Goal: Find specific page/section: Find specific page/section

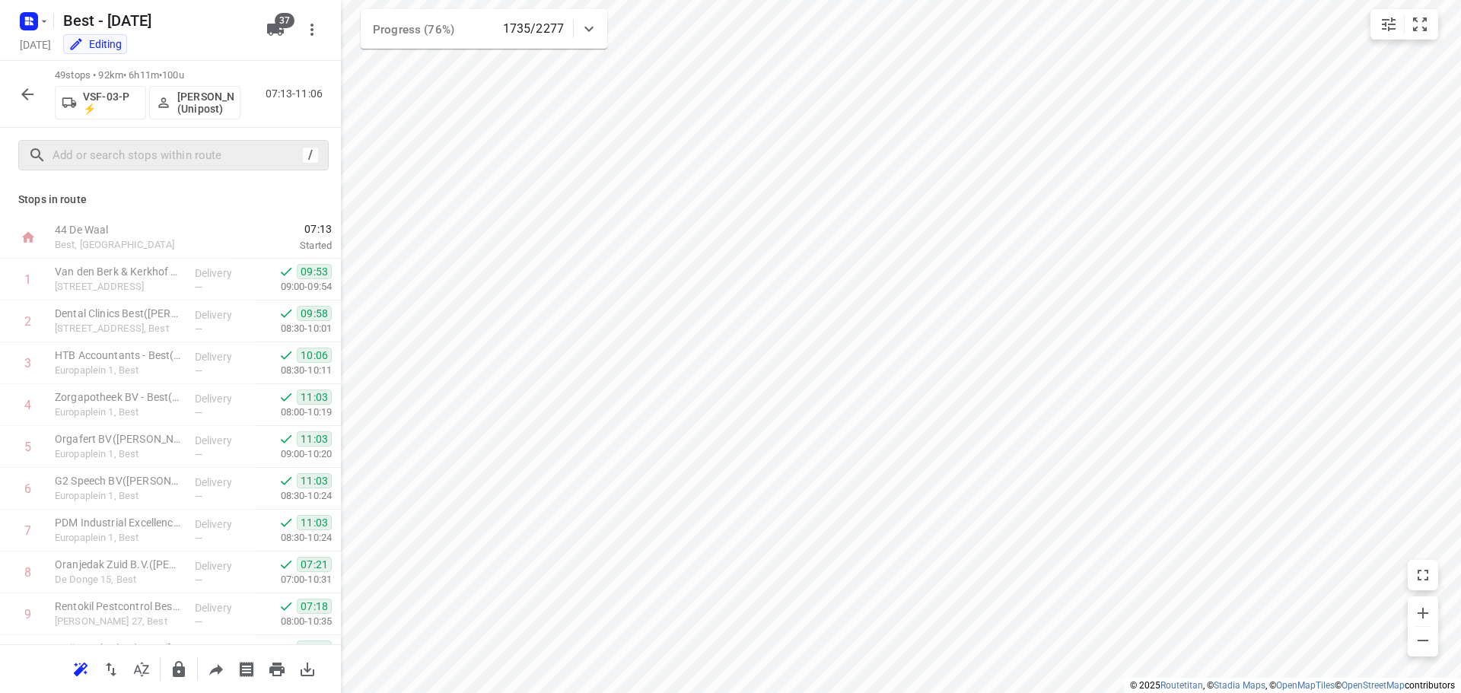
scroll to position [1707, 0]
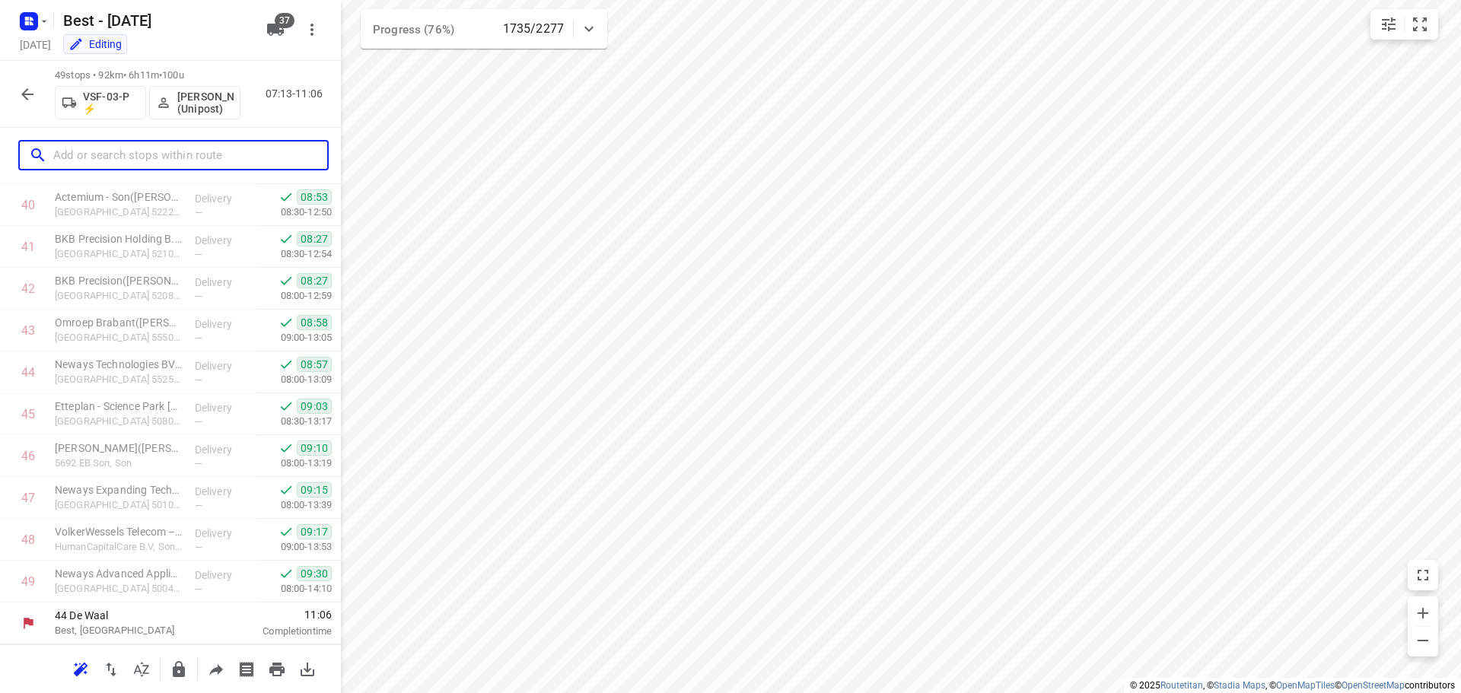
click at [78, 155] on input "text" at bounding box center [190, 156] width 274 height 24
click at [21, 99] on icon "button" at bounding box center [27, 94] width 18 height 18
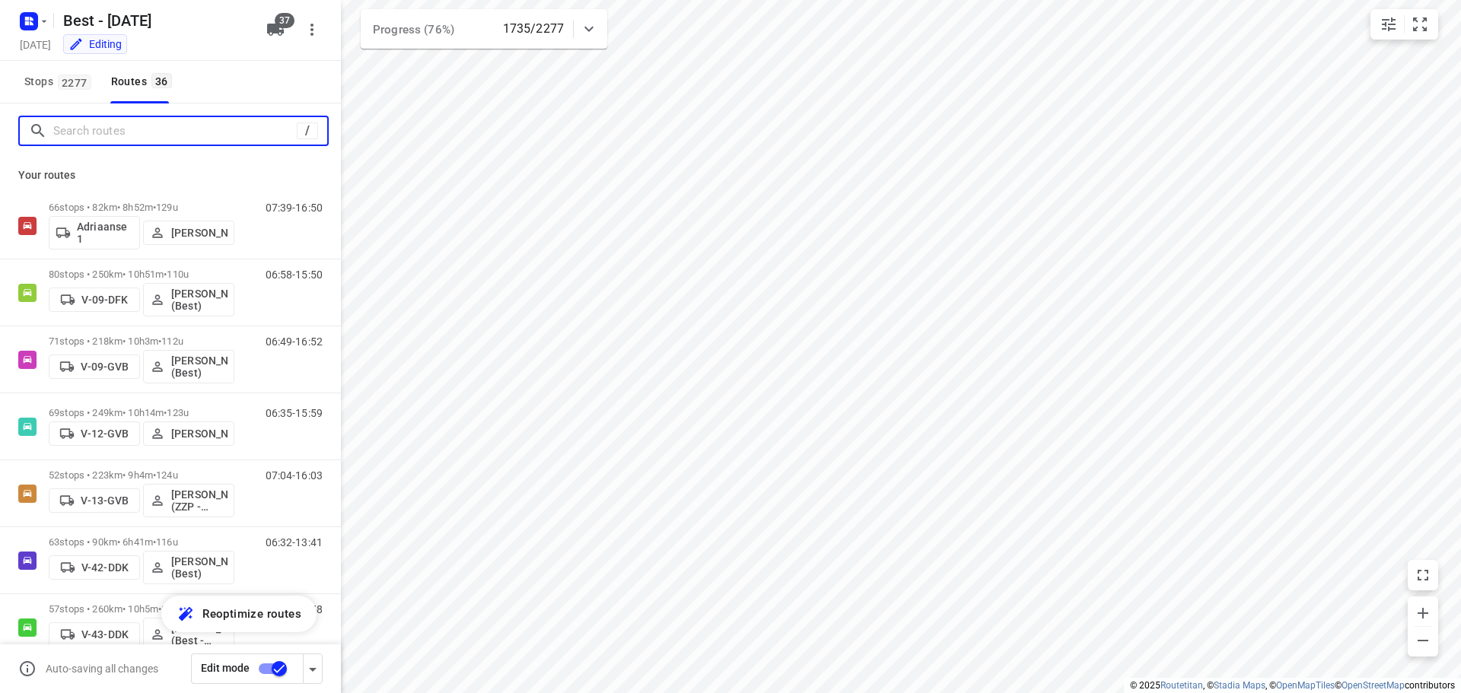
click at [104, 135] on input "Search routes" at bounding box center [175, 132] width 244 height 24
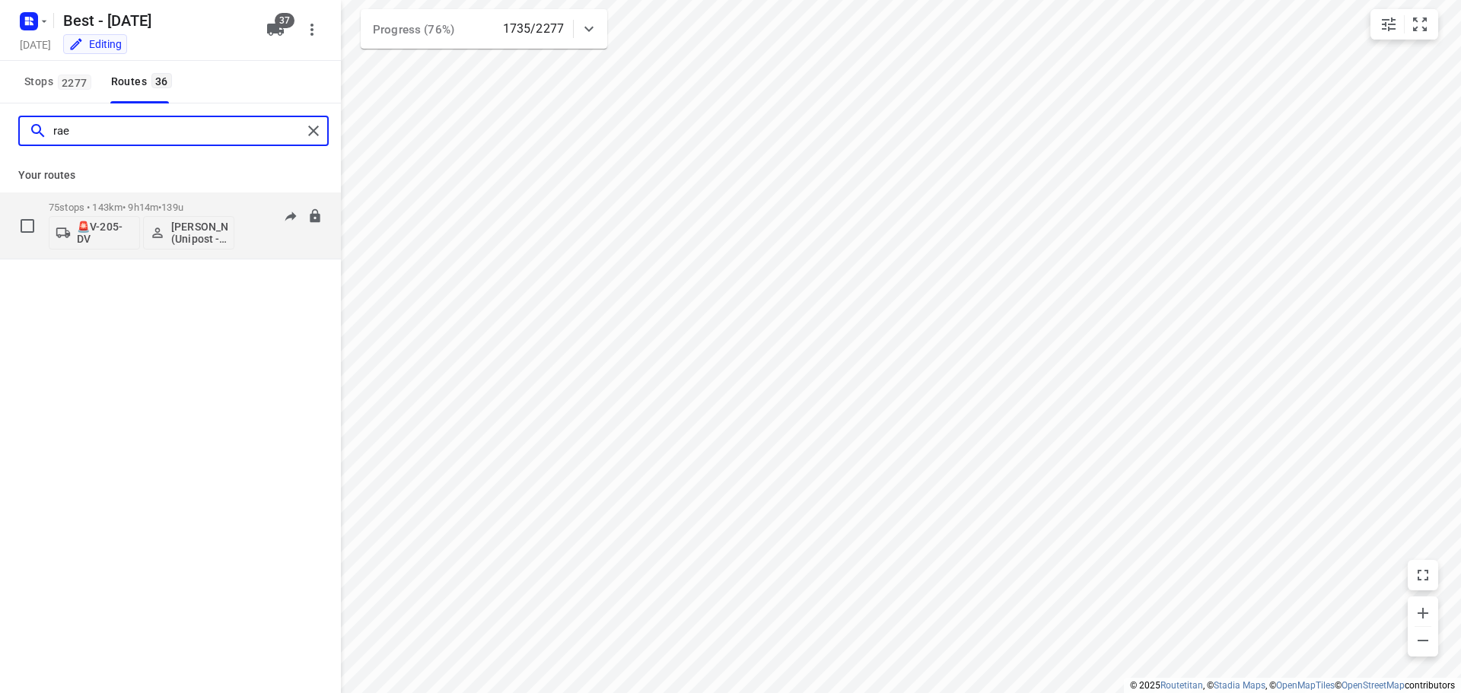
type input "rae"
click at [144, 200] on div "75 stops • 143km • 9h14m • 139u 🚨V-205-DV Mohammed Raed (Unipost - Best - ZZP)" at bounding box center [142, 225] width 186 height 63
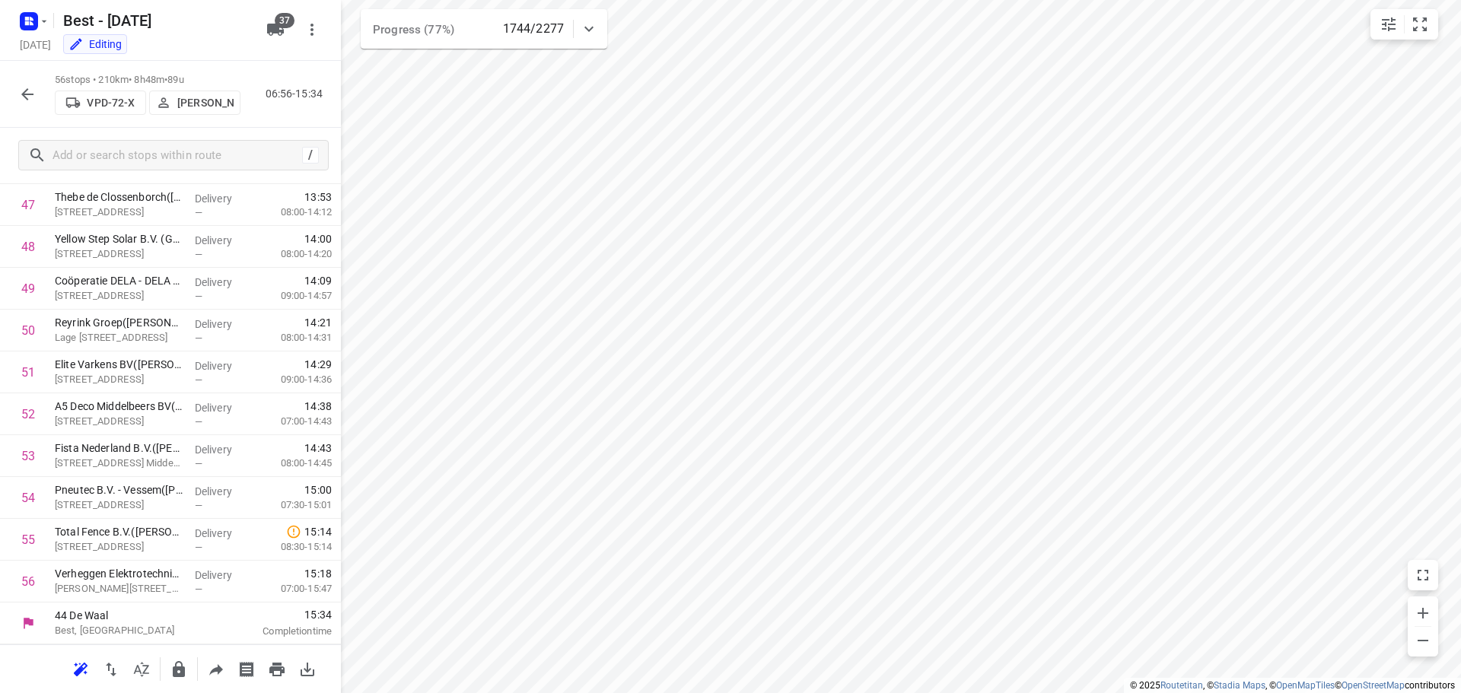
scroll to position [2000, 0]
click at [30, 95] on icon "button" at bounding box center [27, 94] width 18 height 18
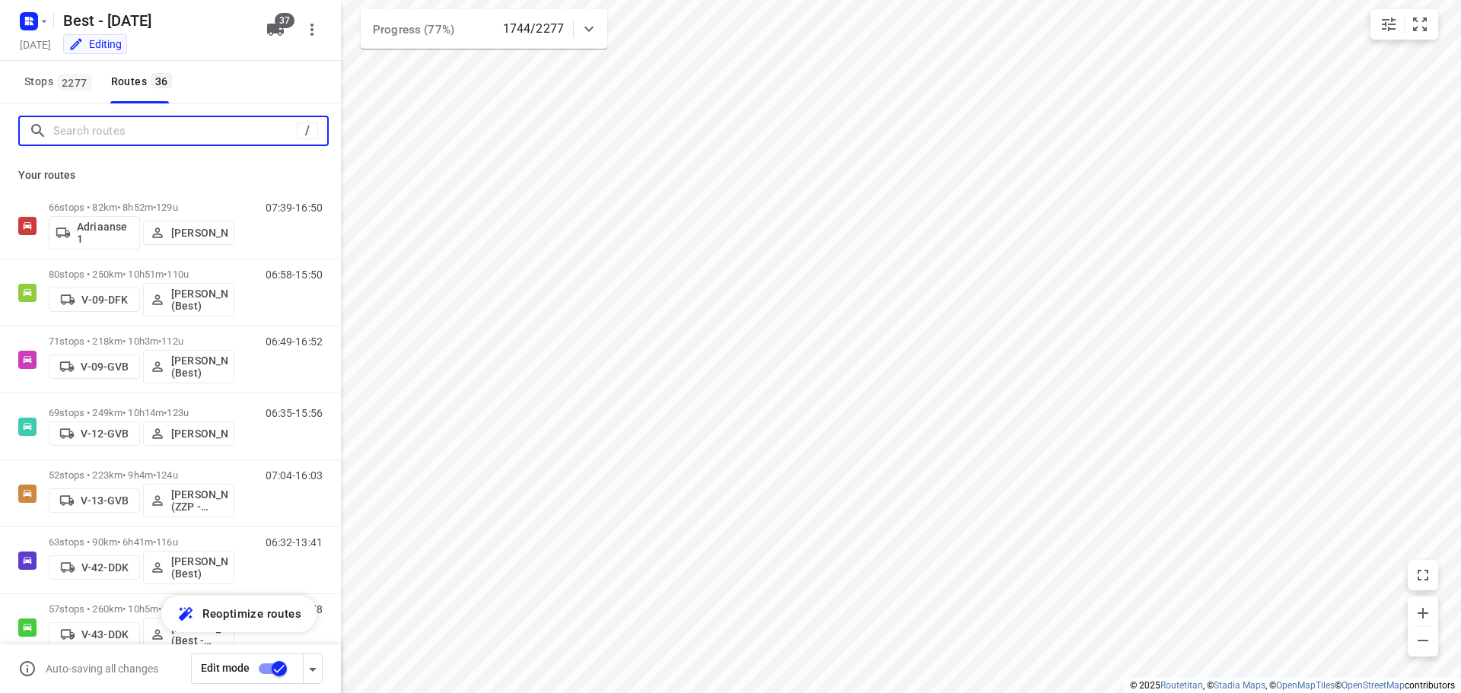
click at [126, 126] on input "Search routes" at bounding box center [175, 132] width 244 height 24
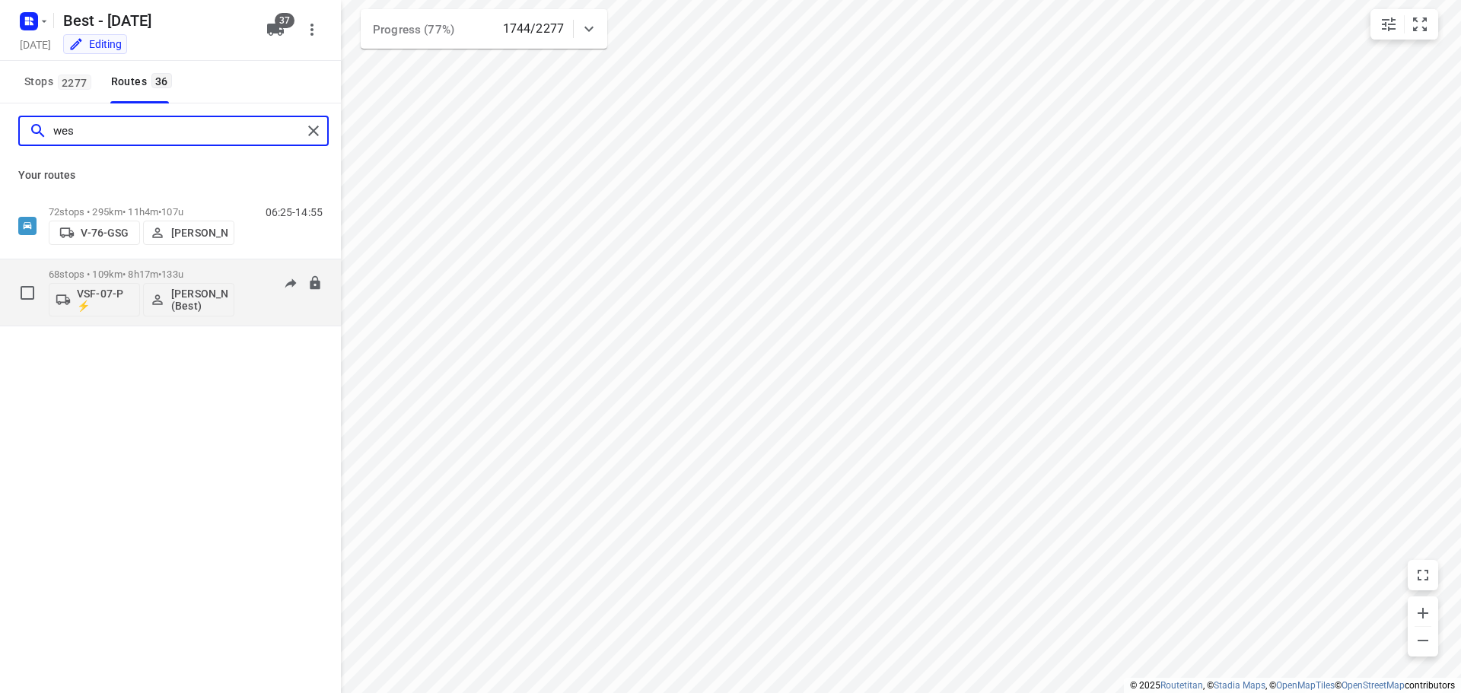
type input "wes"
click at [154, 276] on p "68 stops • 109km • 8h17m • 133u" at bounding box center [142, 274] width 186 height 11
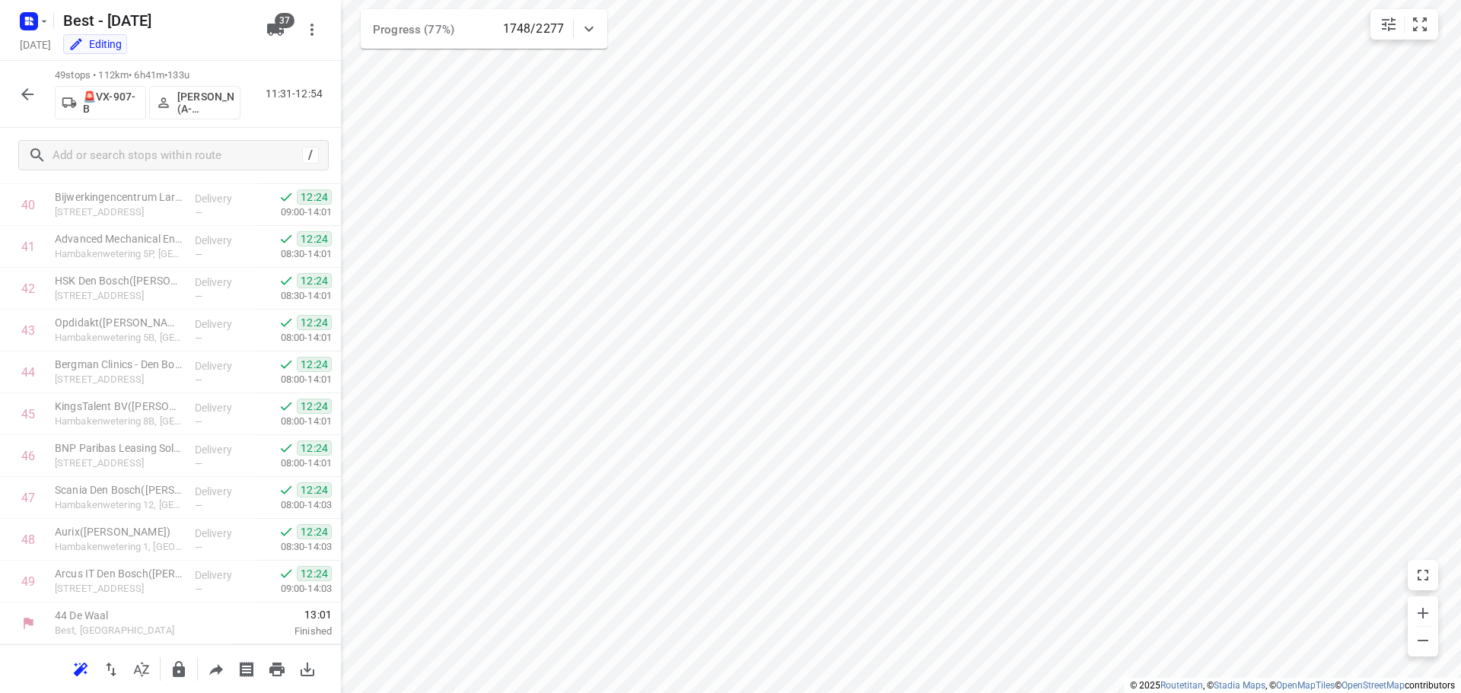
scroll to position [1707, 0]
click at [36, 102] on icon "button" at bounding box center [27, 94] width 18 height 18
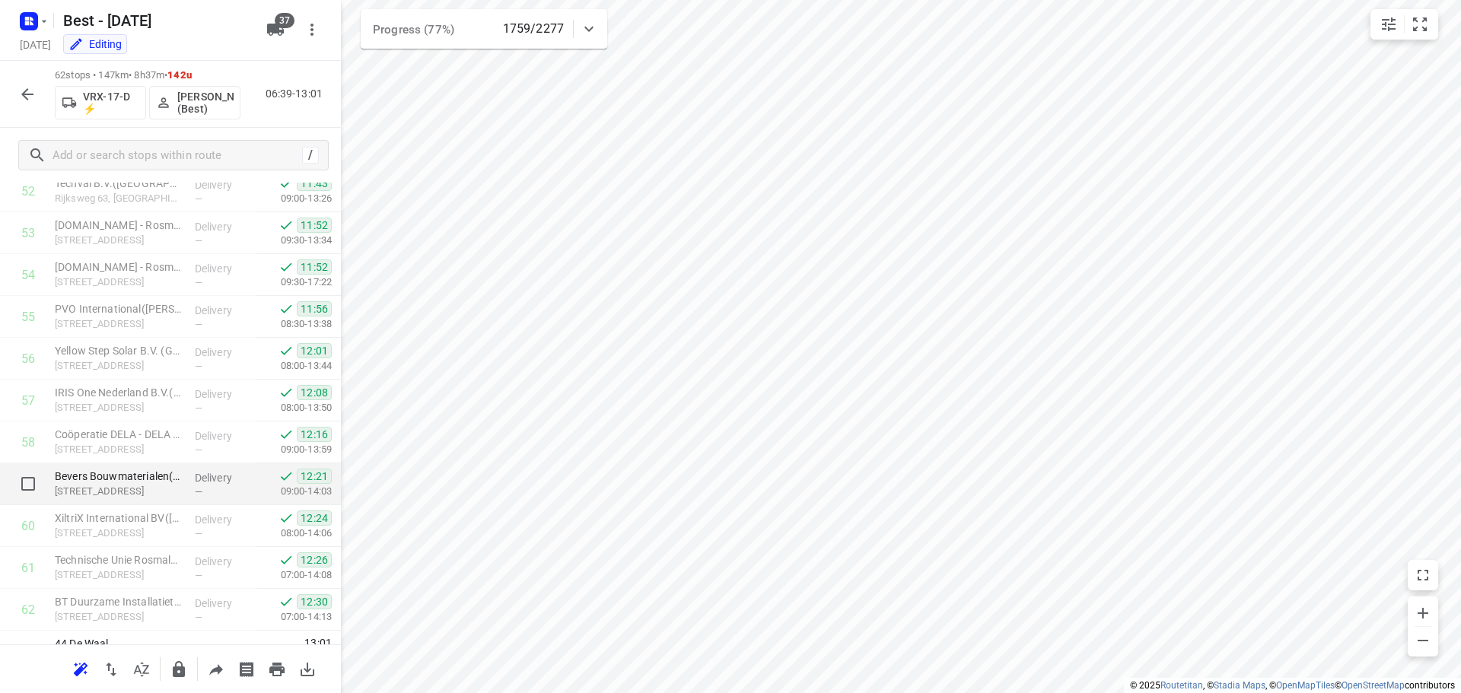
scroll to position [2252, 0]
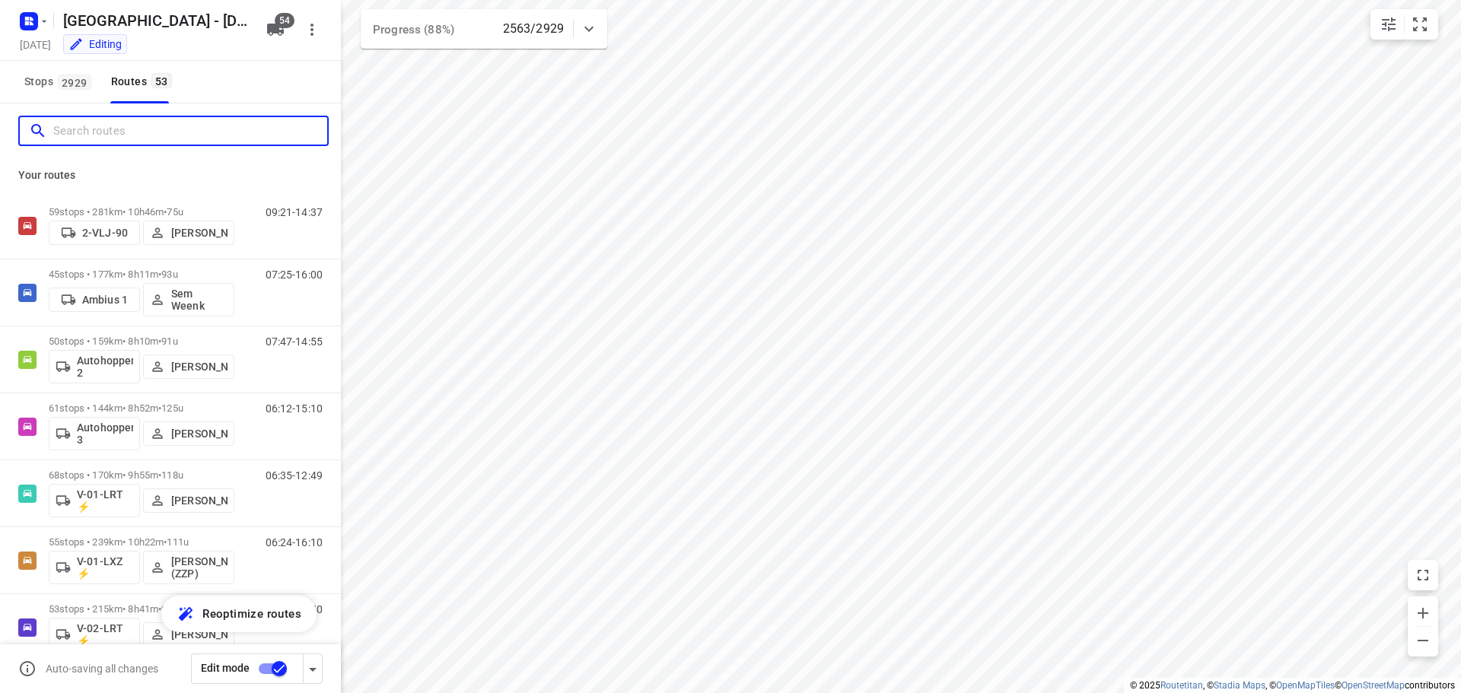
click at [107, 129] on input "Search routes" at bounding box center [190, 132] width 274 height 24
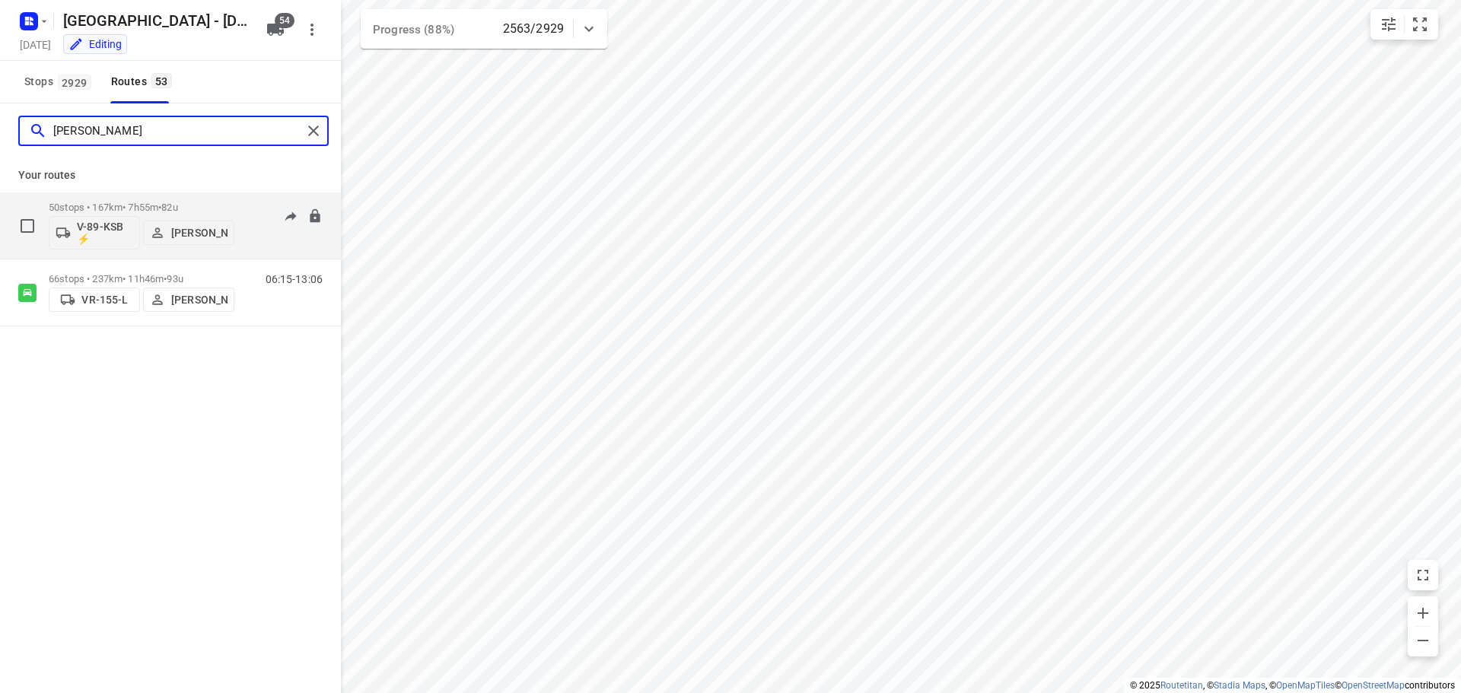
type input "alex"
click at [142, 201] on div "50 stops • 167km • 7h55m • 82u V-89-KSB ⚡ Alex Tryfonov" at bounding box center [142, 225] width 186 height 63
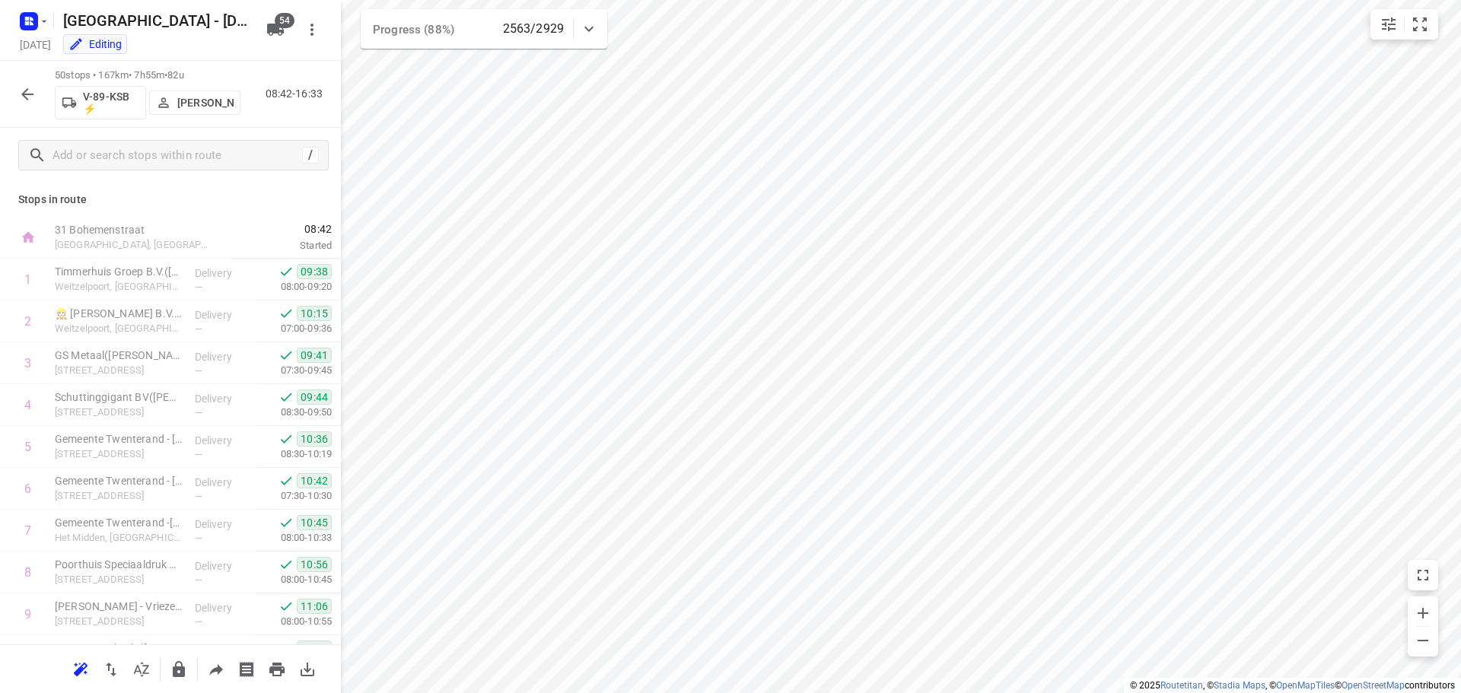
scroll to position [685, 0]
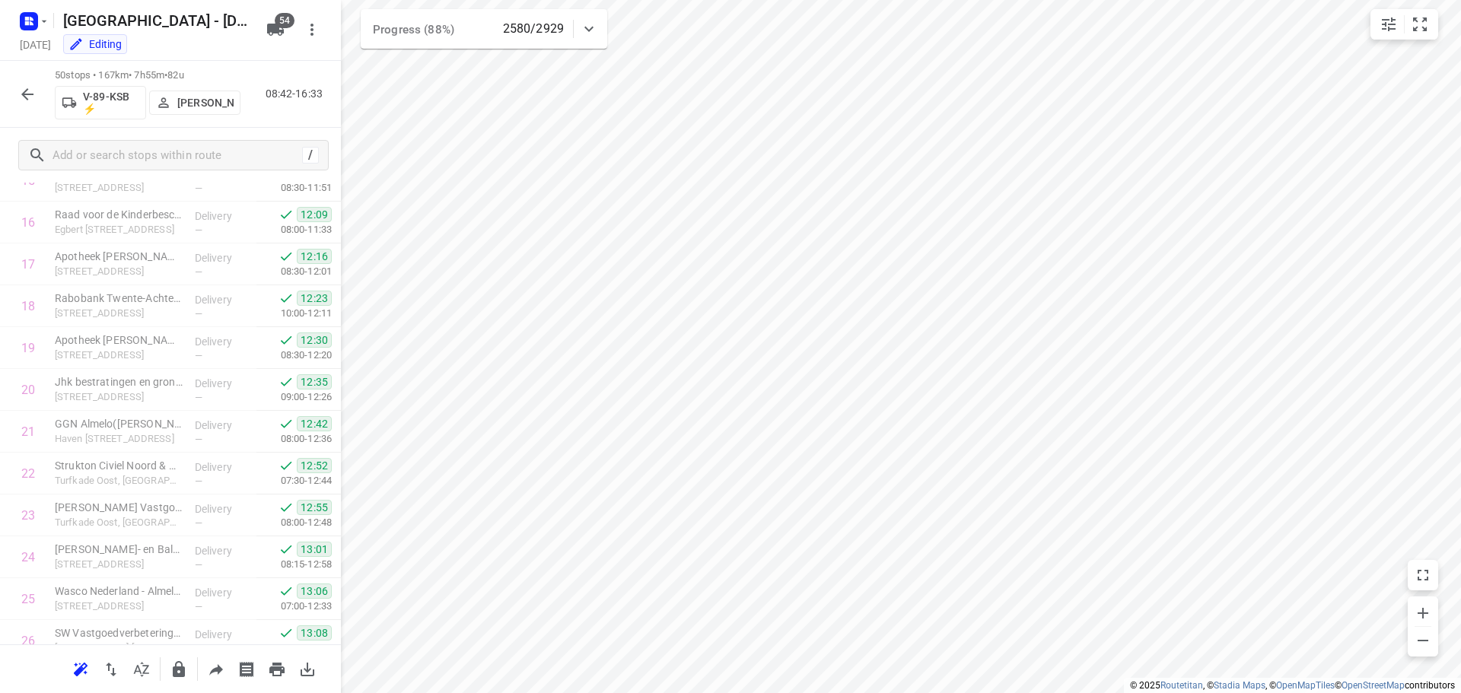
click at [18, 92] on button "button" at bounding box center [27, 94] width 30 height 30
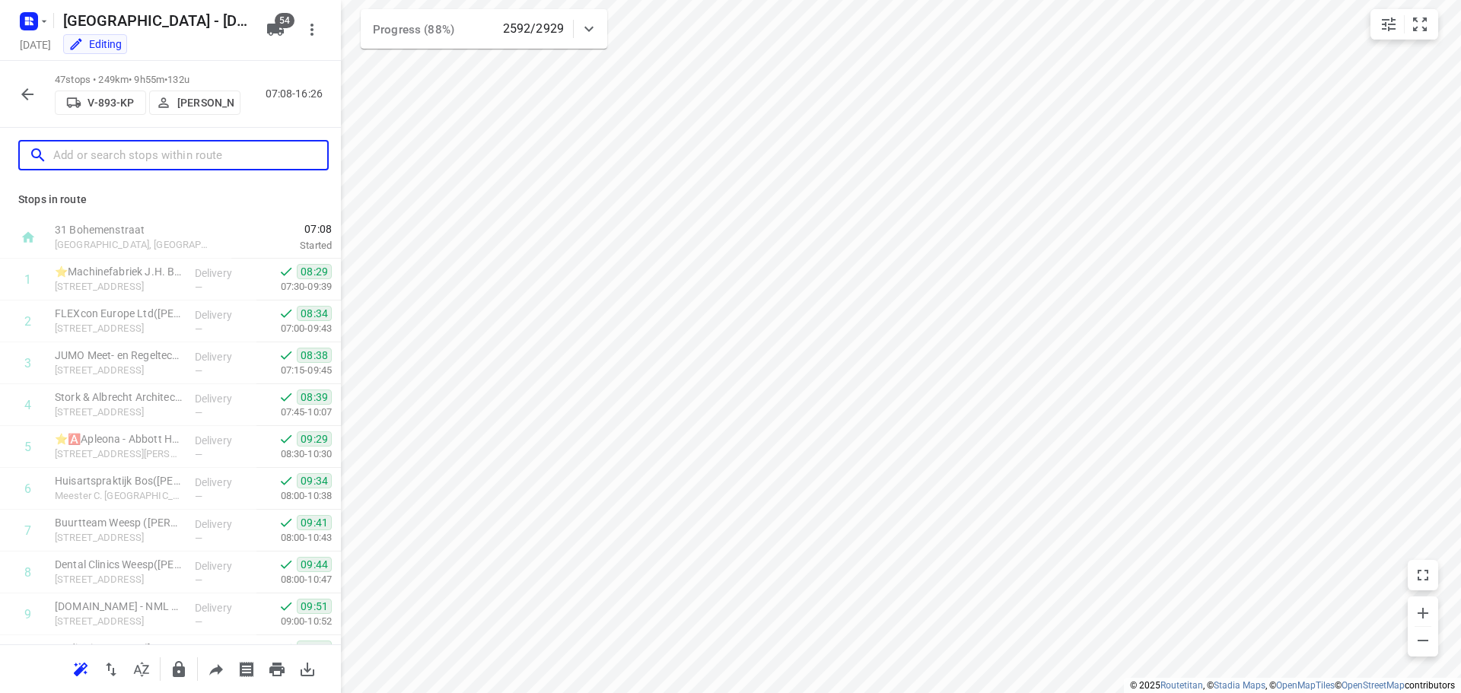
click at [177, 149] on input "text" at bounding box center [190, 156] width 274 height 24
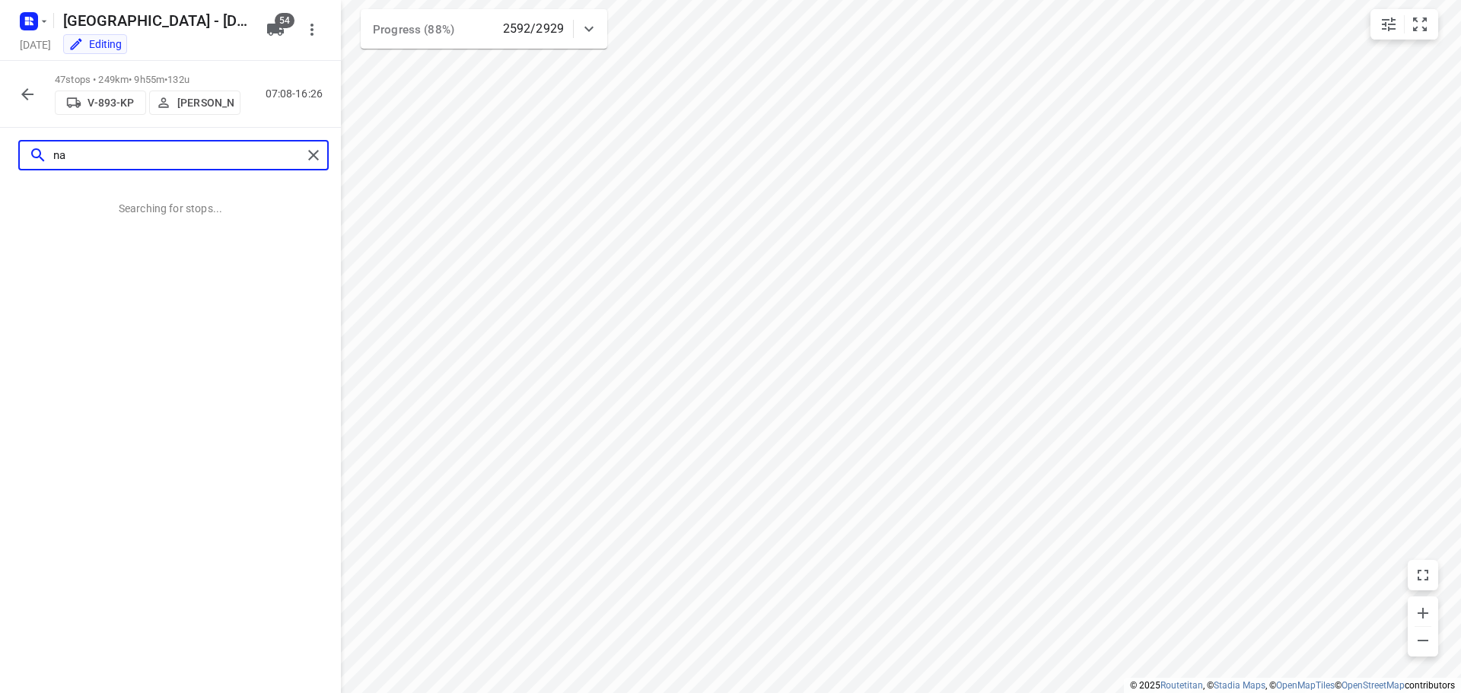
type input "n"
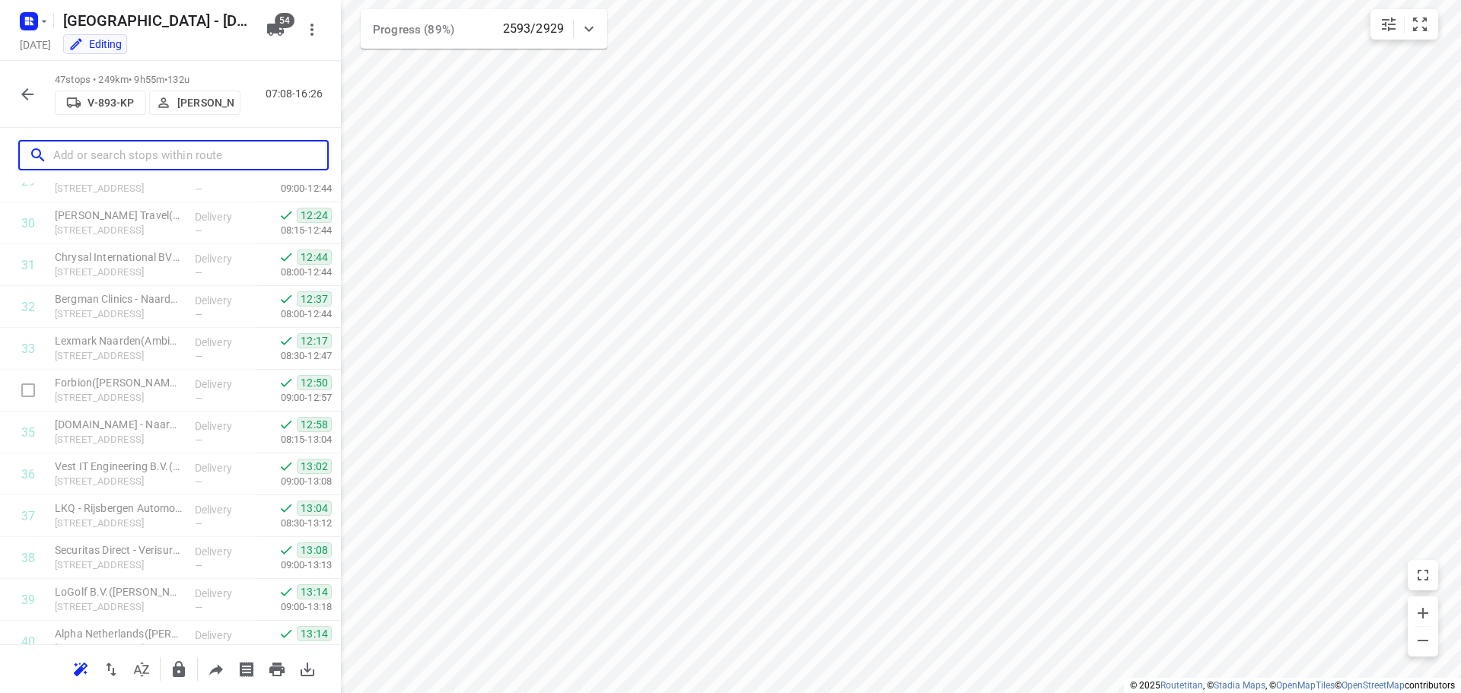
scroll to position [1624, 0]
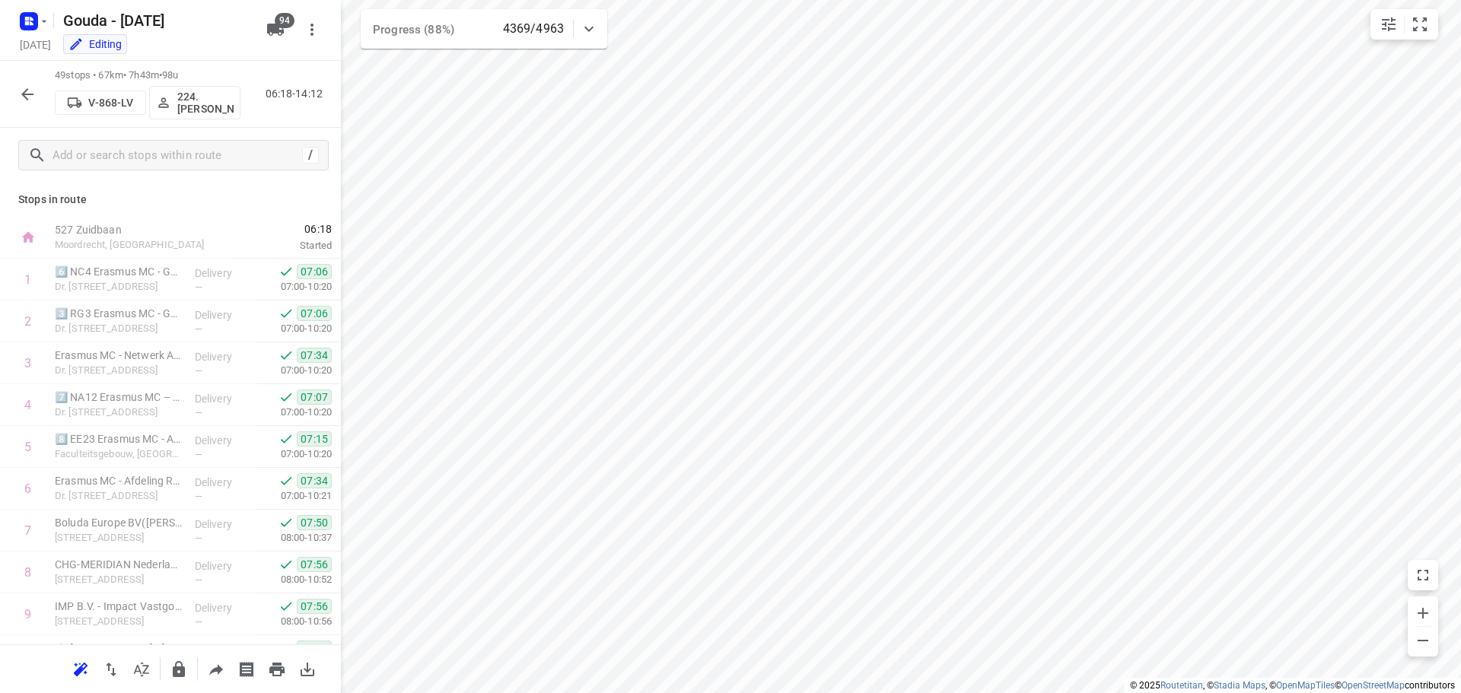
scroll to position [1707, 0]
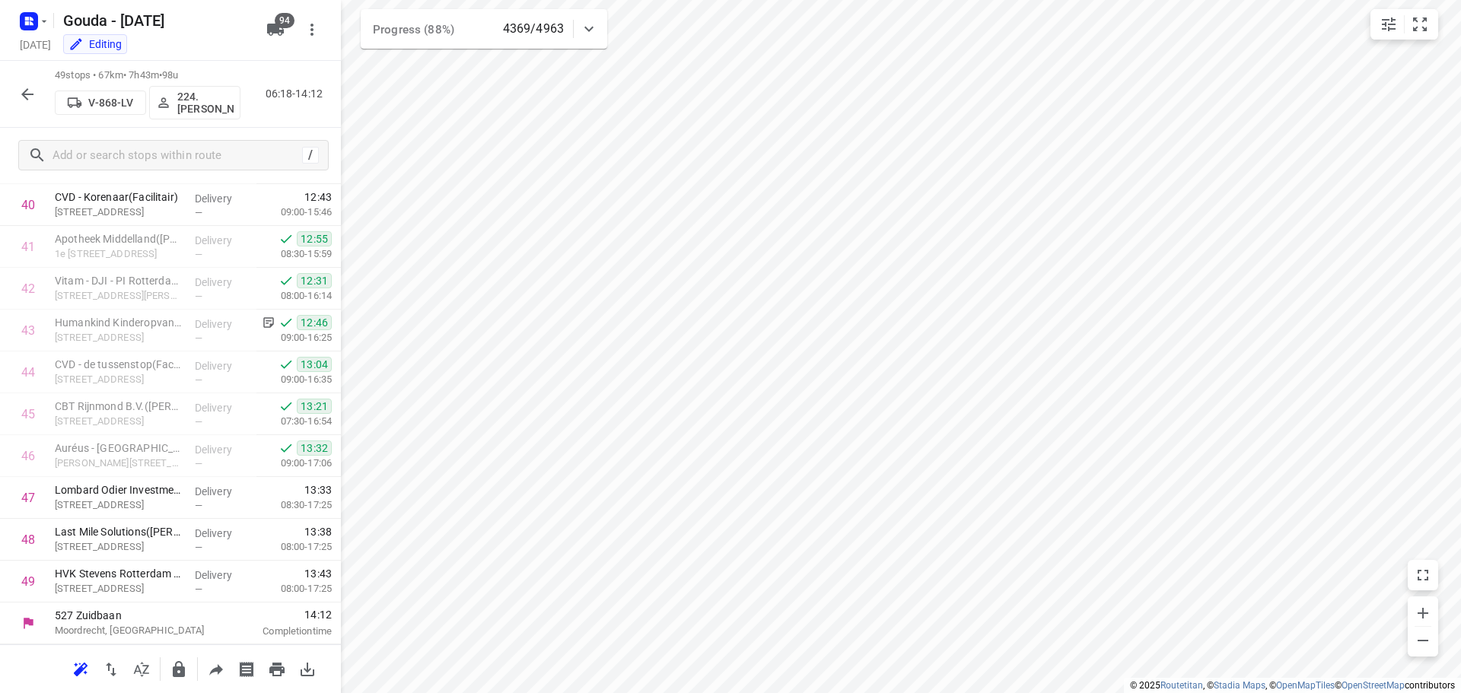
click at [21, 86] on icon "button" at bounding box center [27, 94] width 18 height 18
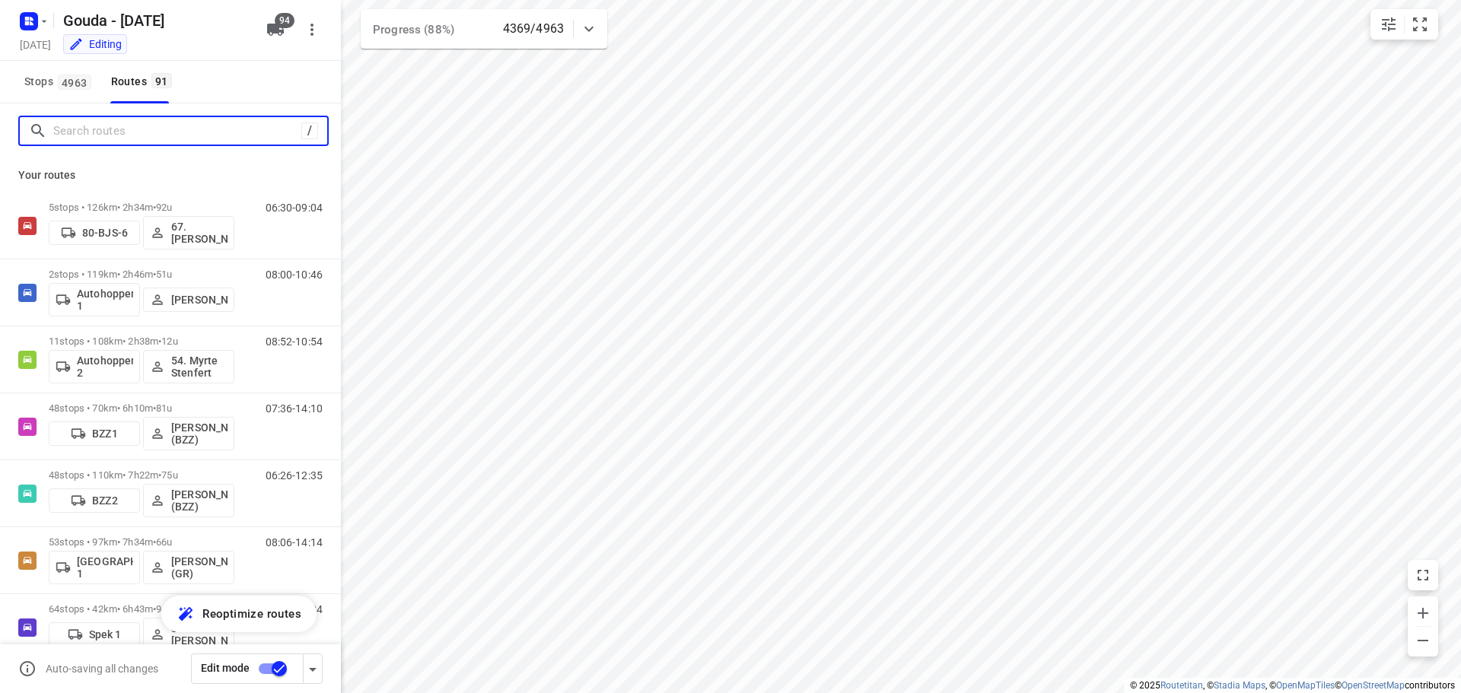
click at [107, 133] on input "Search routes" at bounding box center [177, 132] width 248 height 24
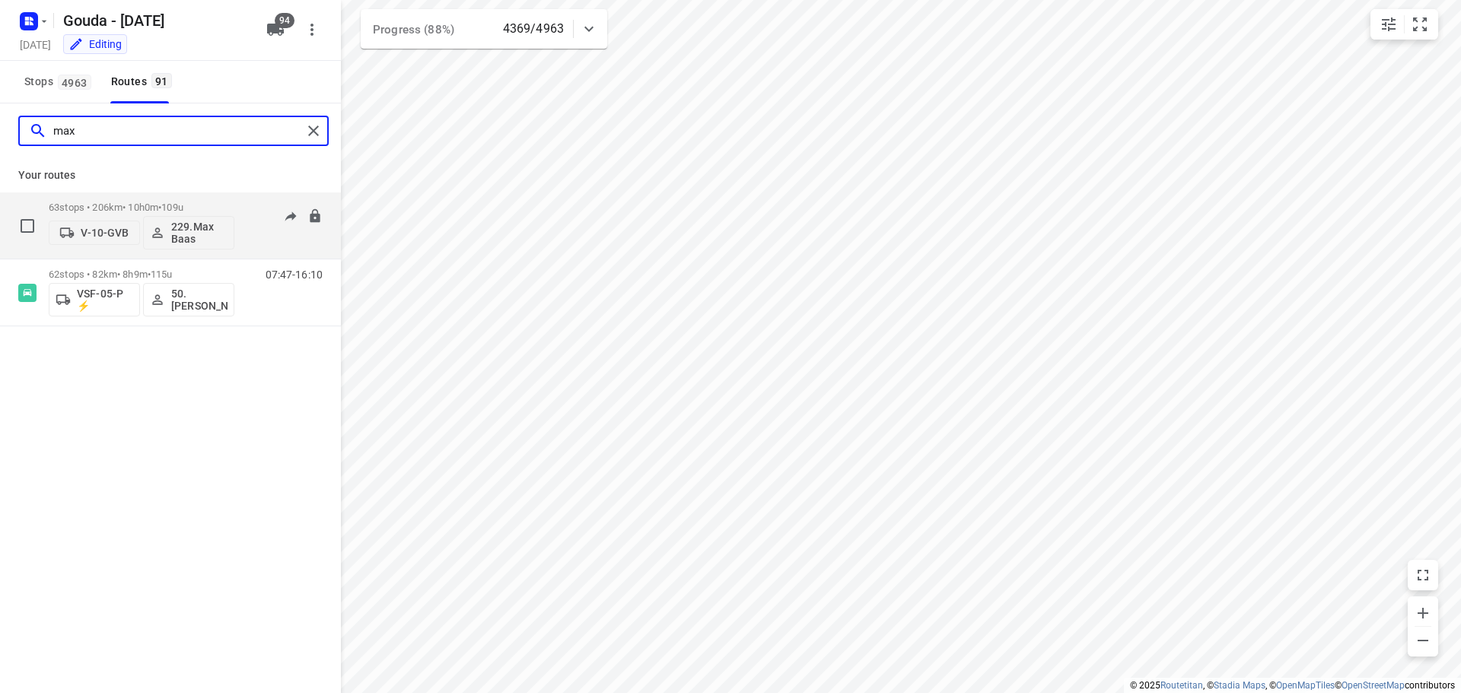
type input "max"
click at [150, 202] on p "63 stops • 206km • 10h0m • 109u" at bounding box center [142, 207] width 186 height 11
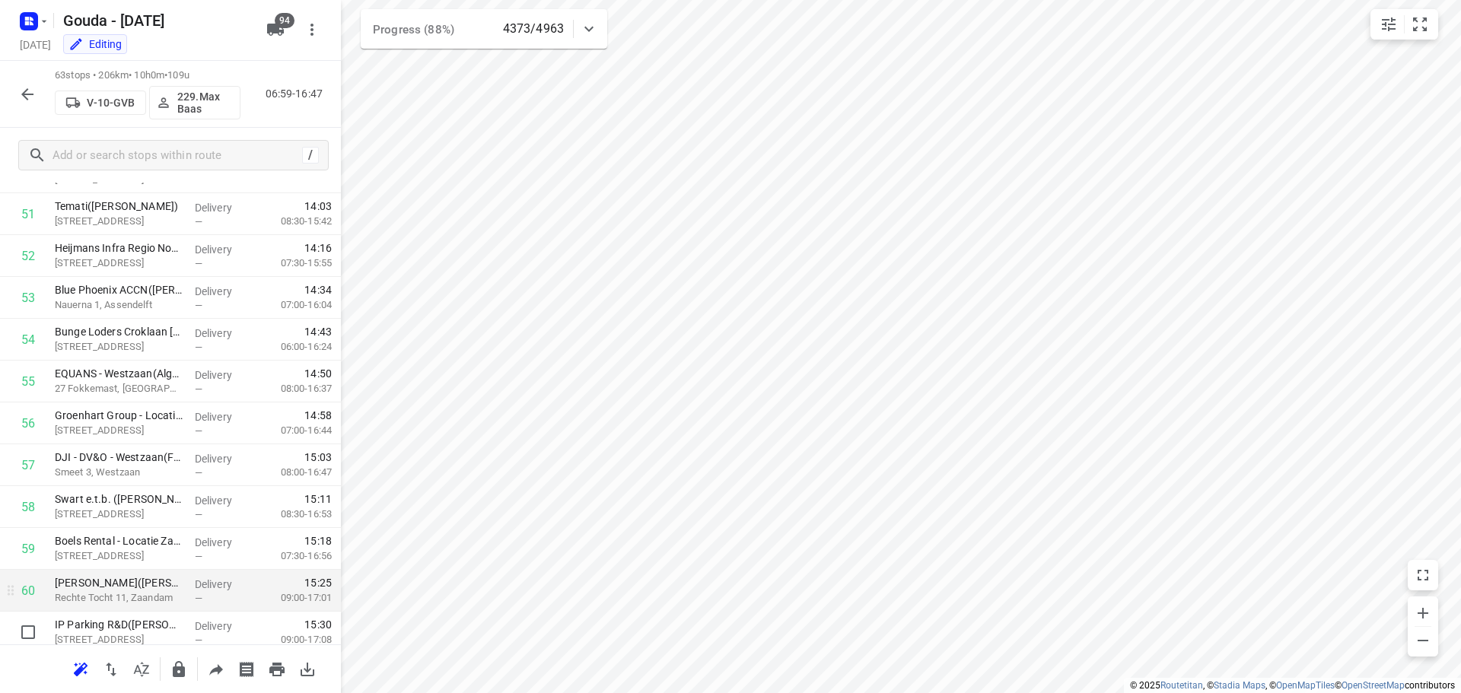
scroll to position [2293, 0]
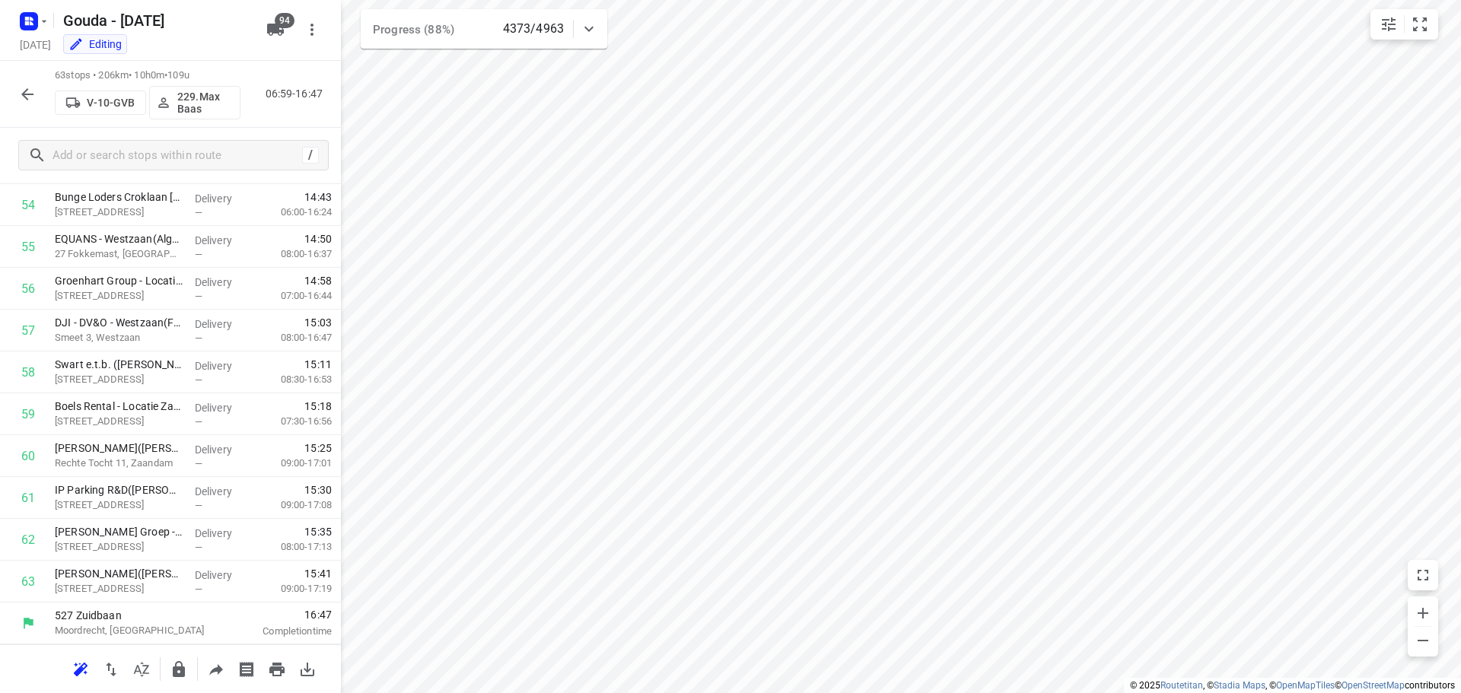
click at [23, 94] on icon "button" at bounding box center [27, 94] width 12 height 12
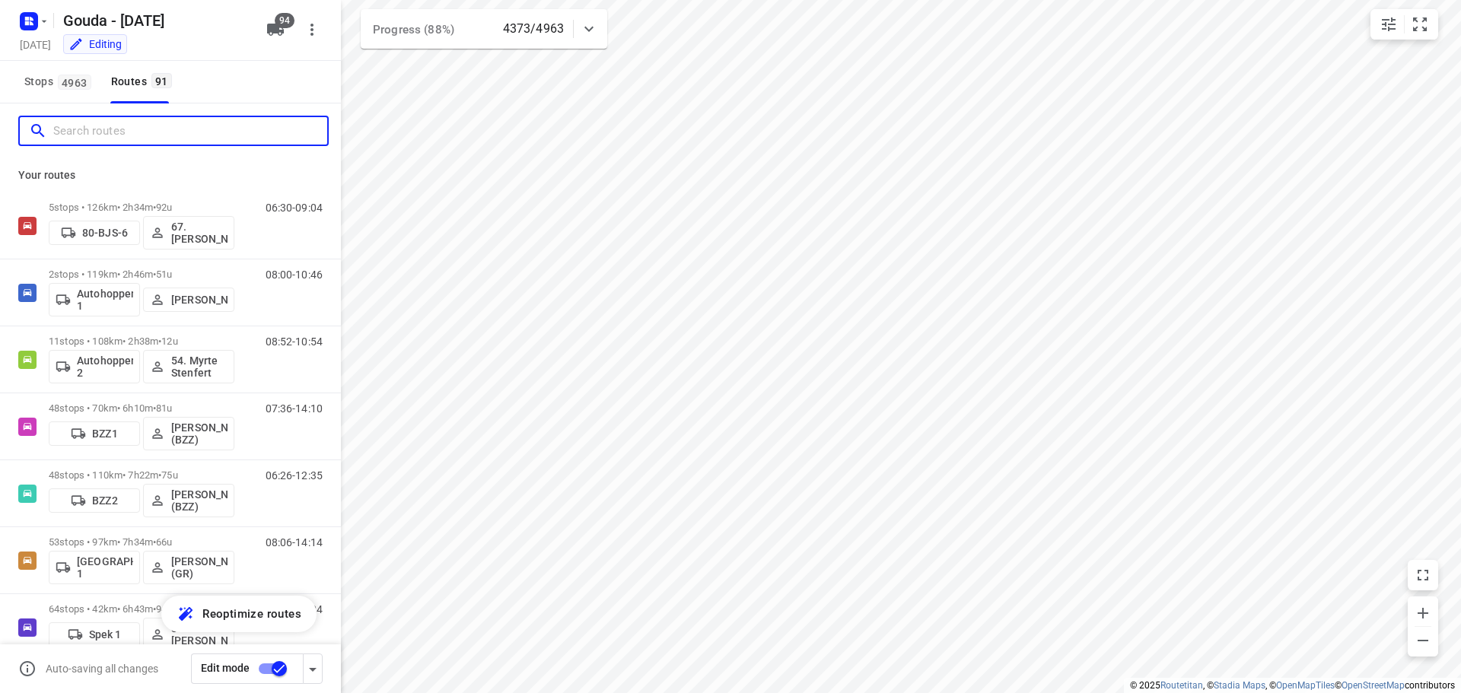
click at [142, 134] on input "Search routes" at bounding box center [190, 132] width 274 height 24
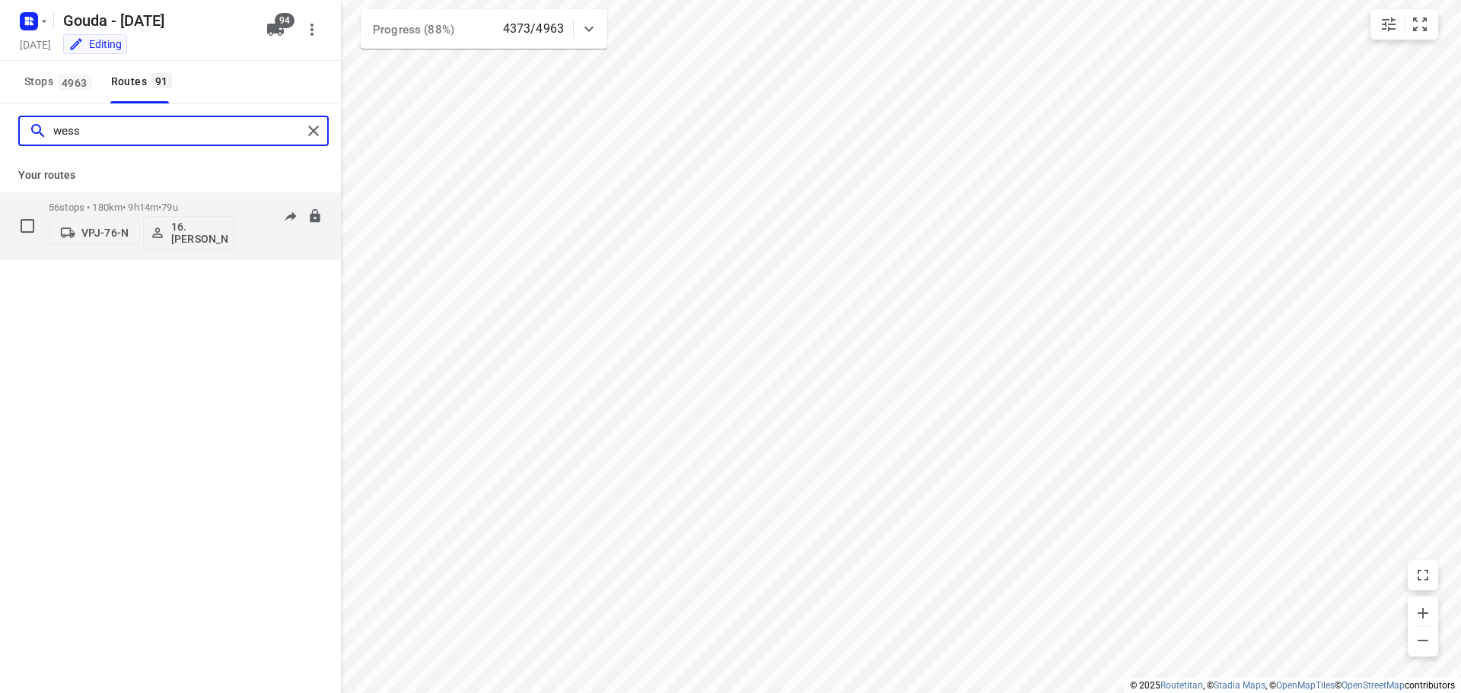
type input "wess"
click at [157, 199] on div "56 stops • 180km • 9h14m • 79u VPJ-76-N 16.Wessel Langhorst" at bounding box center [142, 225] width 186 height 63
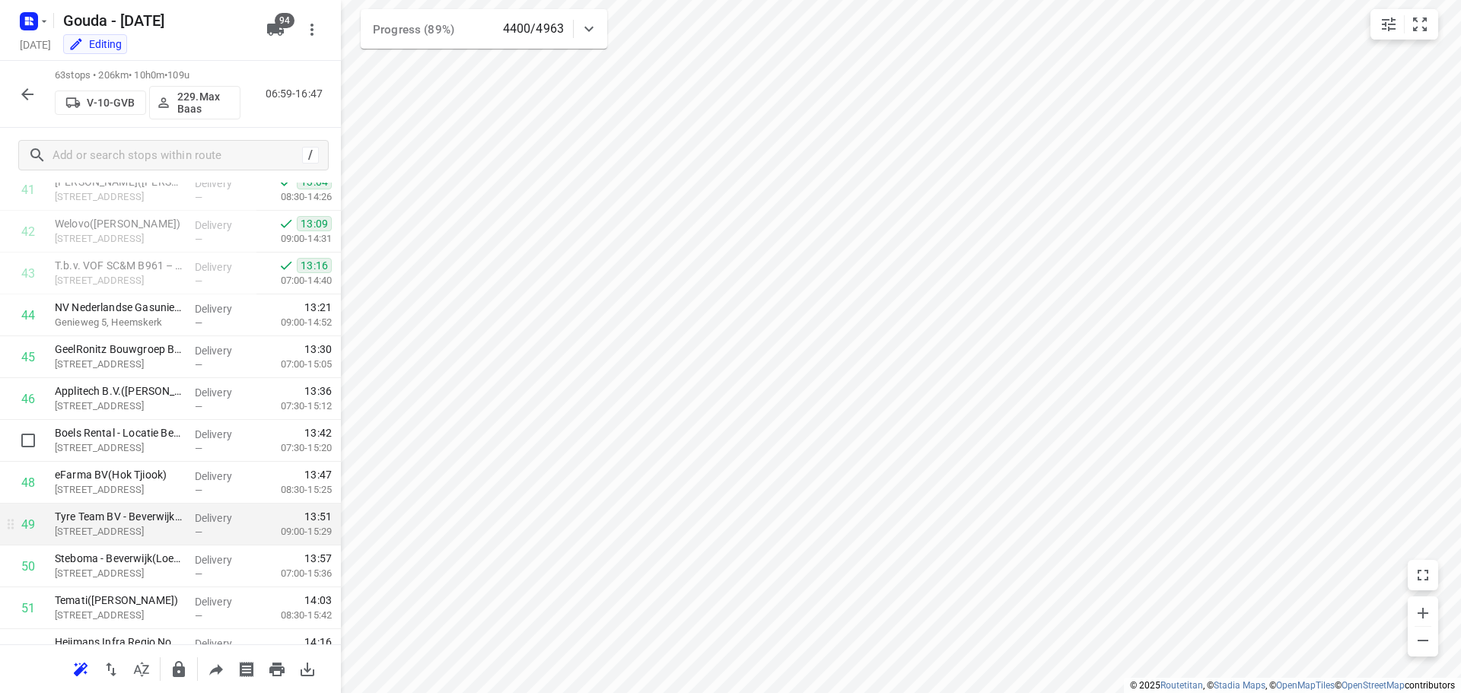
scroll to position [1837, 0]
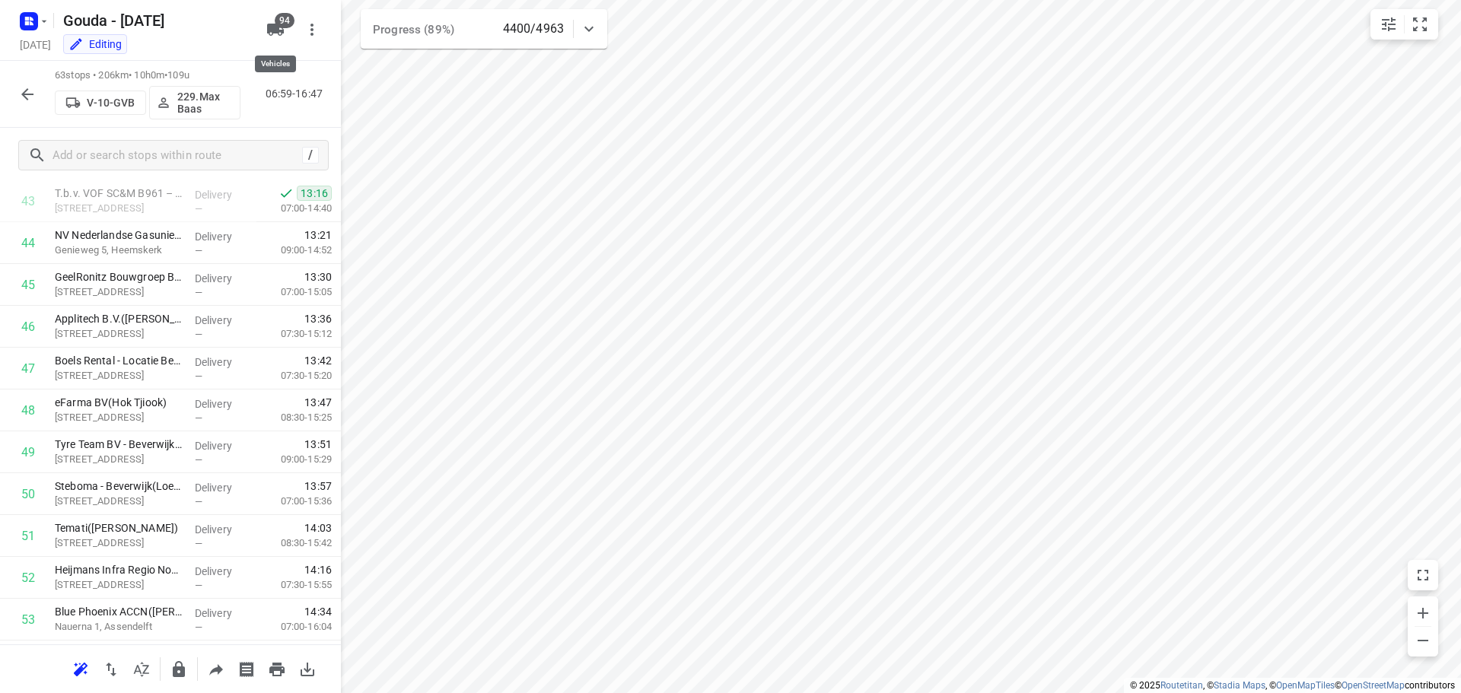
click at [277, 30] on icon "button" at bounding box center [275, 30] width 17 height 12
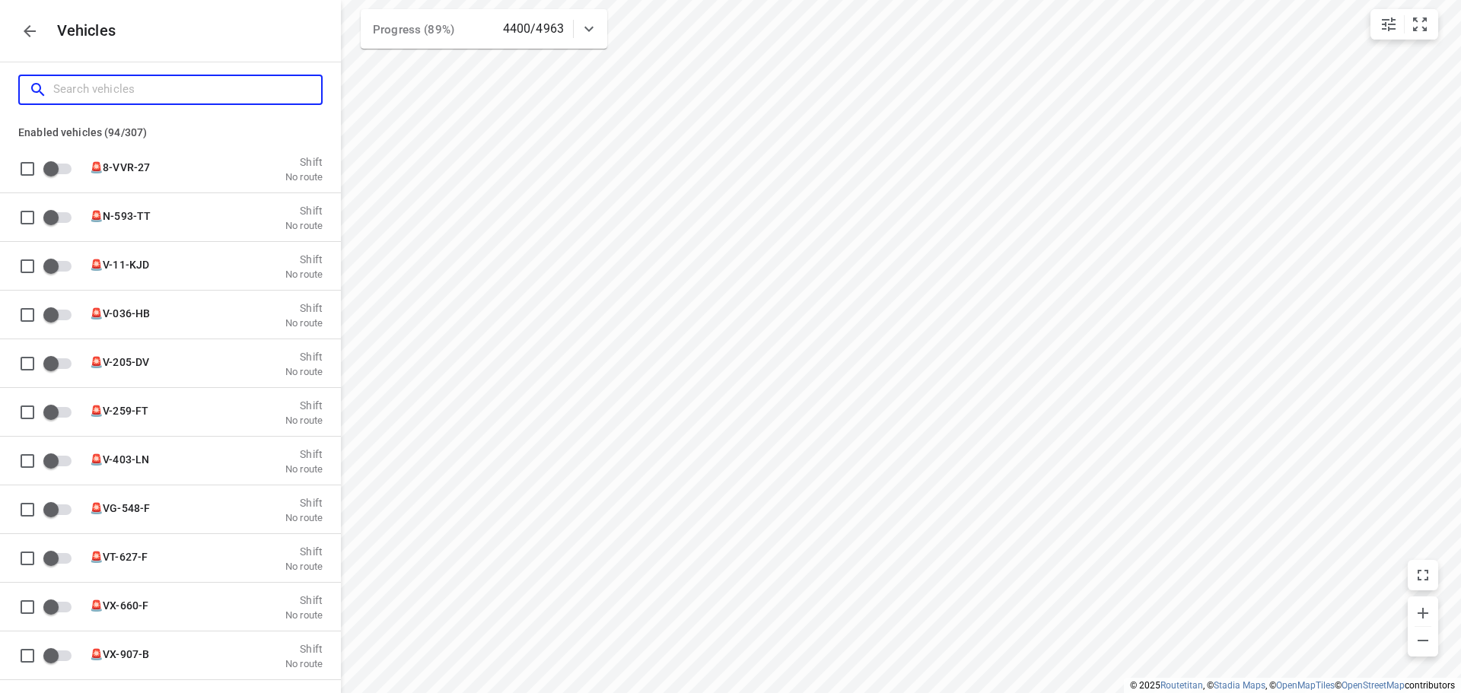
click at [170, 98] on input "Search vehicles" at bounding box center [187, 90] width 268 height 24
type input "au"
checkbox input "true"
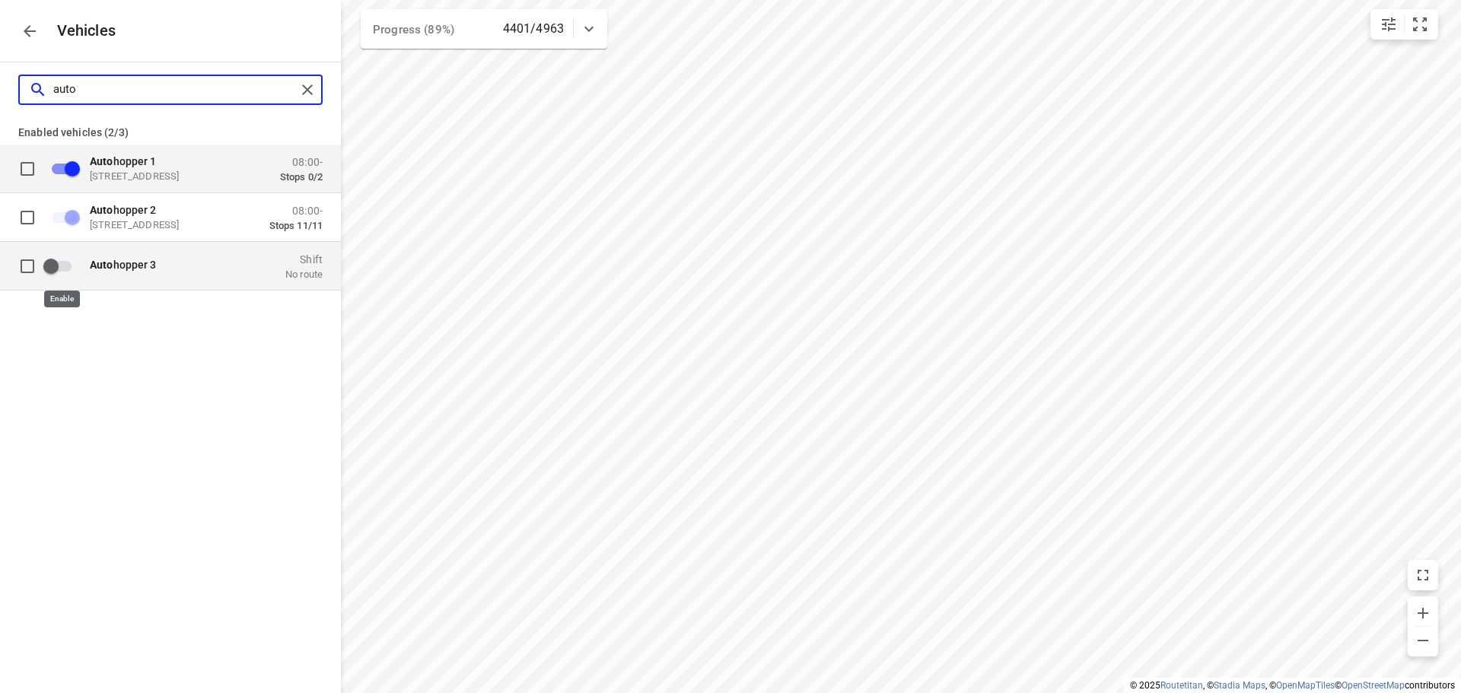
type input "auto"
click at [63, 267] on input "grid" at bounding box center [51, 265] width 87 height 29
checkbox input "false"
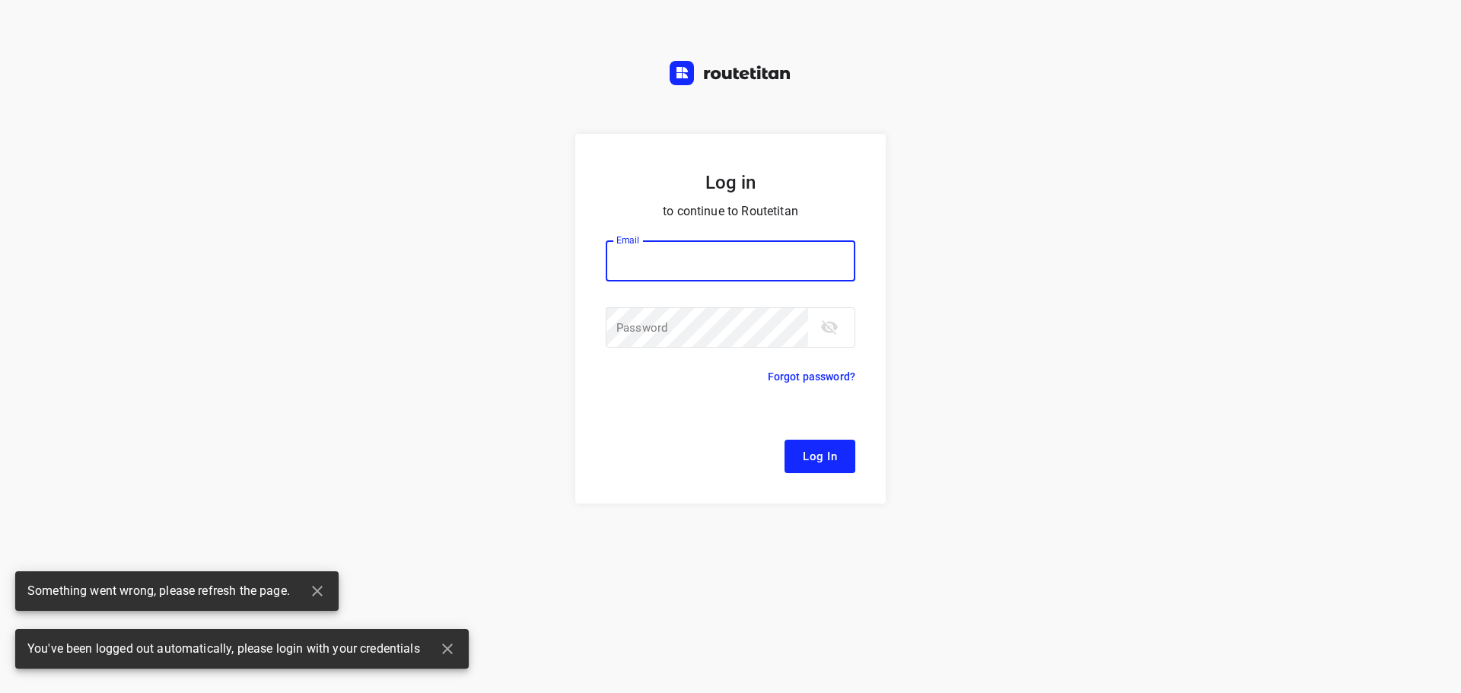
type input "remco@fruitopjewerk.nl"
click at [823, 453] on span "Log In" at bounding box center [820, 457] width 34 height 20
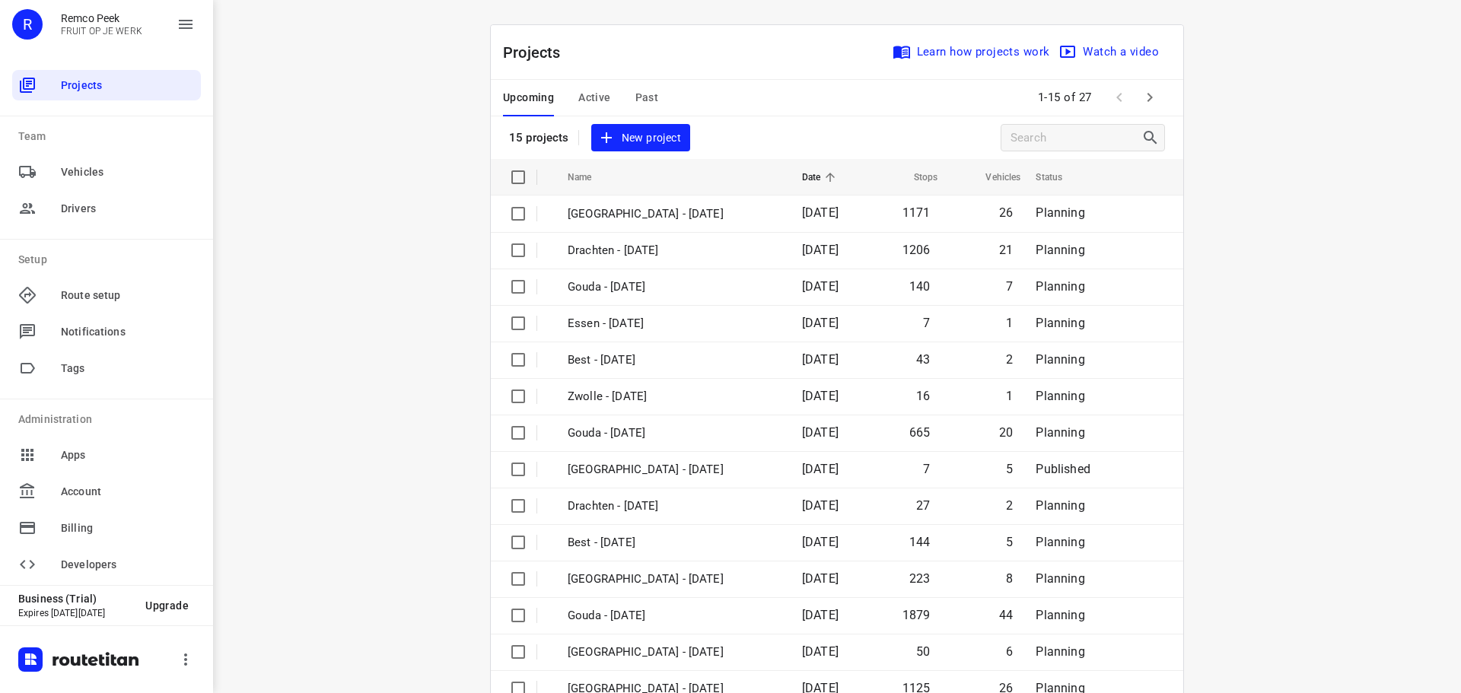
click at [595, 107] on span "Active" at bounding box center [594, 97] width 32 height 19
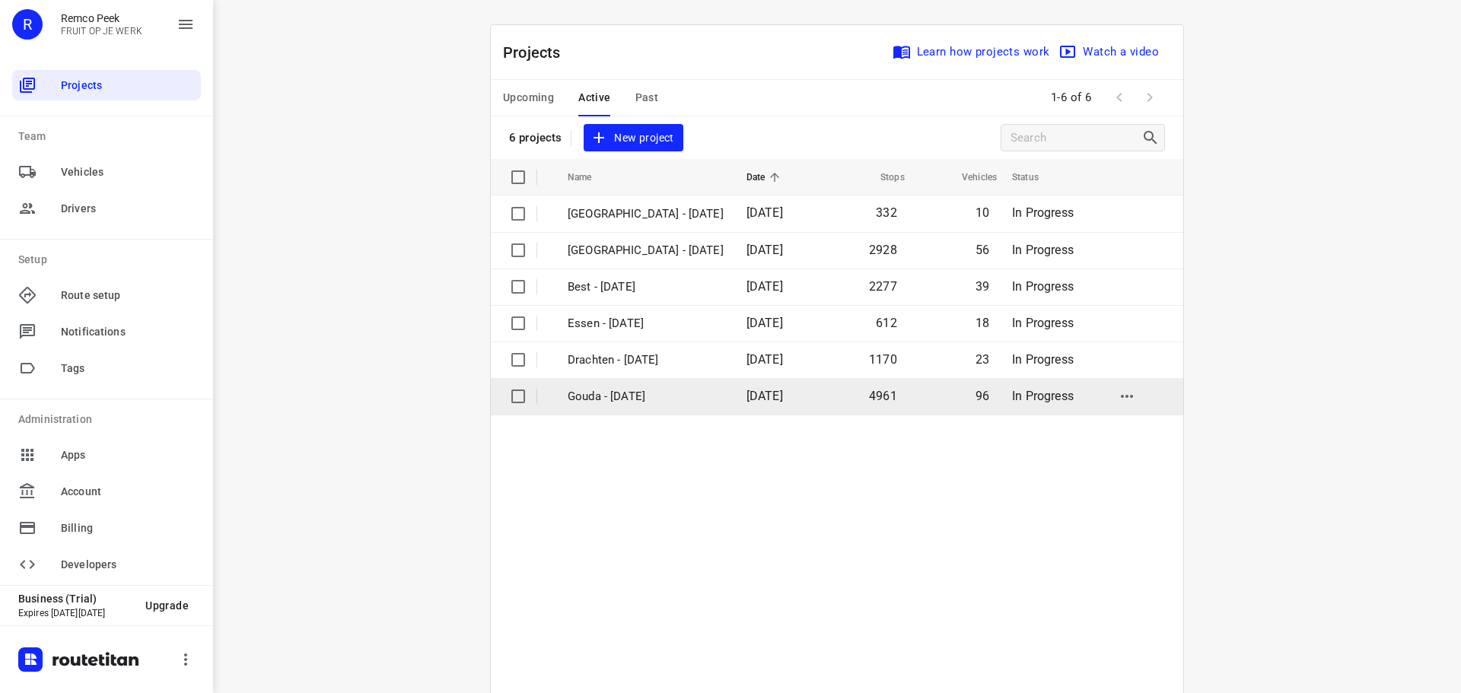
click at [619, 390] on p "Gouda - [DATE]" at bounding box center [646, 397] width 156 height 18
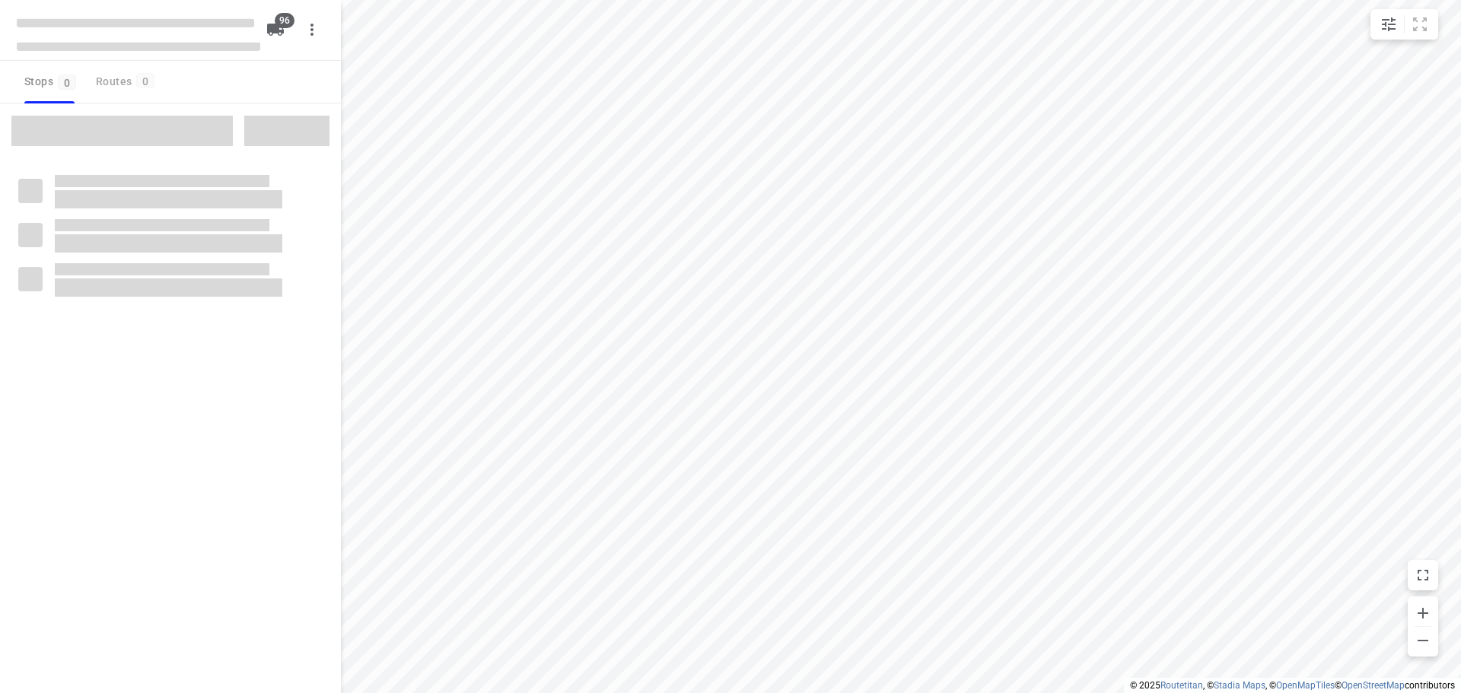
type input "distance"
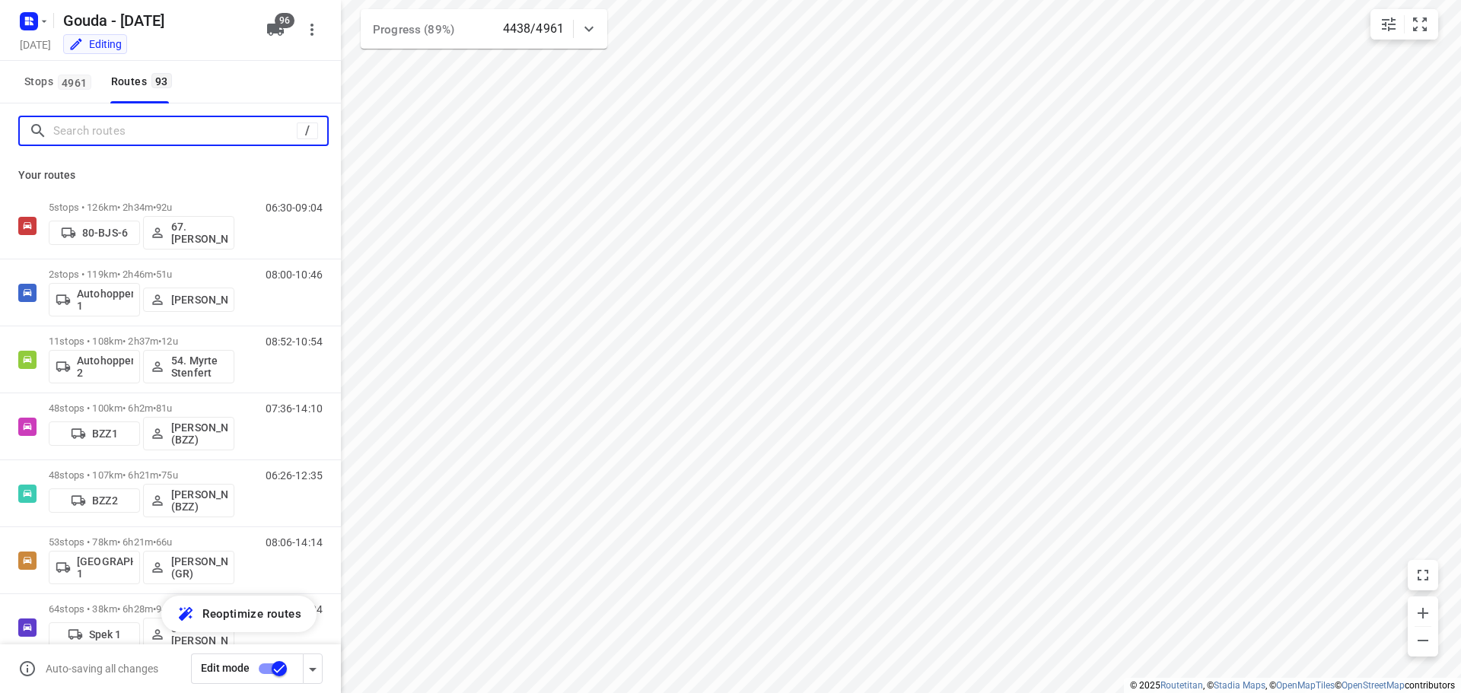
click at [148, 129] on input "Search routes" at bounding box center [175, 132] width 244 height 24
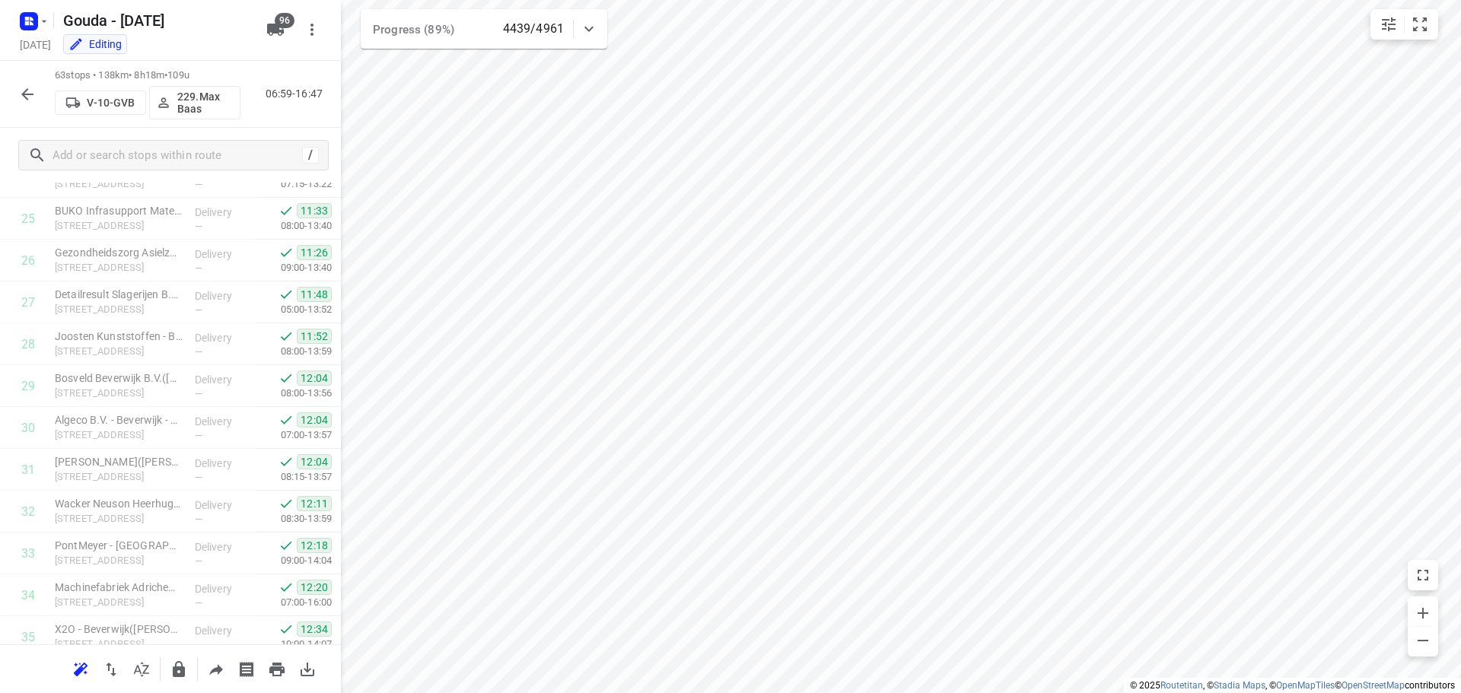
scroll to position [1142, 0]
click at [270, 35] on icon "button" at bounding box center [275, 30] width 17 height 12
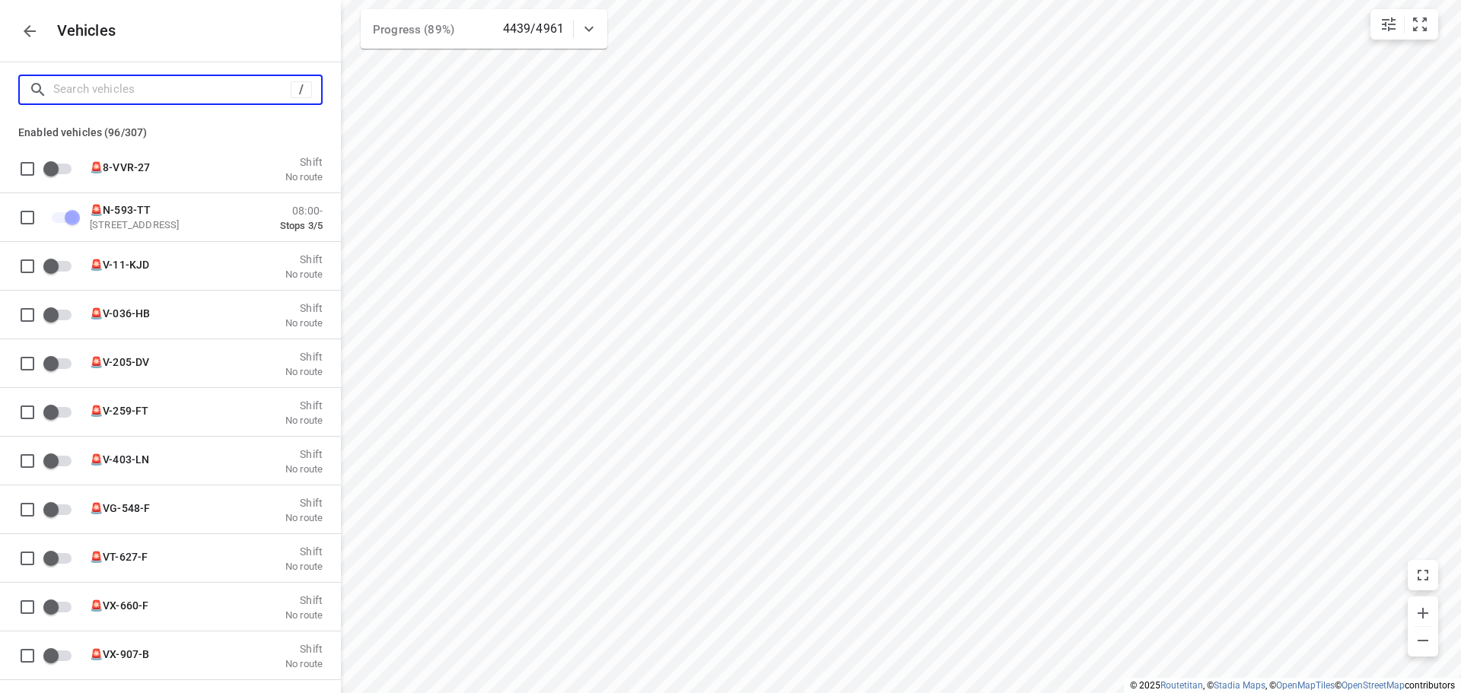
click at [121, 96] on input "Search vehicles" at bounding box center [171, 90] width 237 height 24
type input "a"
checkbox input "false"
checkbox input "true"
type input "au"
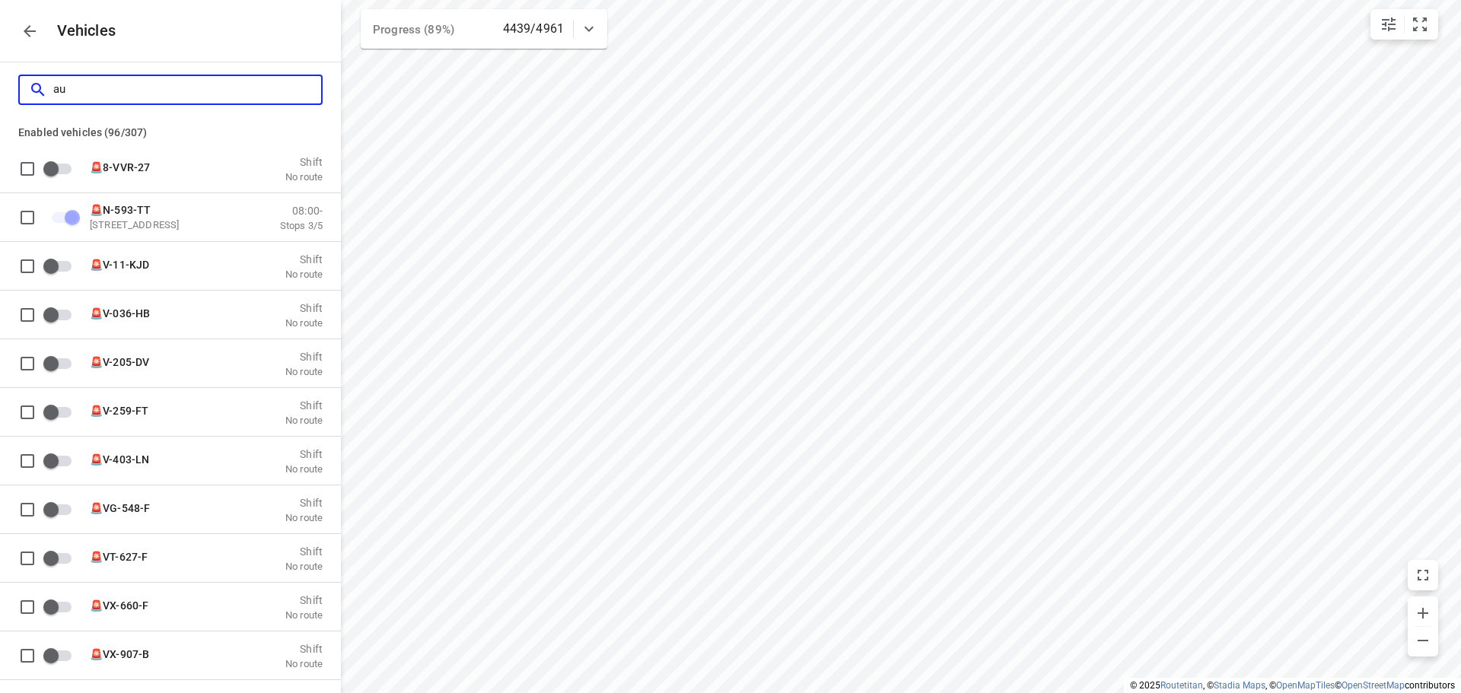
checkbox input "true"
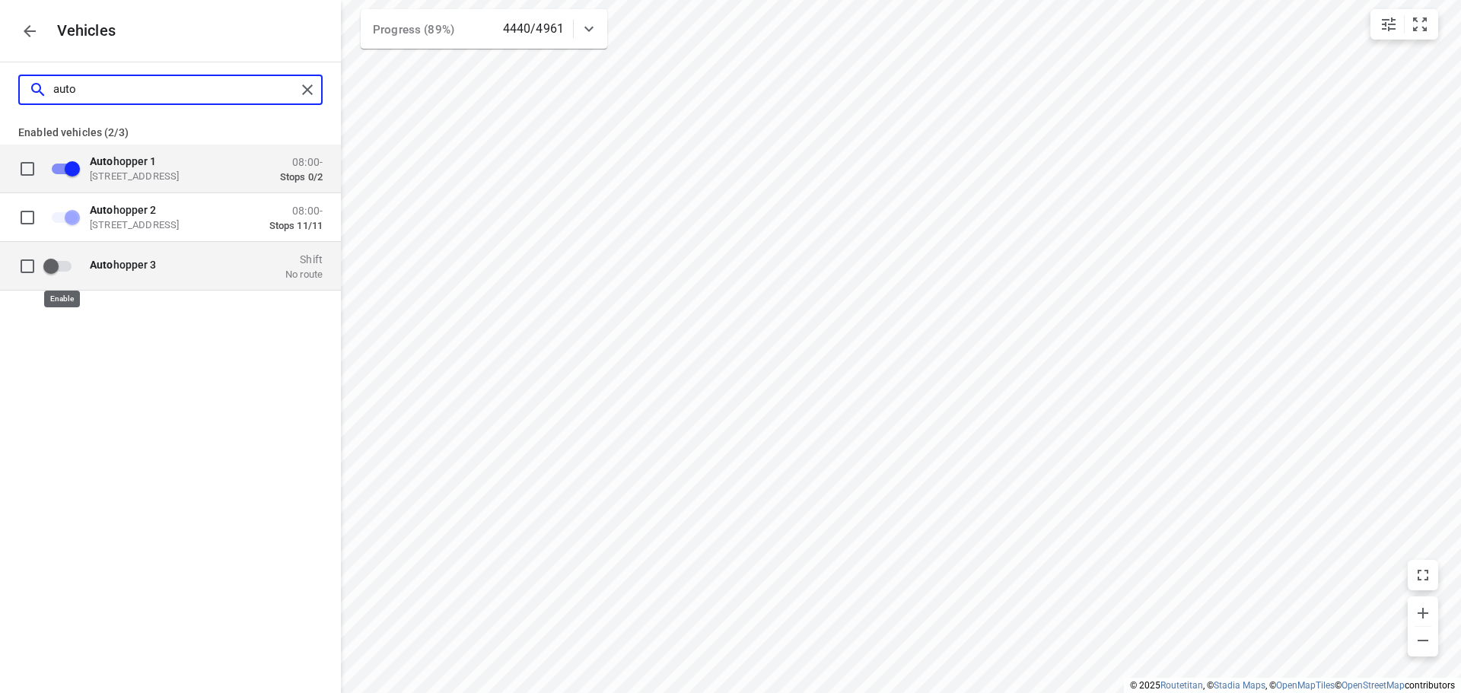
type input "auto"
click at [66, 266] on input "grid" at bounding box center [51, 265] width 87 height 29
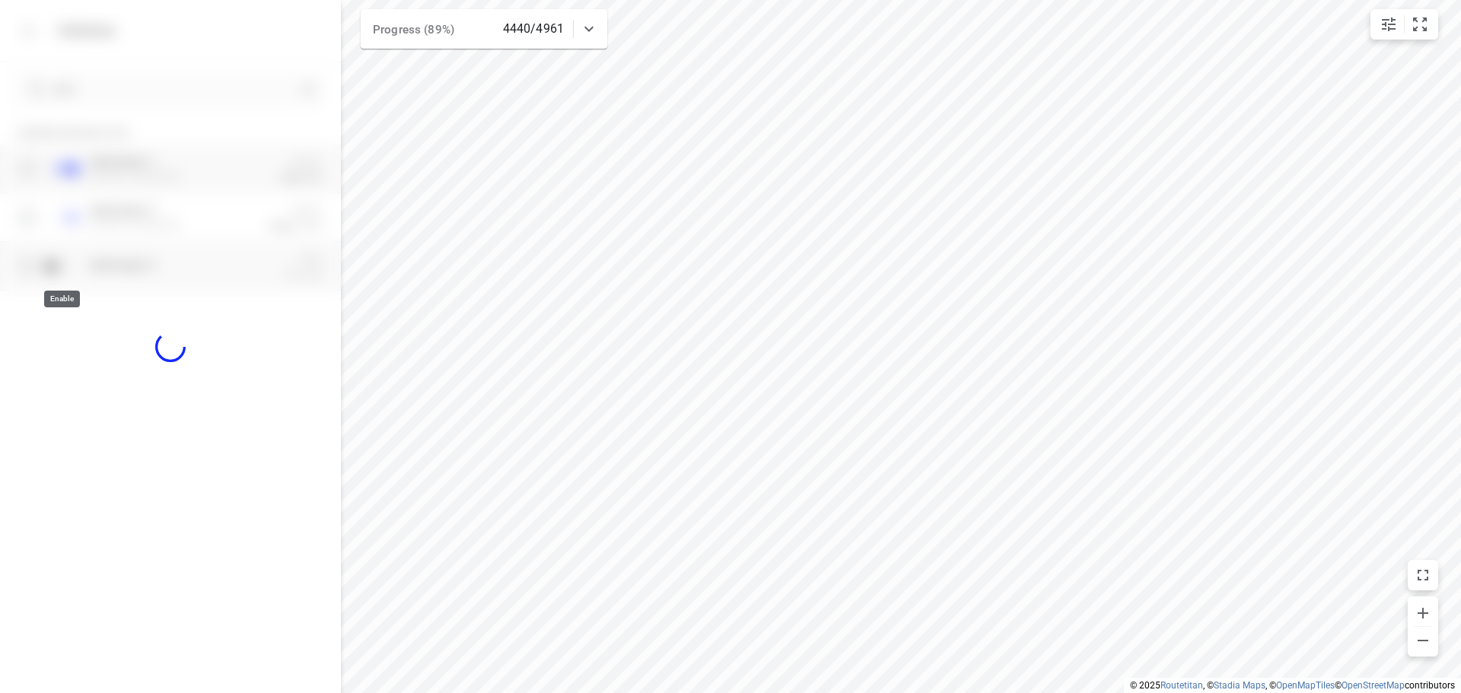
checkbox input "true"
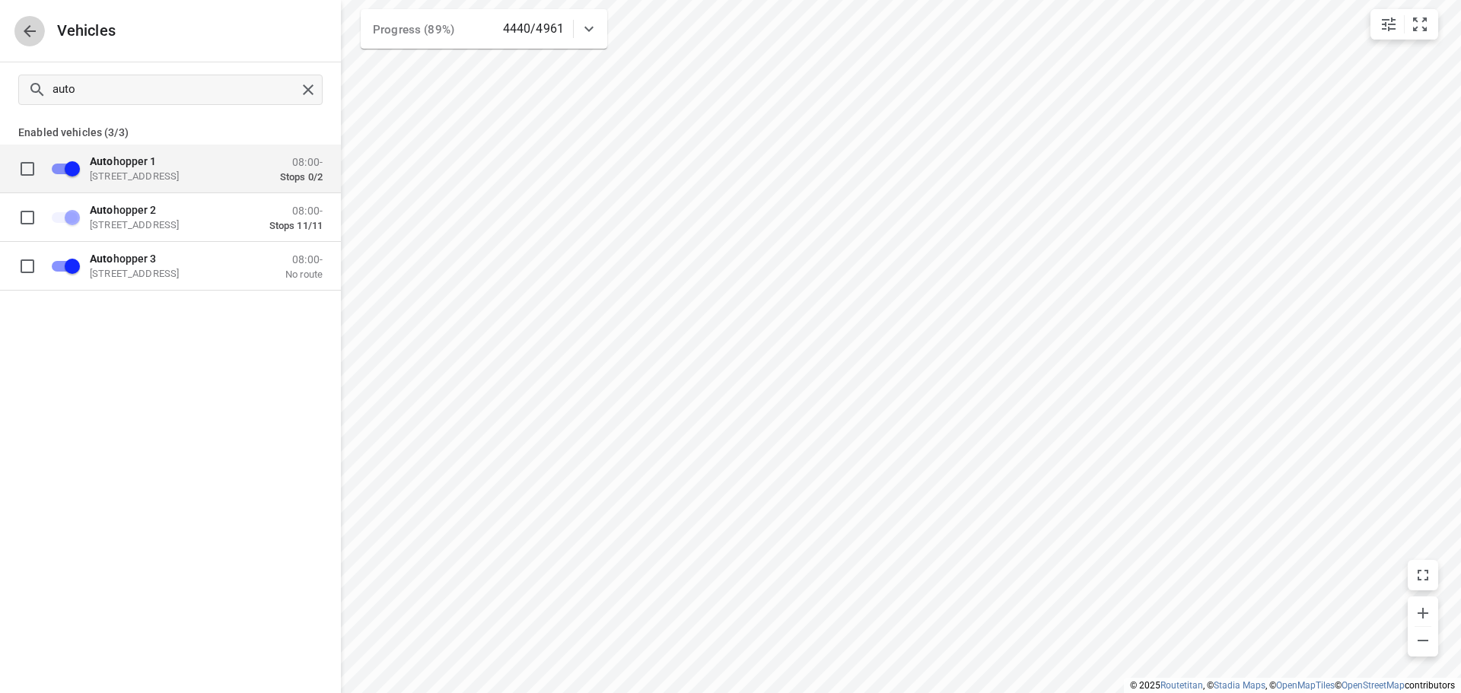
click at [37, 36] on icon "button" at bounding box center [30, 31] width 18 height 18
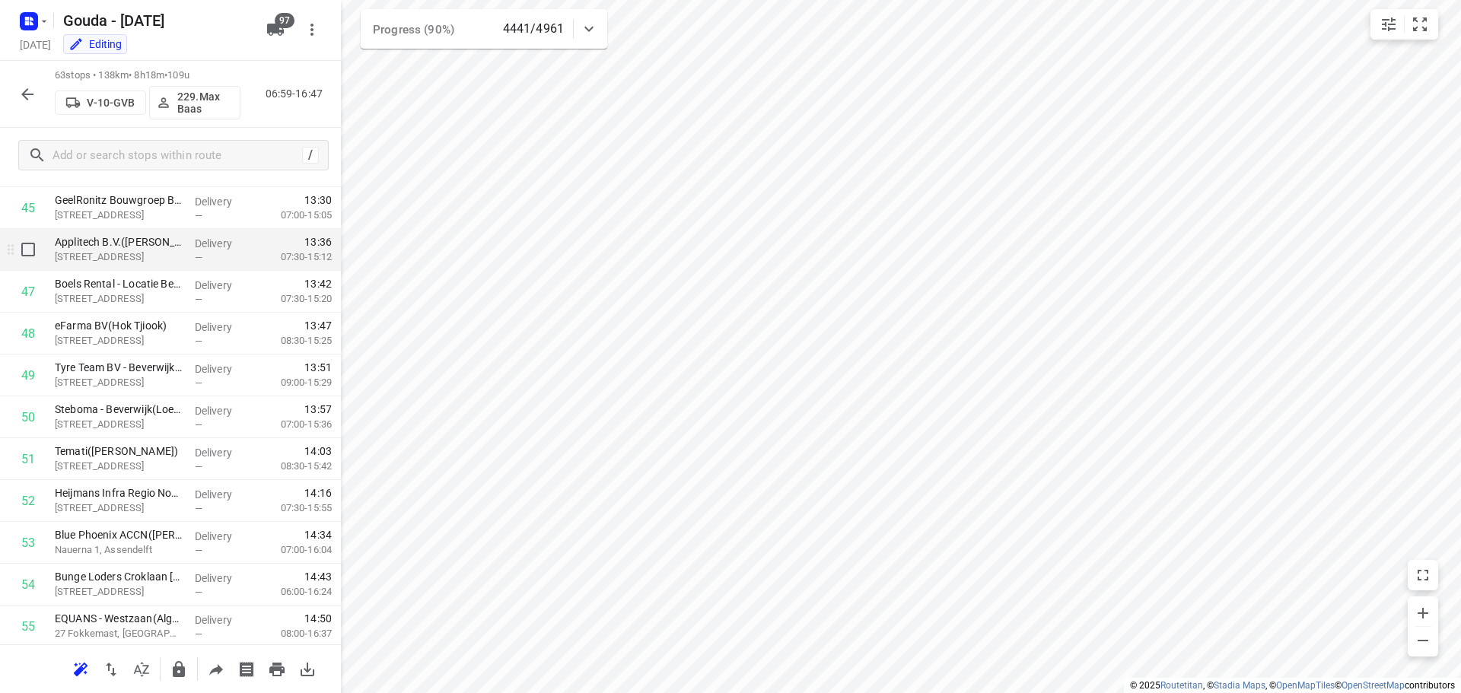
scroll to position [1837, 0]
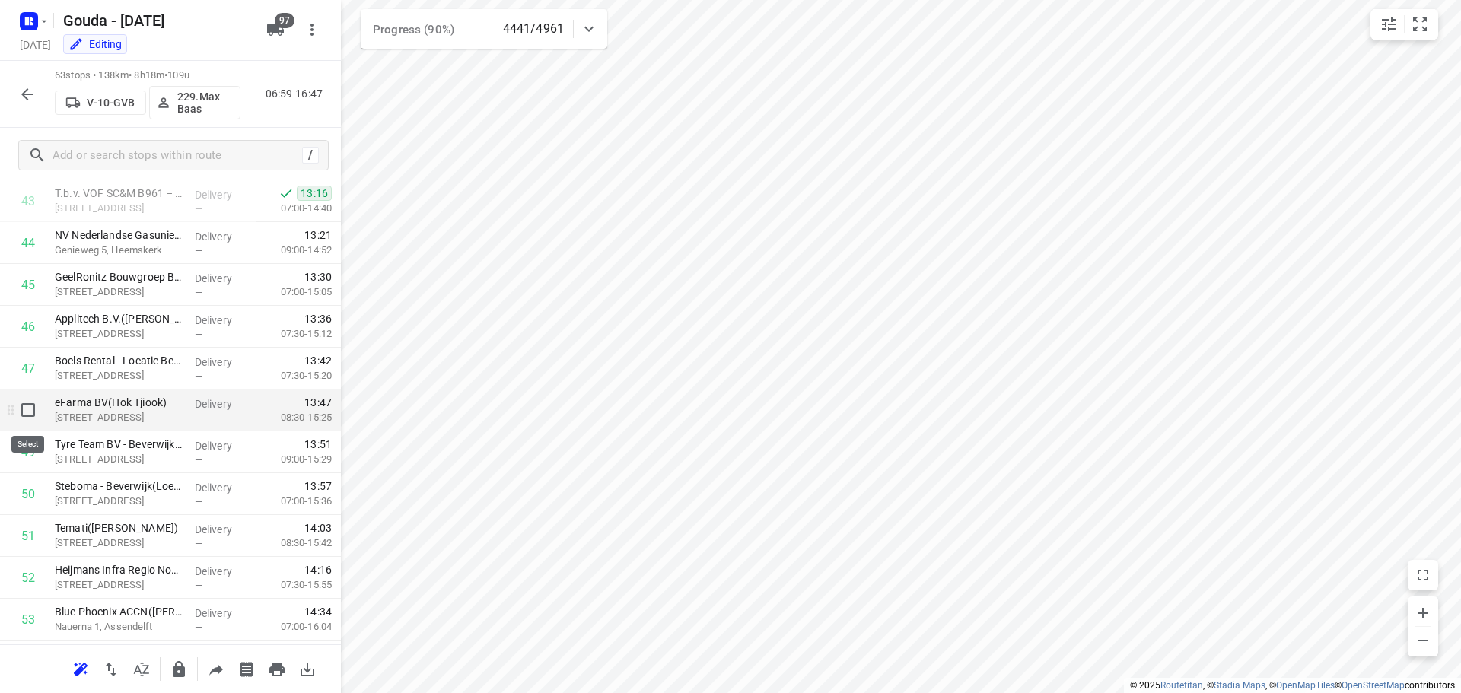
click at [26, 409] on input "checkbox" at bounding box center [28, 410] width 30 height 30
checkbox input "true"
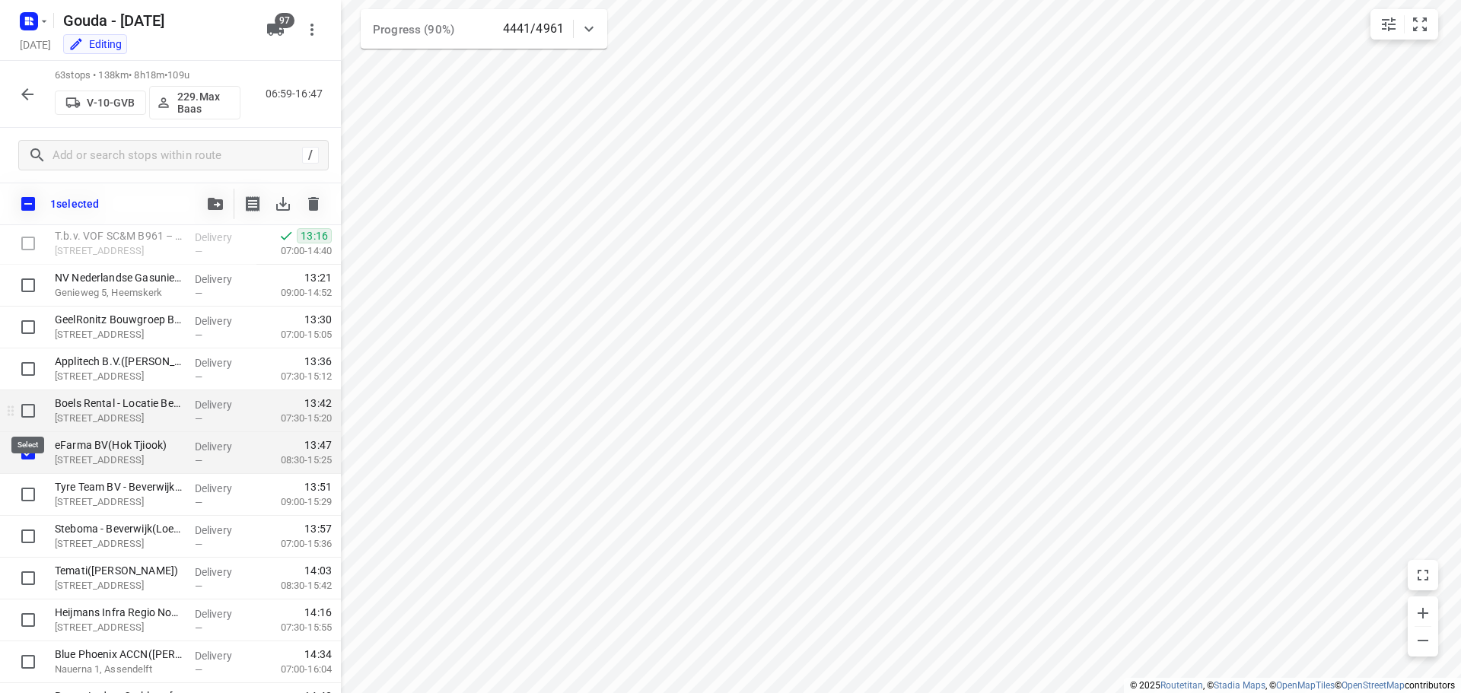
click at [19, 410] on input "checkbox" at bounding box center [28, 411] width 30 height 30
checkbox input "true"
click at [24, 492] on input "checkbox" at bounding box center [28, 495] width 30 height 30
checkbox input "true"
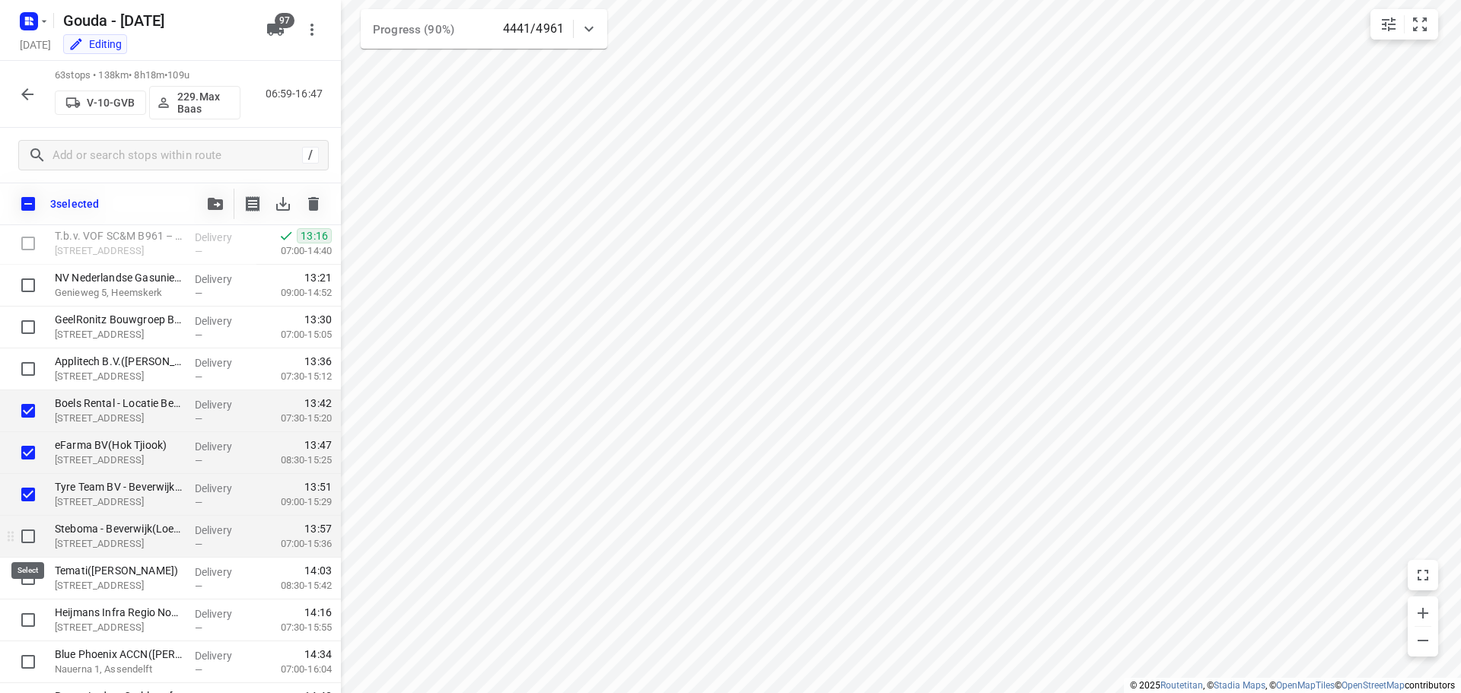
click at [24, 540] on input "checkbox" at bounding box center [28, 536] width 30 height 30
checkbox input "true"
click at [27, 578] on input "checkbox" at bounding box center [28, 578] width 30 height 30
checkbox input "true"
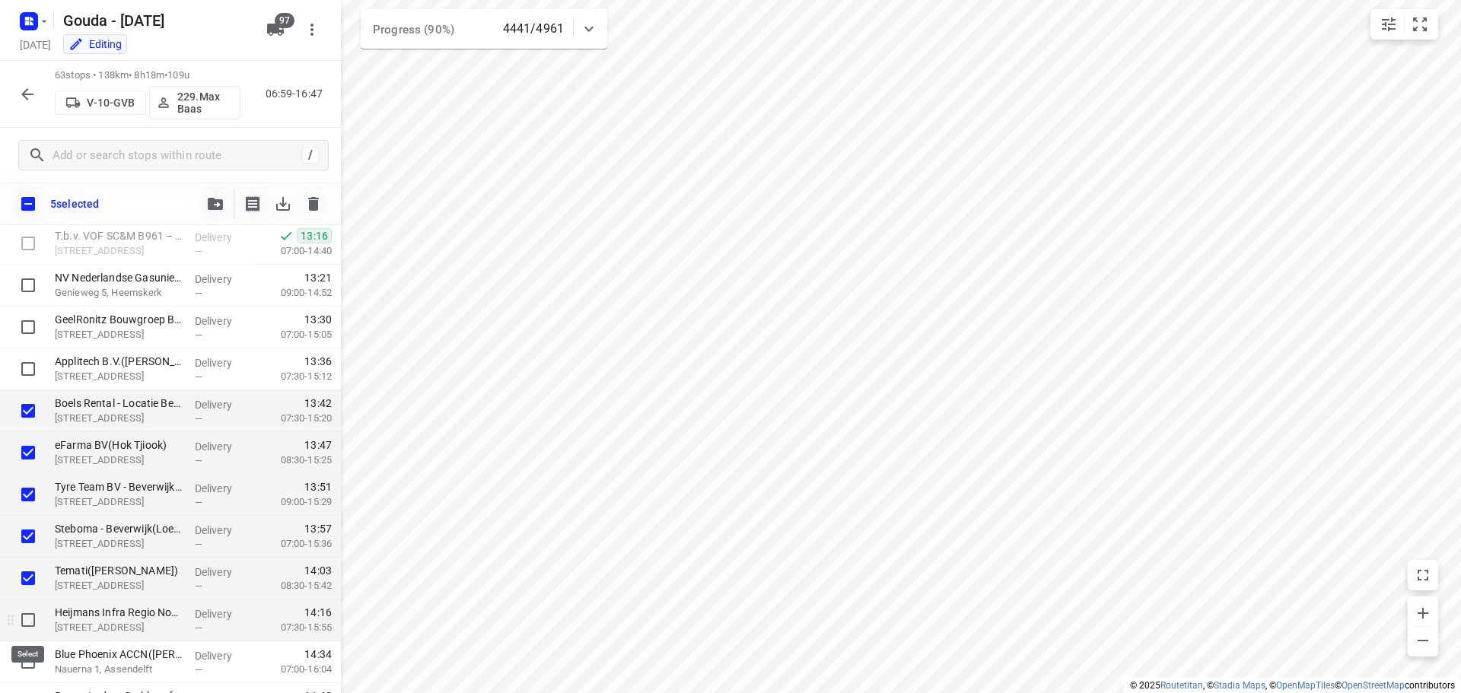
click at [27, 620] on input "checkbox" at bounding box center [28, 620] width 30 height 30
click at [28, 620] on input "checkbox" at bounding box center [28, 620] width 30 height 30
checkbox input "false"
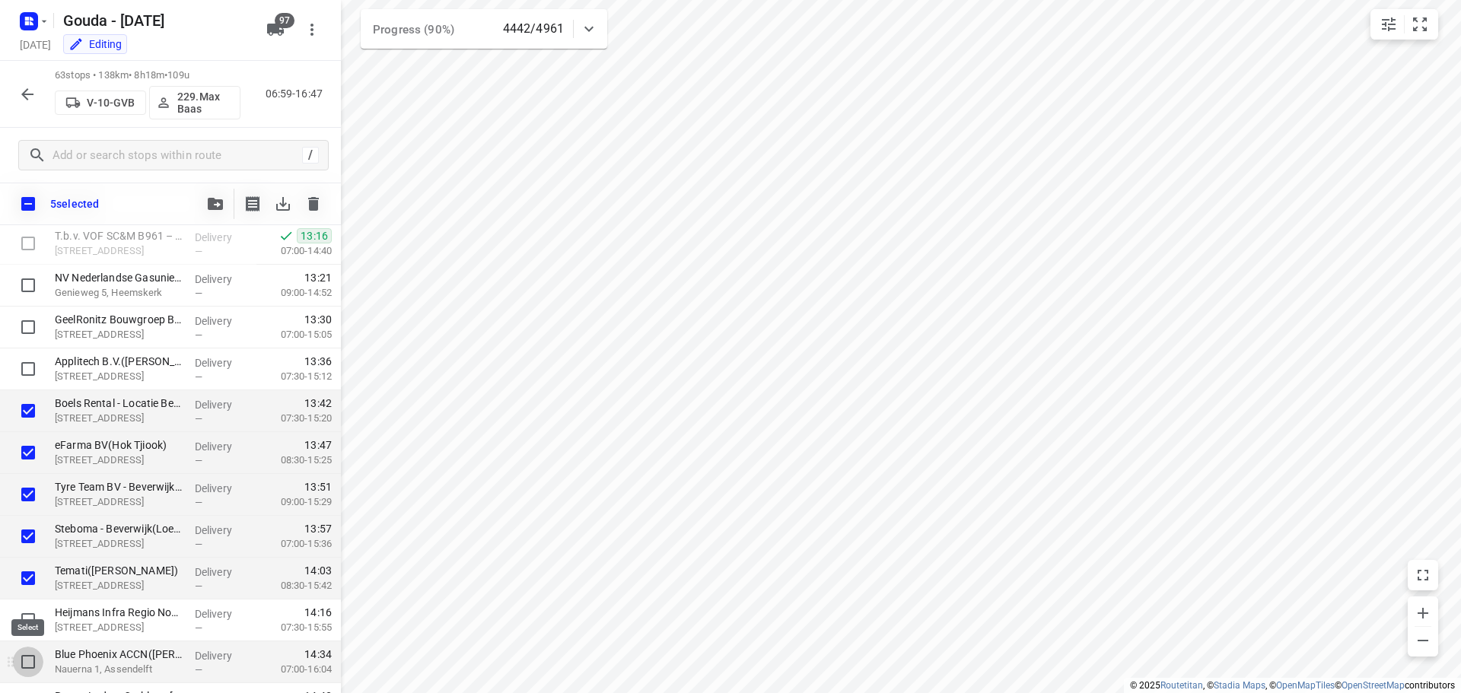
click at [30, 655] on input "checkbox" at bounding box center [28, 662] width 30 height 30
checkbox input "true"
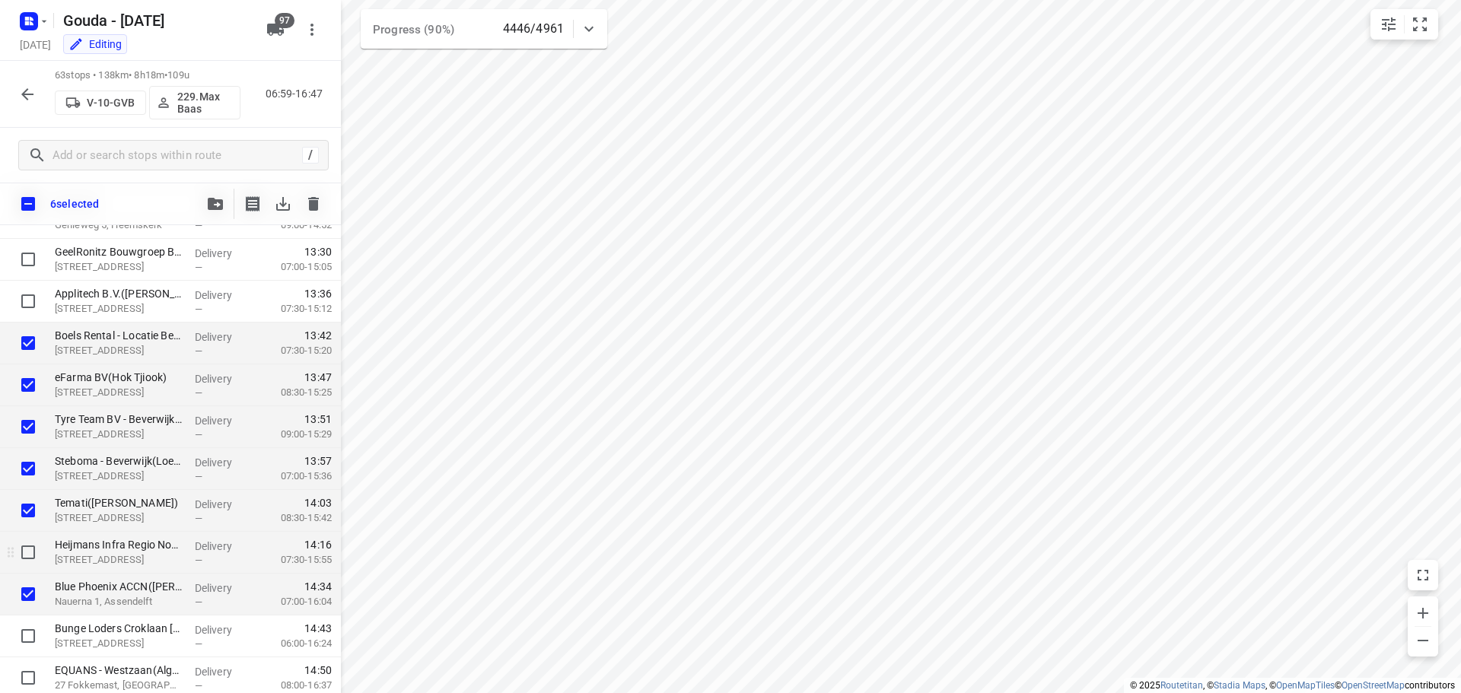
scroll to position [1913, 0]
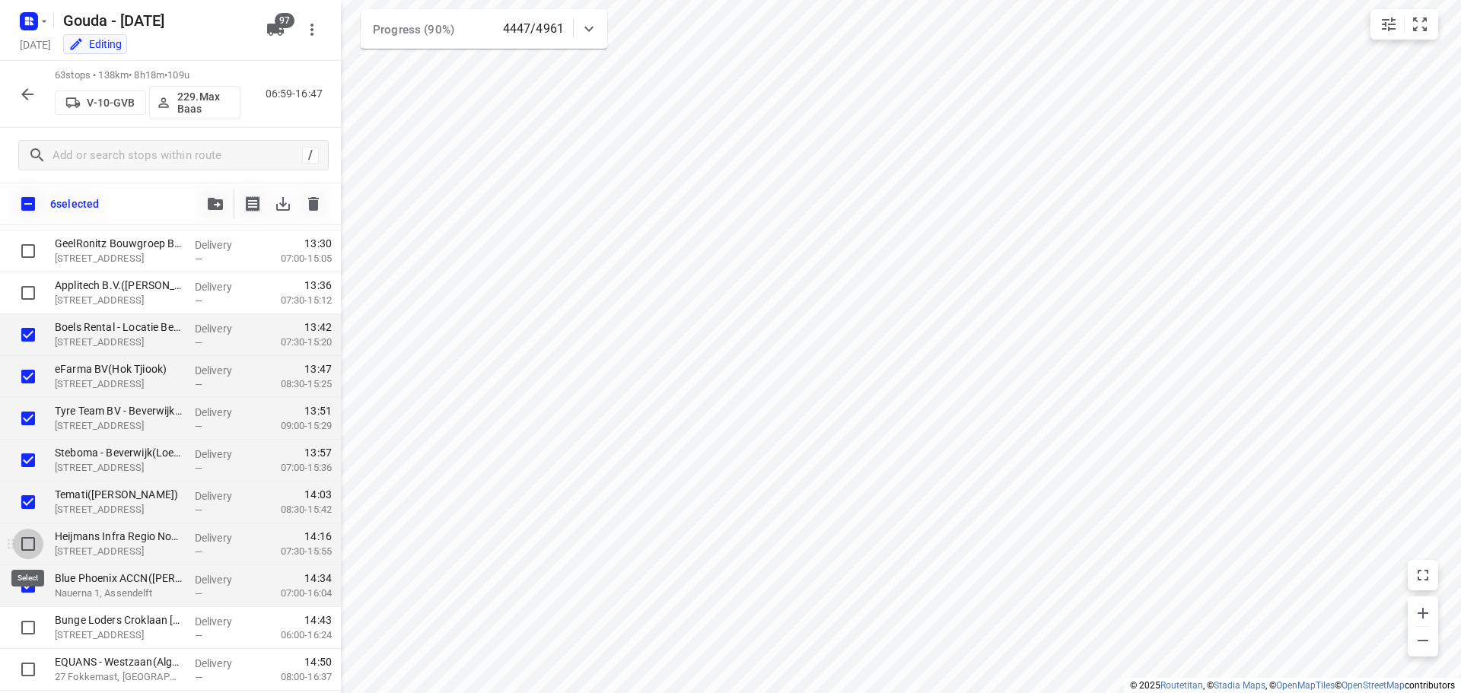
click at [27, 543] on input "checkbox" at bounding box center [28, 544] width 30 height 30
checkbox input "true"
click at [220, 201] on icon "button" at bounding box center [215, 204] width 15 height 12
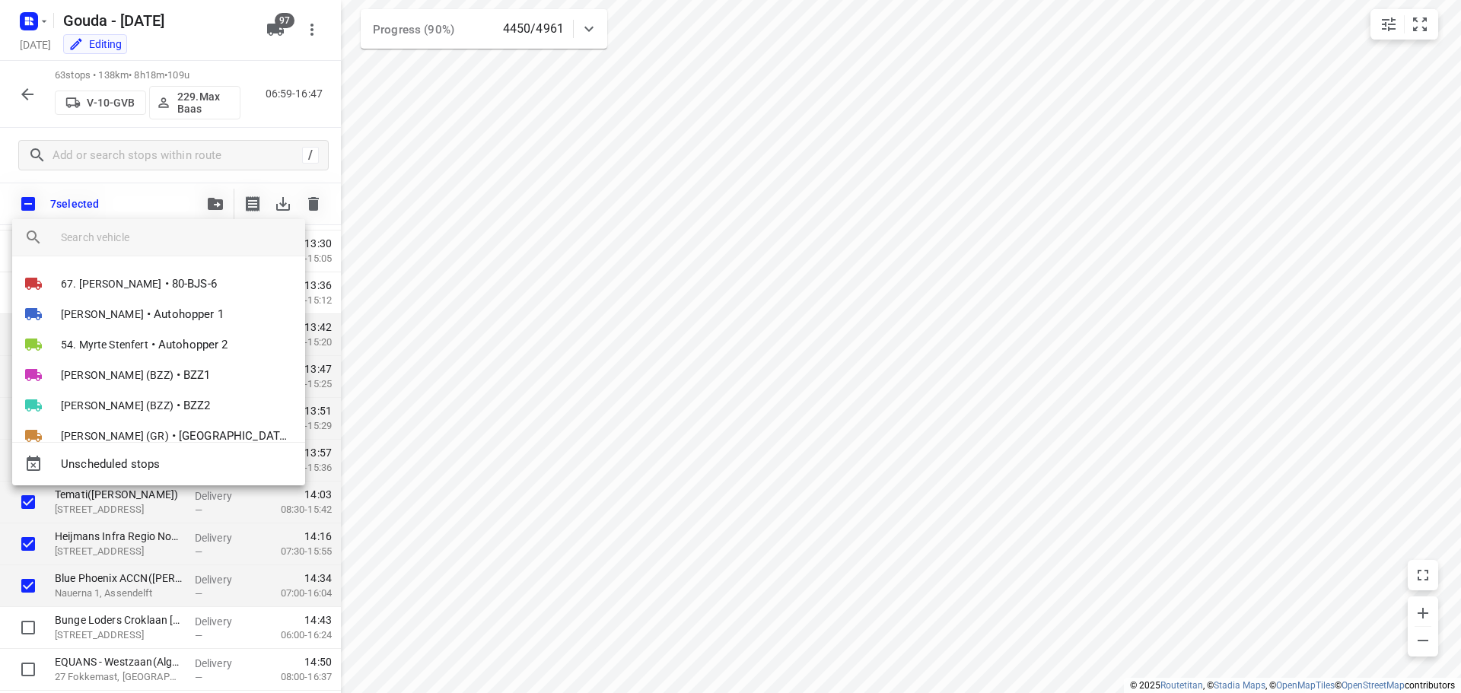
click at [170, 245] on input "search vehicle" at bounding box center [177, 237] width 232 height 23
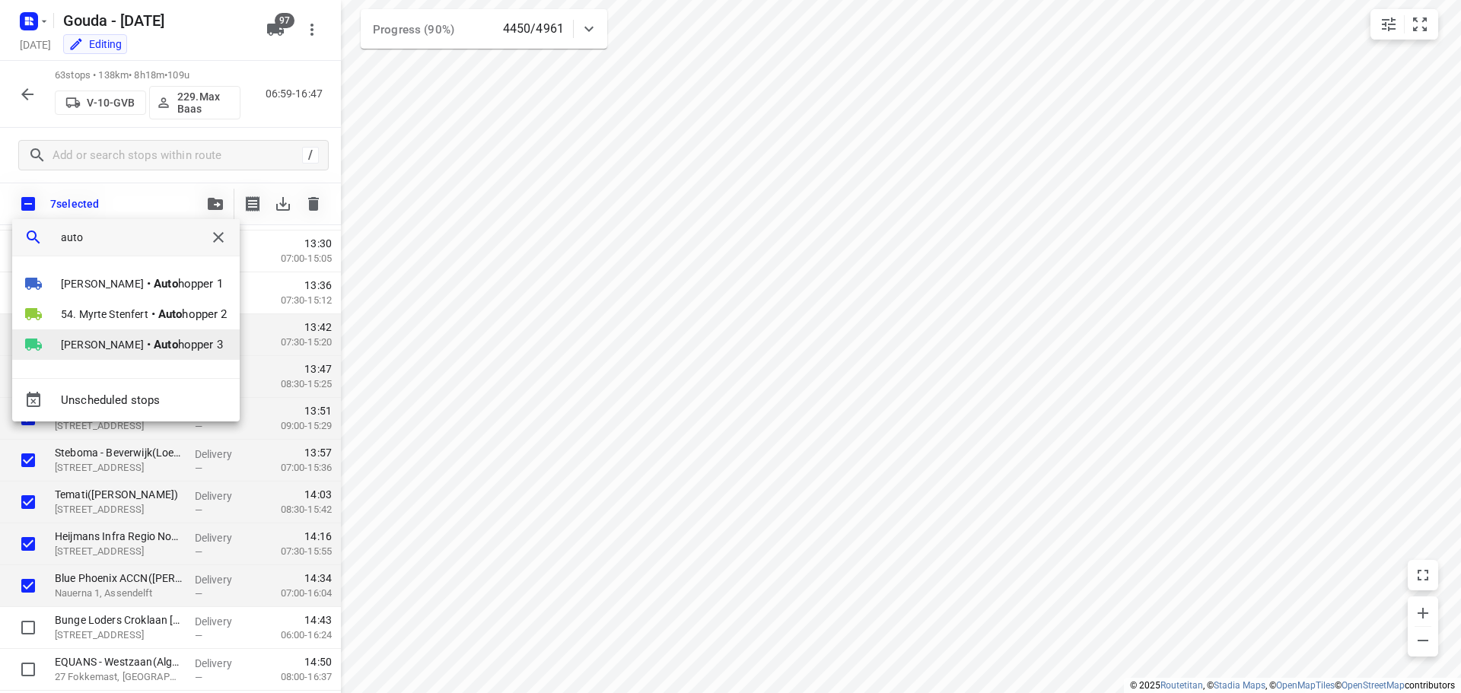
type input "auto"
click at [78, 342] on span "Tom Van Essen" at bounding box center [102, 344] width 83 height 15
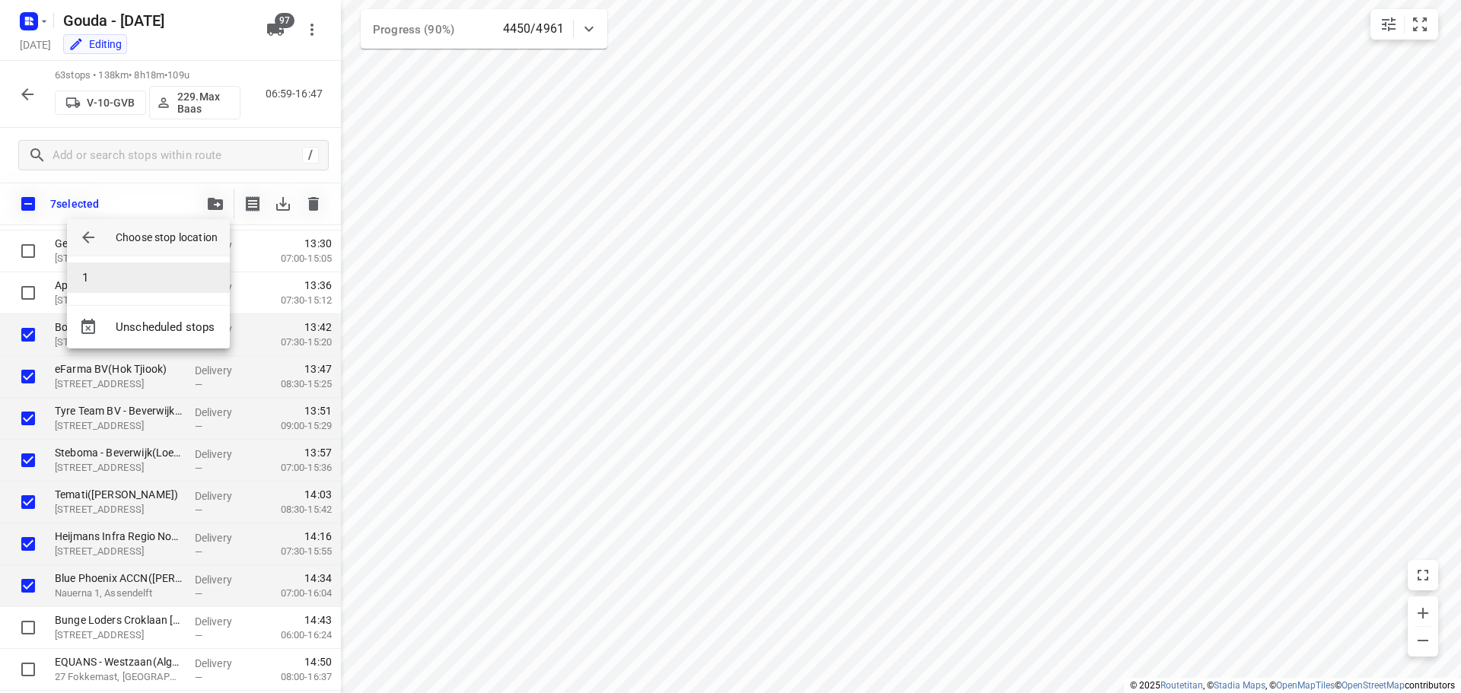
click at [152, 276] on li "1" at bounding box center [148, 278] width 163 height 30
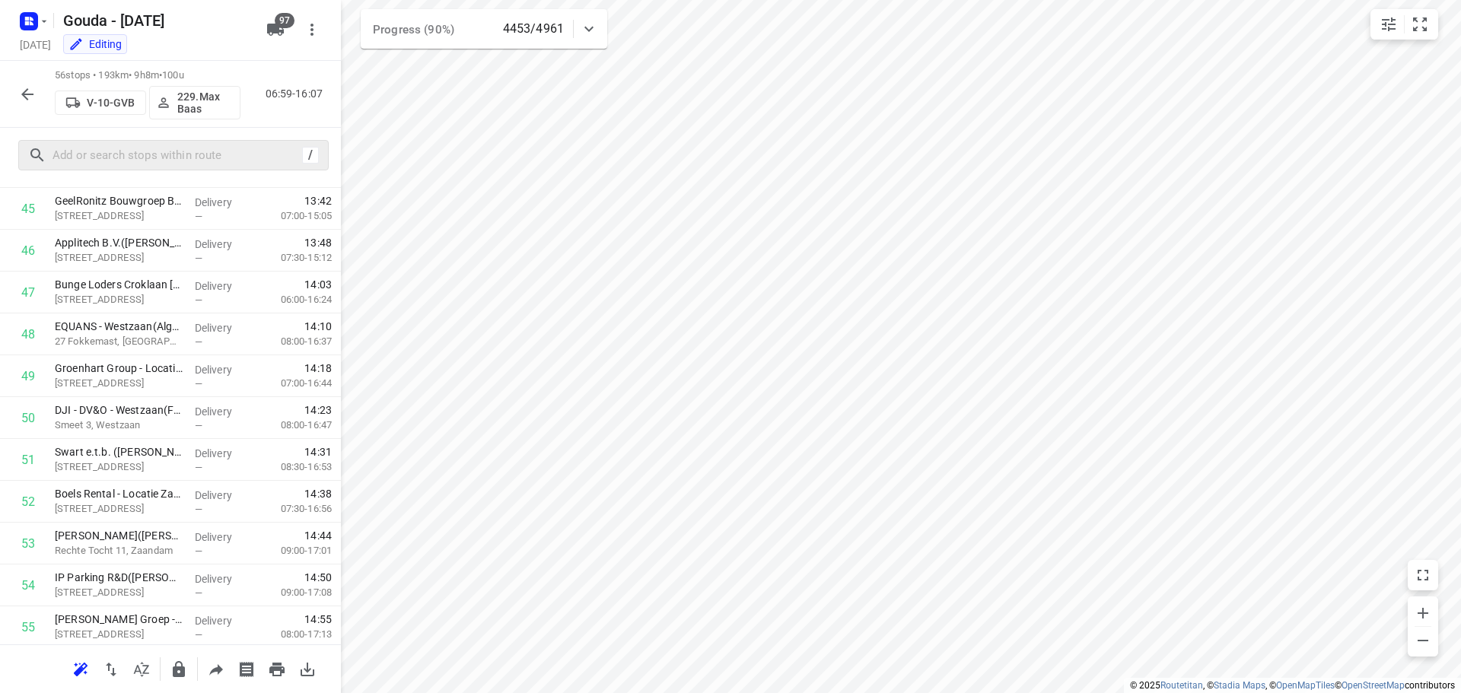
scroll to position [0, 0]
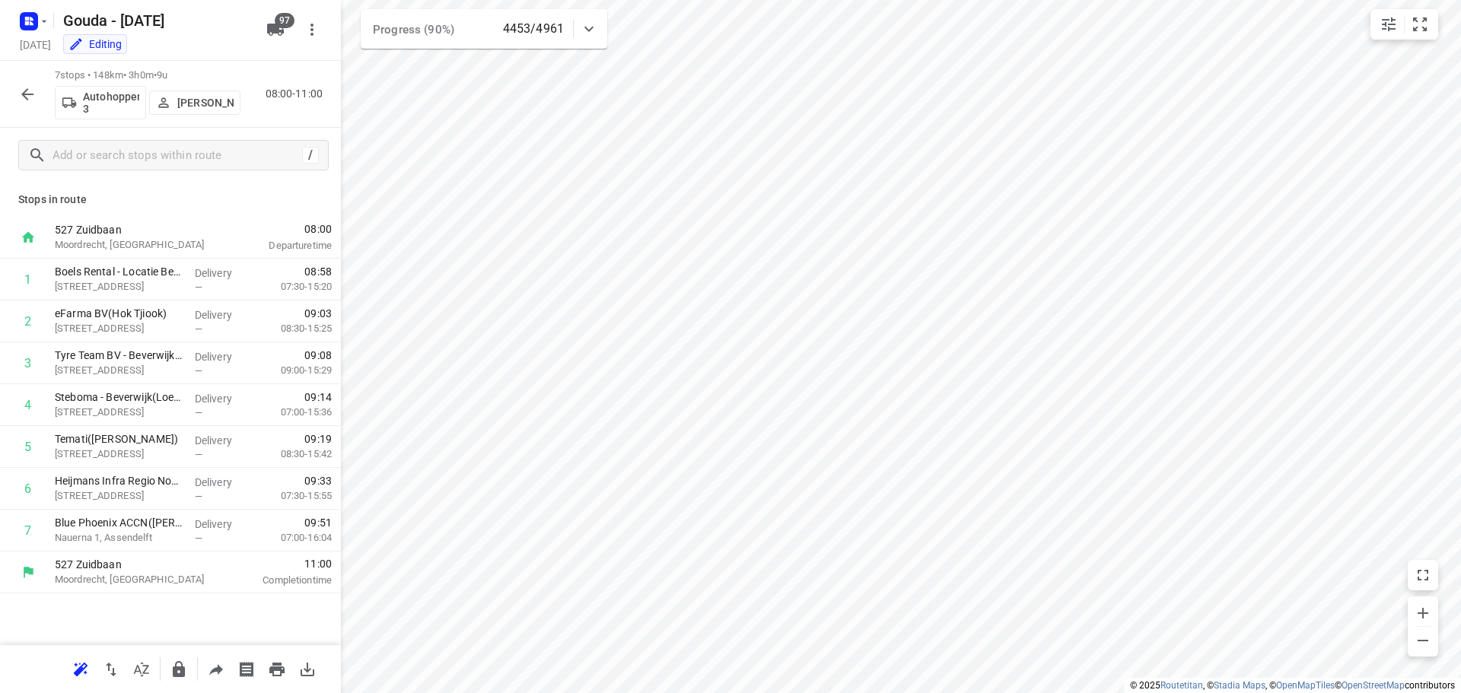
click at [202, 97] on p "Tom Van Essen" at bounding box center [205, 103] width 56 height 12
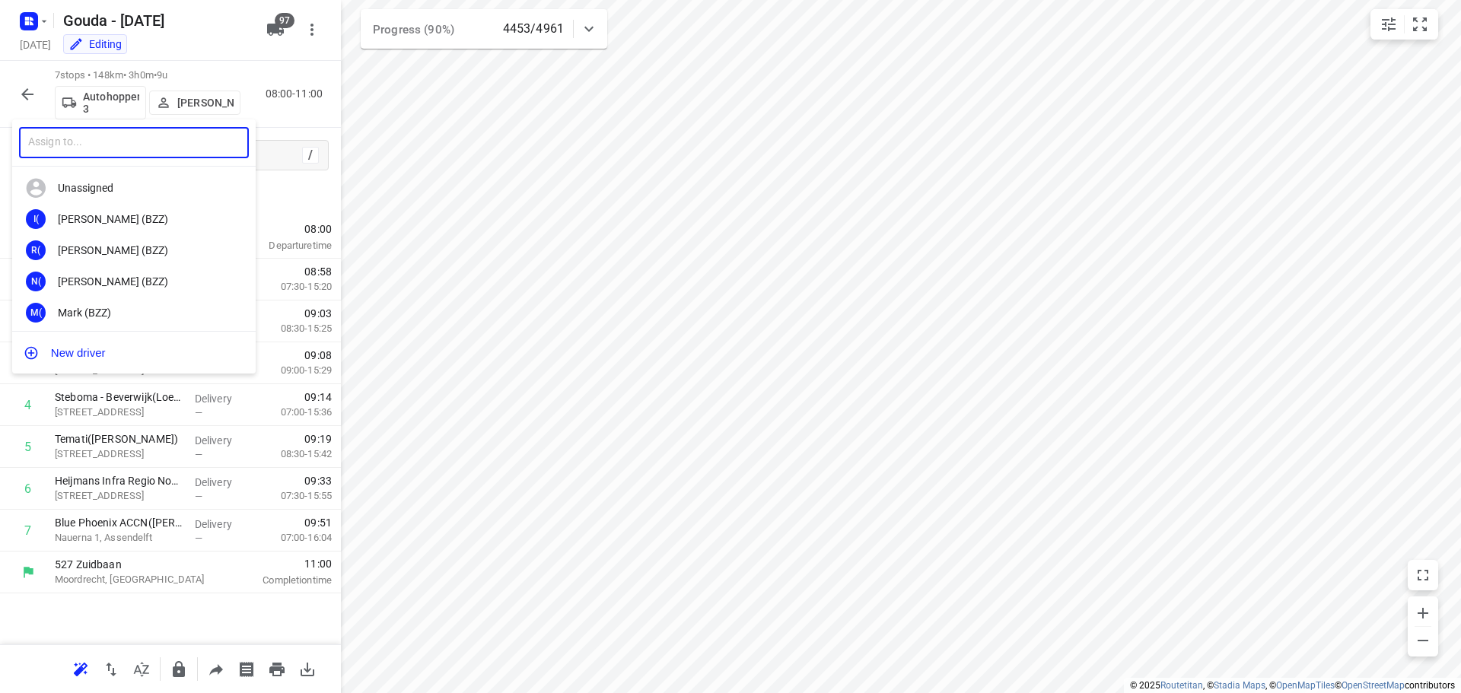
click at [147, 148] on input "text" at bounding box center [134, 142] width 230 height 31
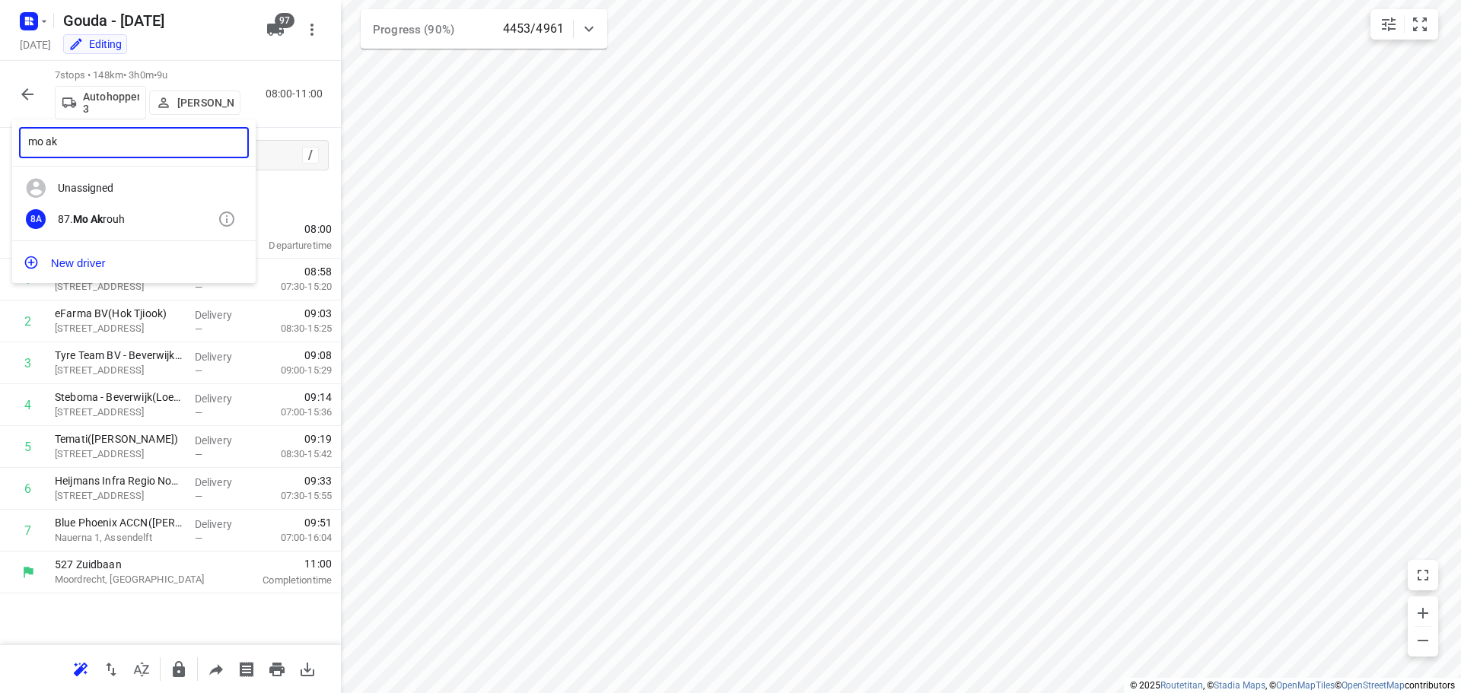
type input "mo ak"
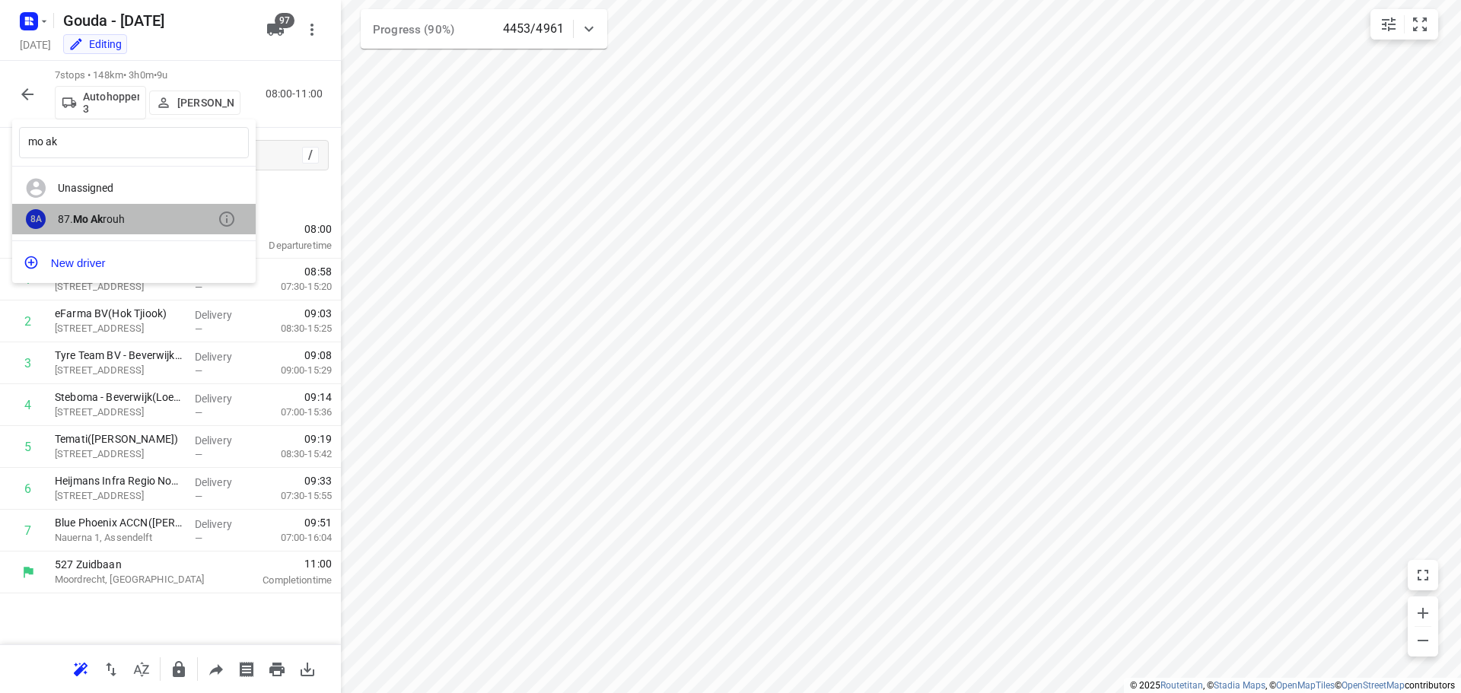
click at [140, 216] on div "87. Mo Ak rouh" at bounding box center [138, 219] width 160 height 12
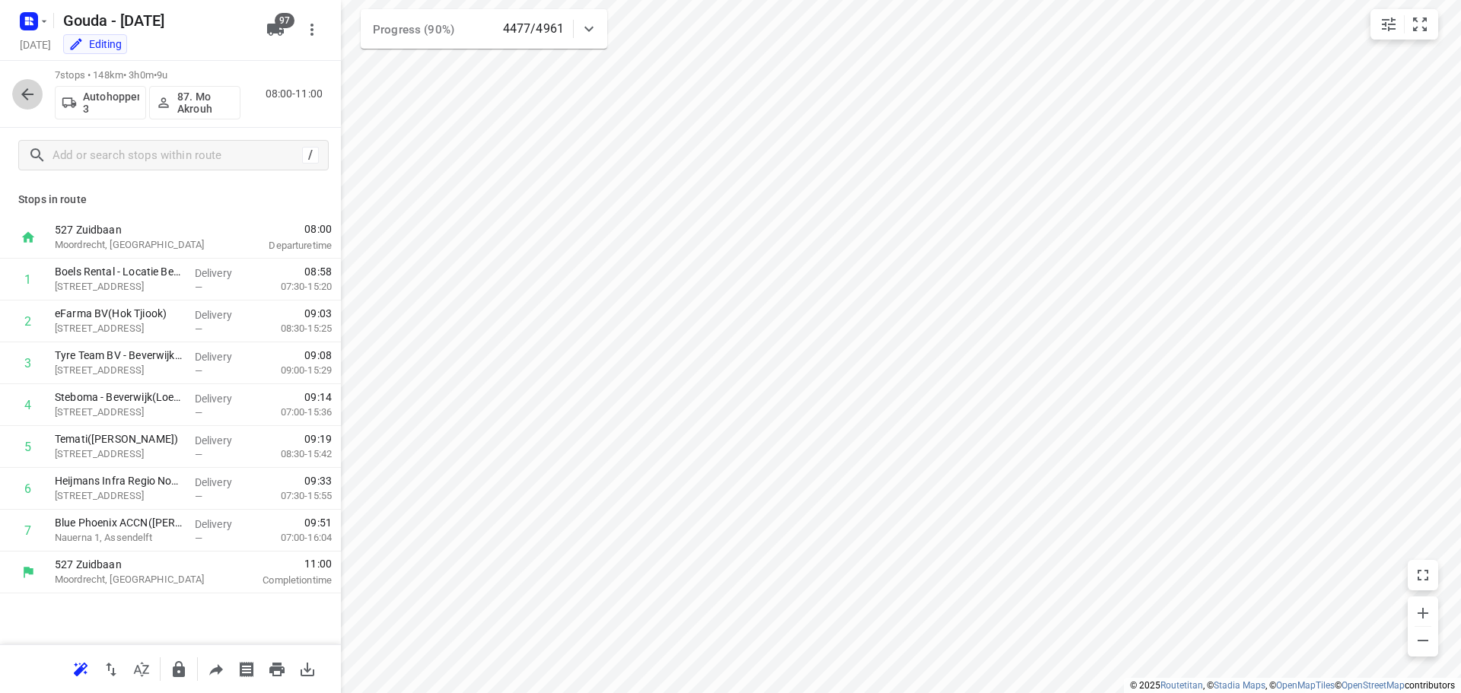
click at [33, 94] on icon "button" at bounding box center [27, 94] width 12 height 12
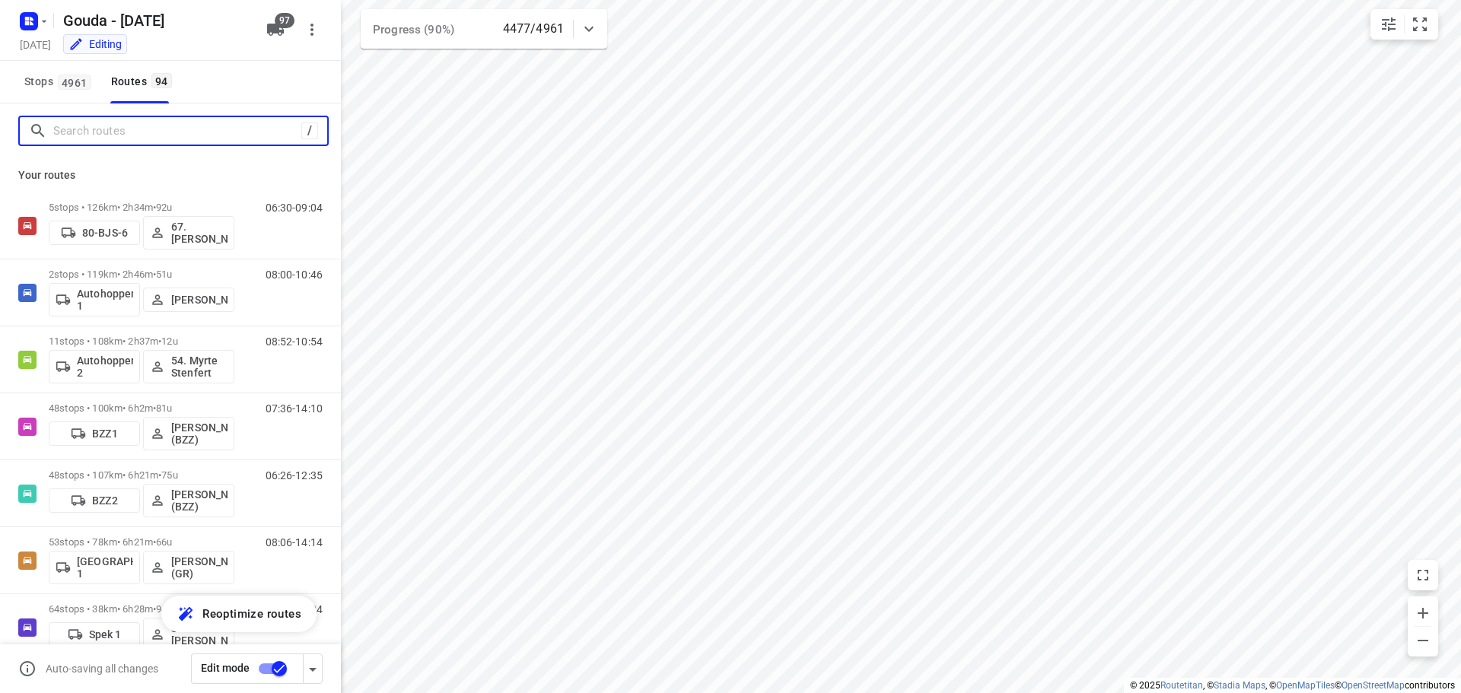
click at [102, 129] on input "Search routes" at bounding box center [177, 132] width 248 height 24
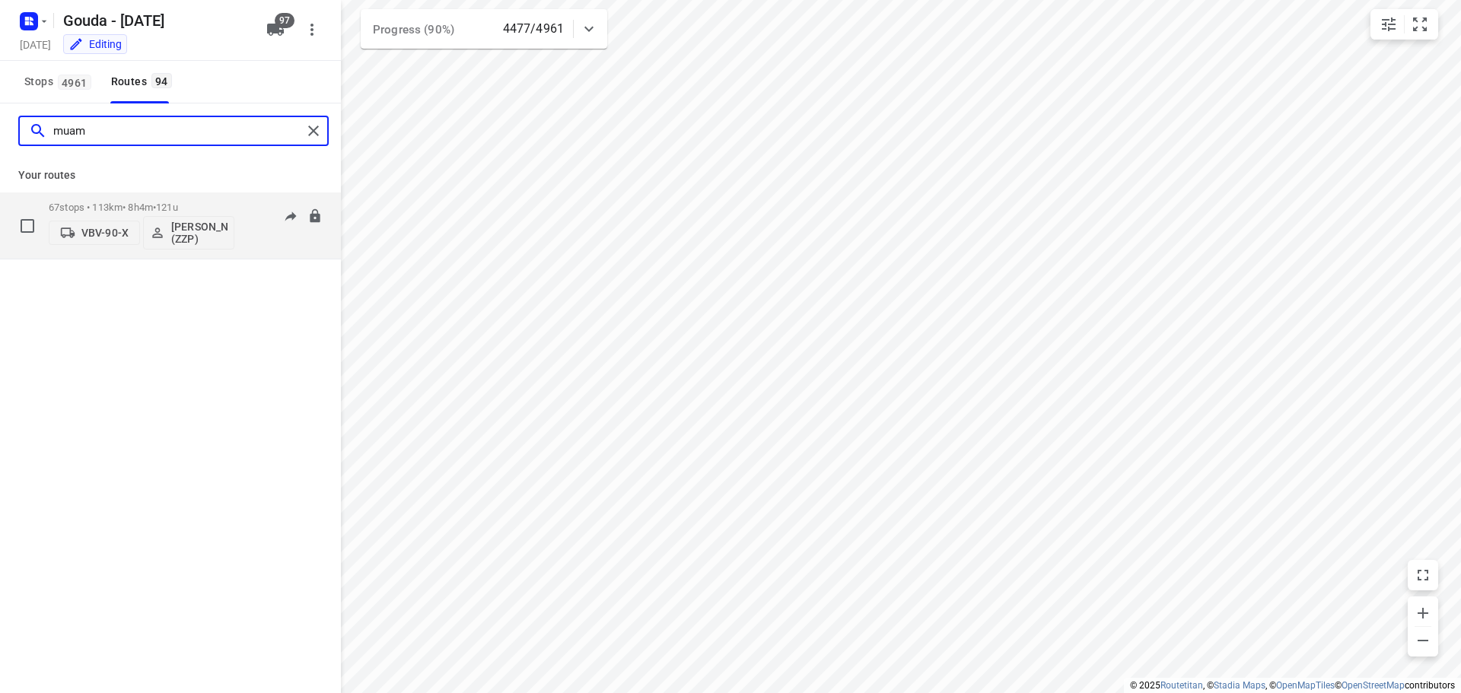
type input "muam"
click at [120, 211] on p "67 stops • 113km • 8h4m • 121u" at bounding box center [142, 207] width 186 height 11
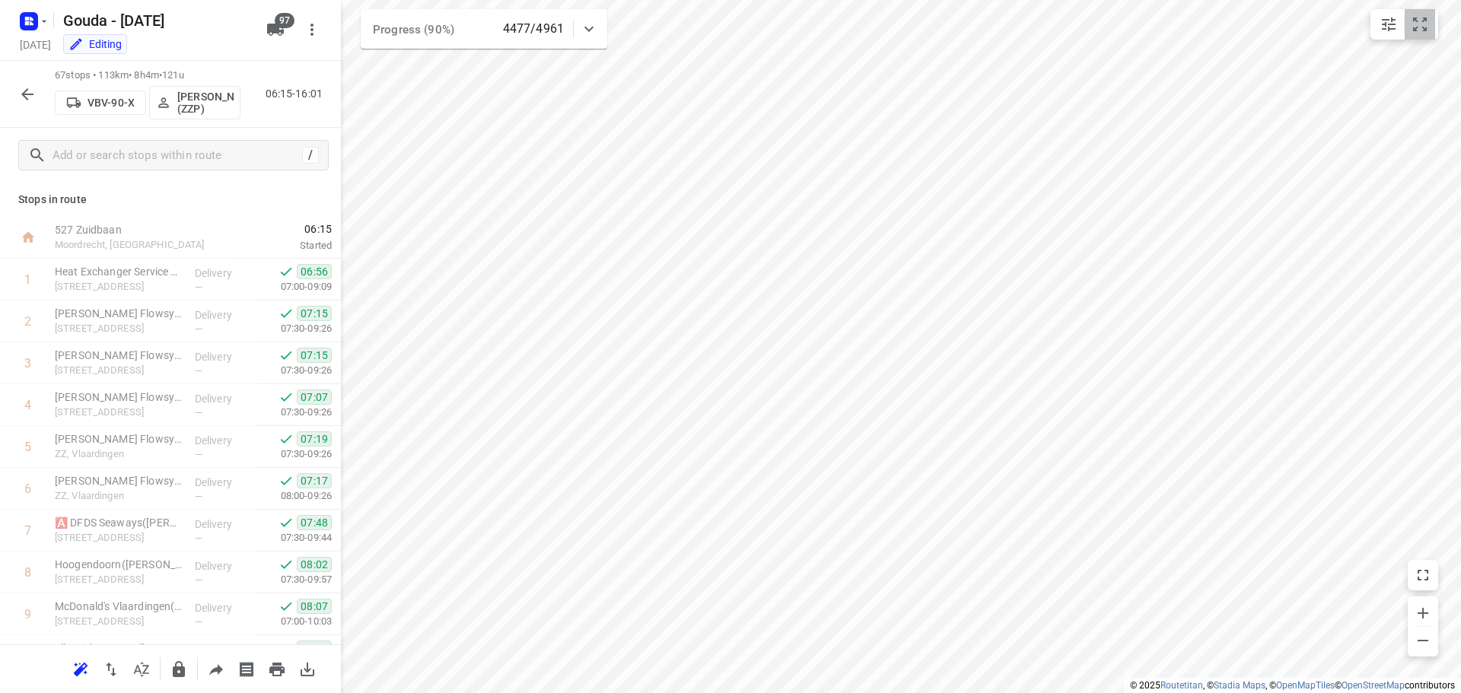
click at [1417, 26] on icon "small contained button group" at bounding box center [1420, 24] width 18 height 18
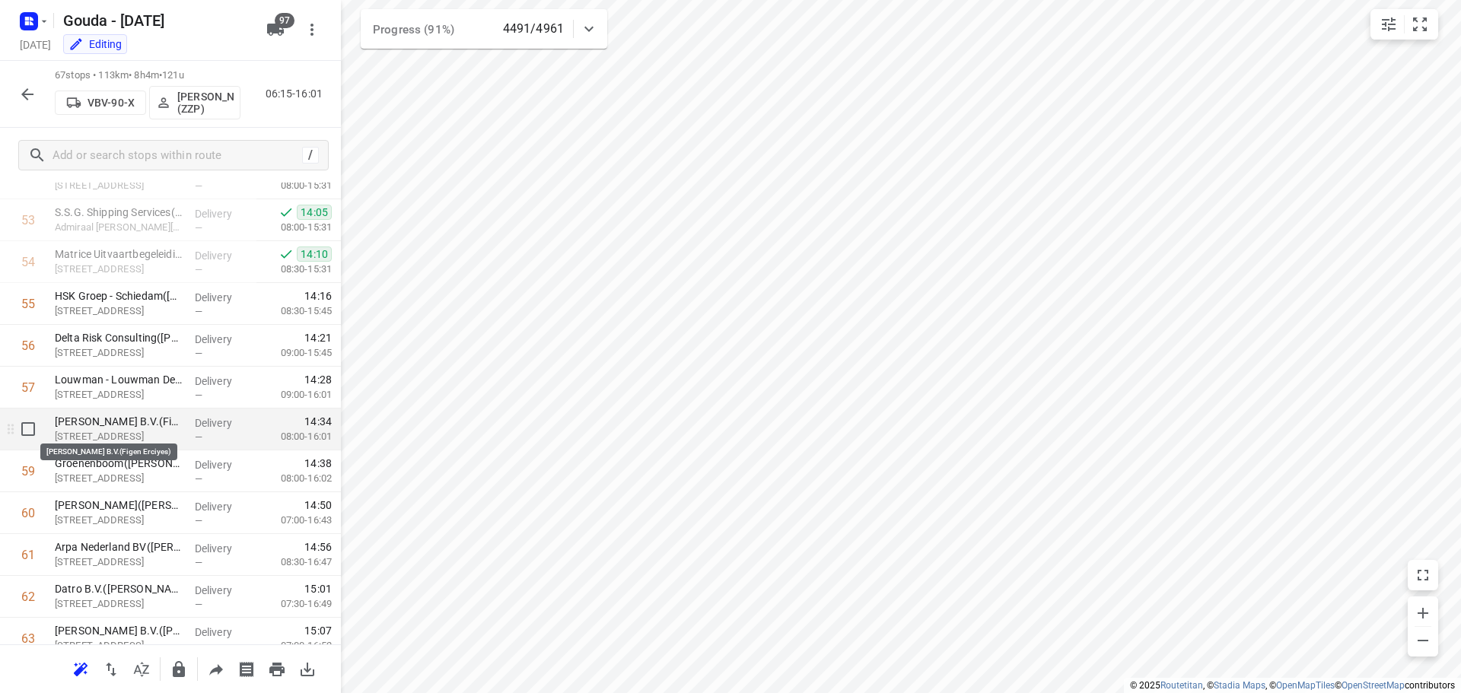
scroll to position [2233, 0]
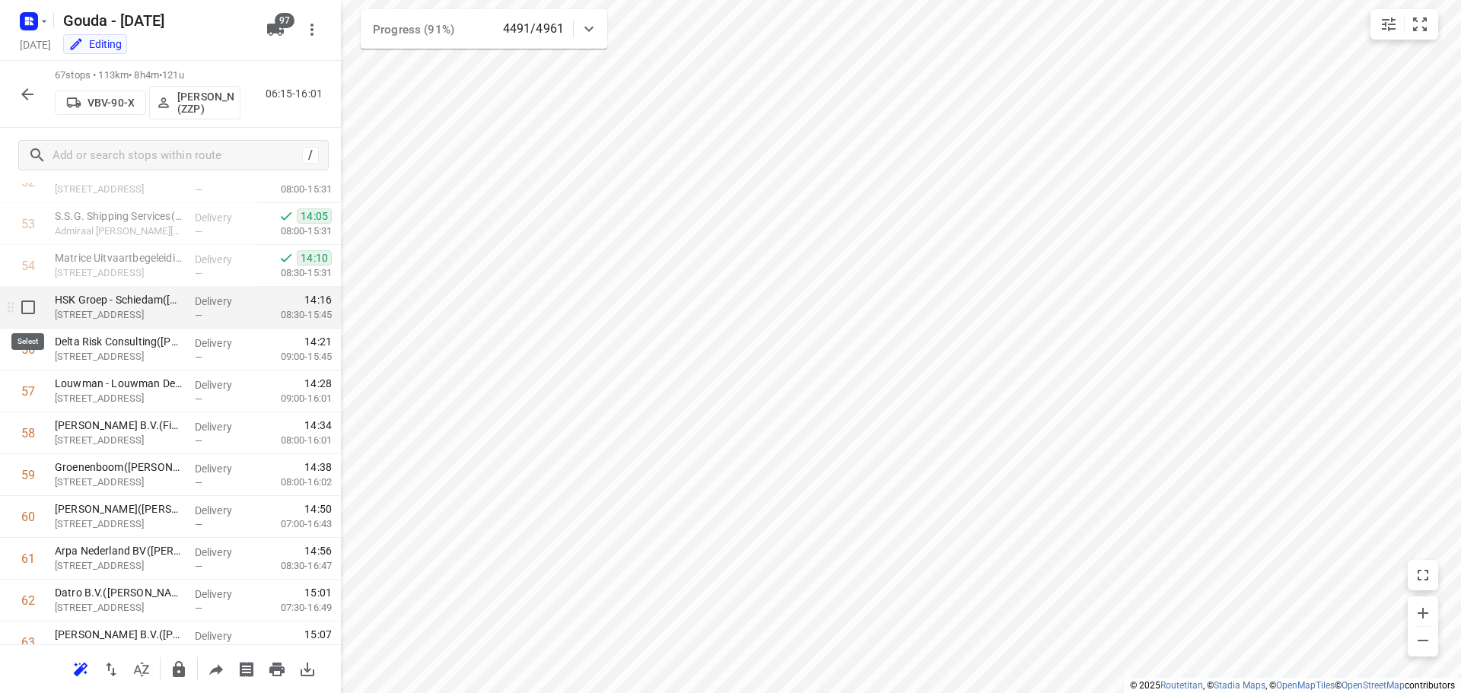
click at [38, 313] on input "checkbox" at bounding box center [28, 307] width 30 height 30
checkbox input "true"
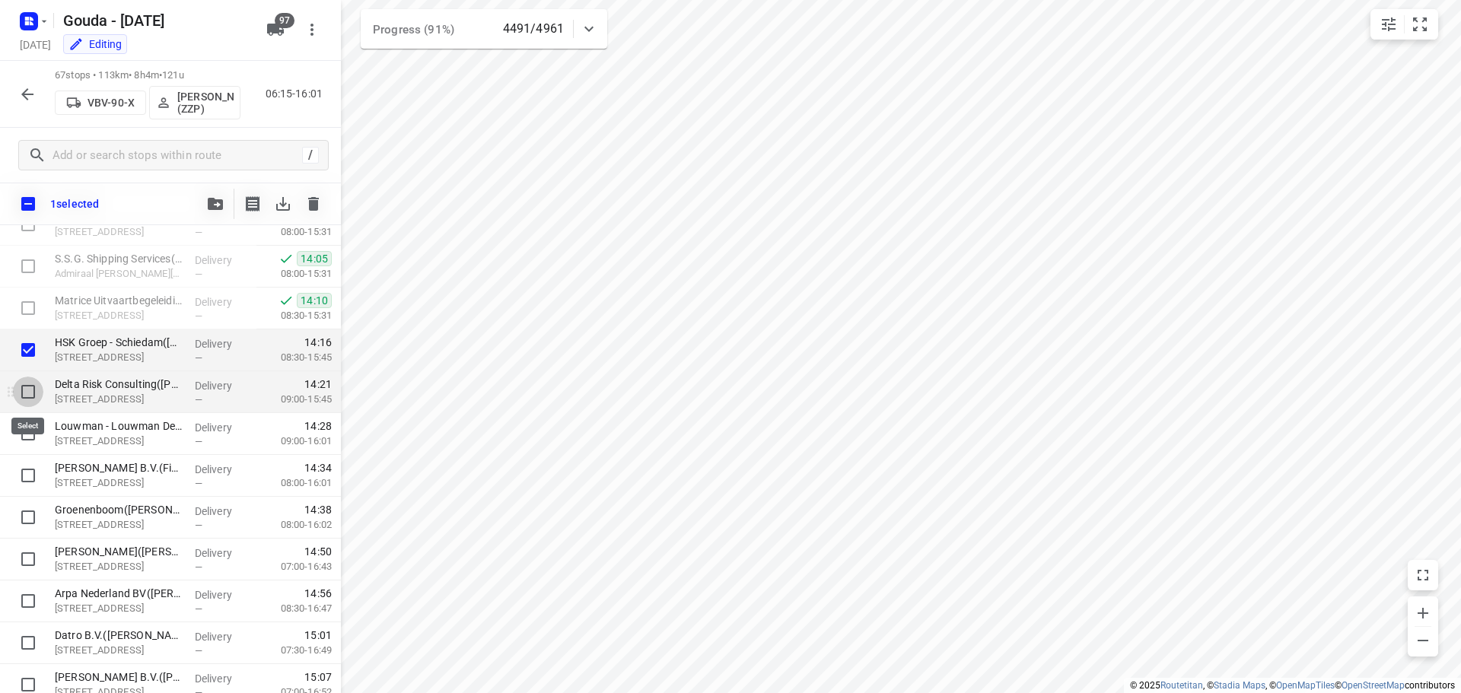
click at [28, 391] on input "checkbox" at bounding box center [28, 392] width 30 height 30
checkbox input "true"
click at [21, 430] on input "checkbox" at bounding box center [28, 434] width 30 height 30
checkbox input "true"
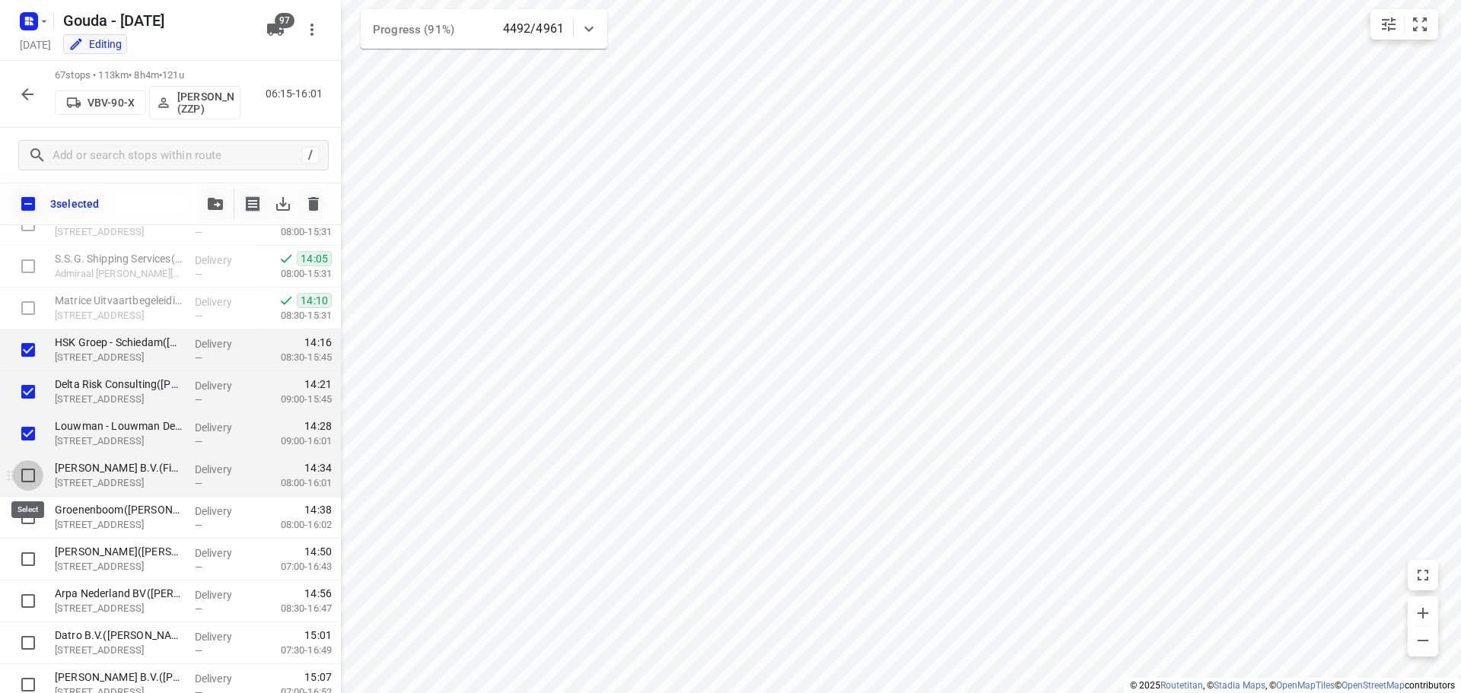
click at [27, 476] on input "checkbox" at bounding box center [28, 476] width 30 height 30
checkbox input "true"
click at [31, 514] on input "checkbox" at bounding box center [28, 517] width 30 height 30
checkbox input "true"
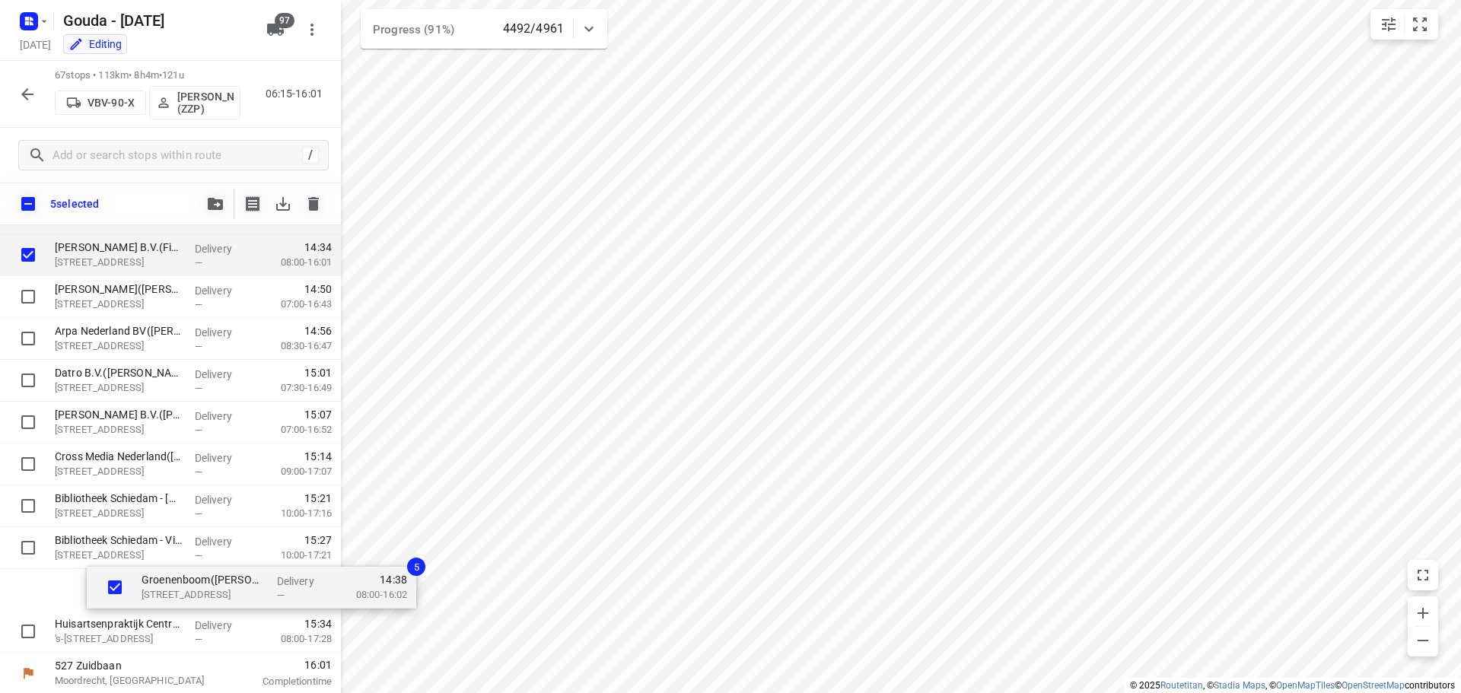
scroll to position [2455, 0]
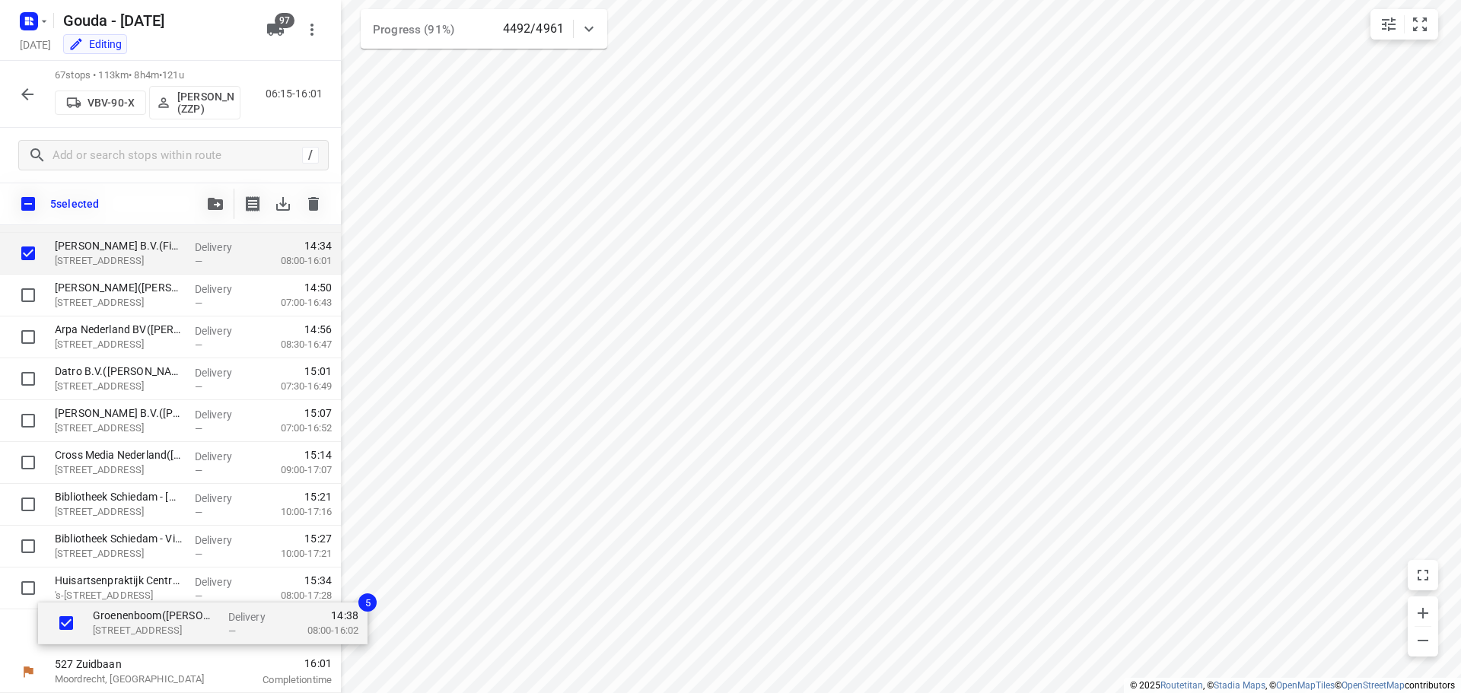
drag, startPoint x: 102, startPoint y: 295, endPoint x: 139, endPoint y: 629, distance: 336.2
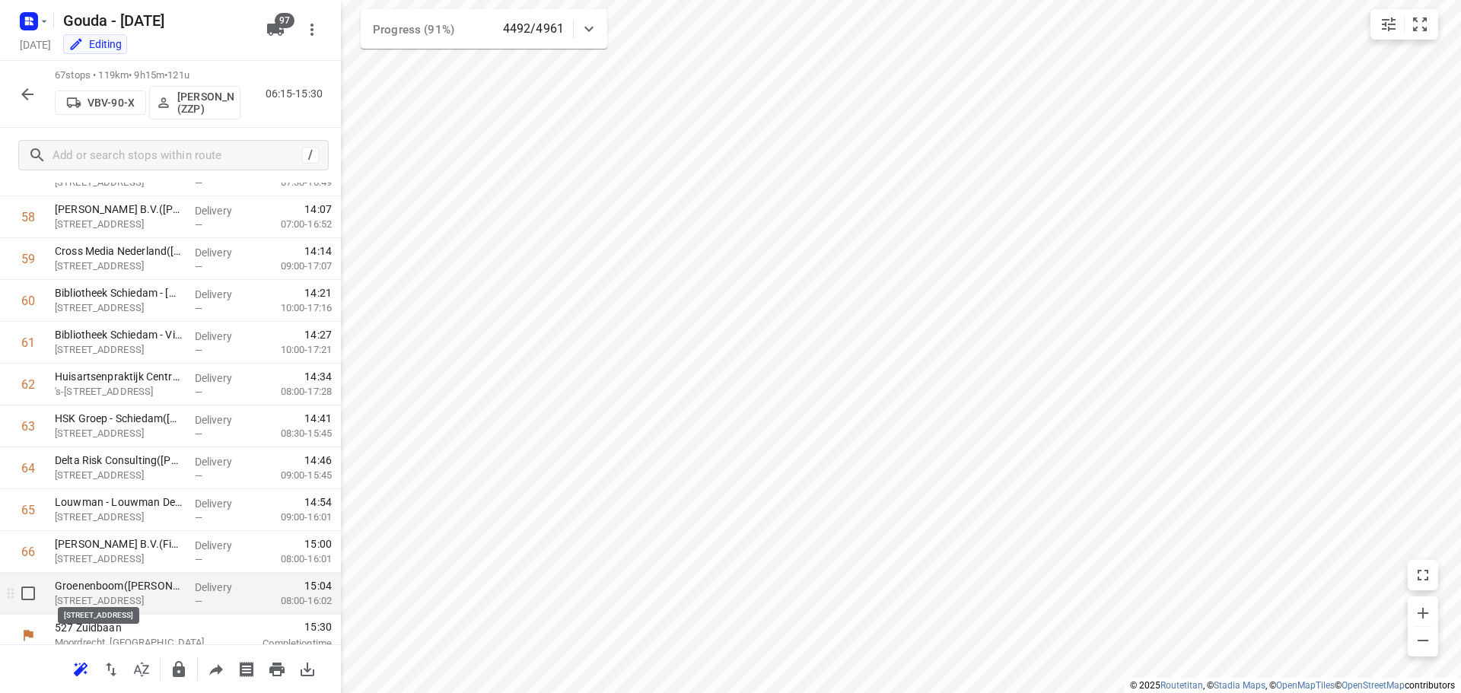
scroll to position [2461, 0]
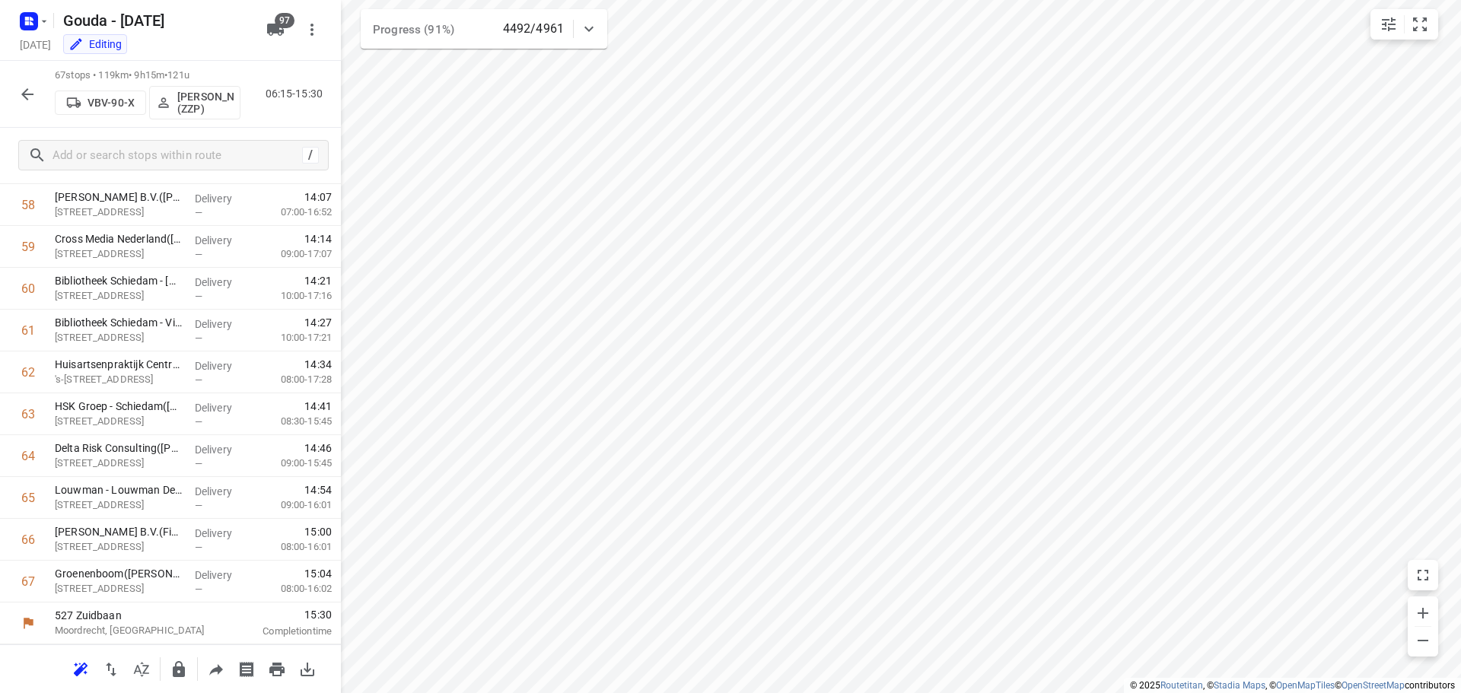
click at [24, 94] on icon "button" at bounding box center [27, 94] width 12 height 12
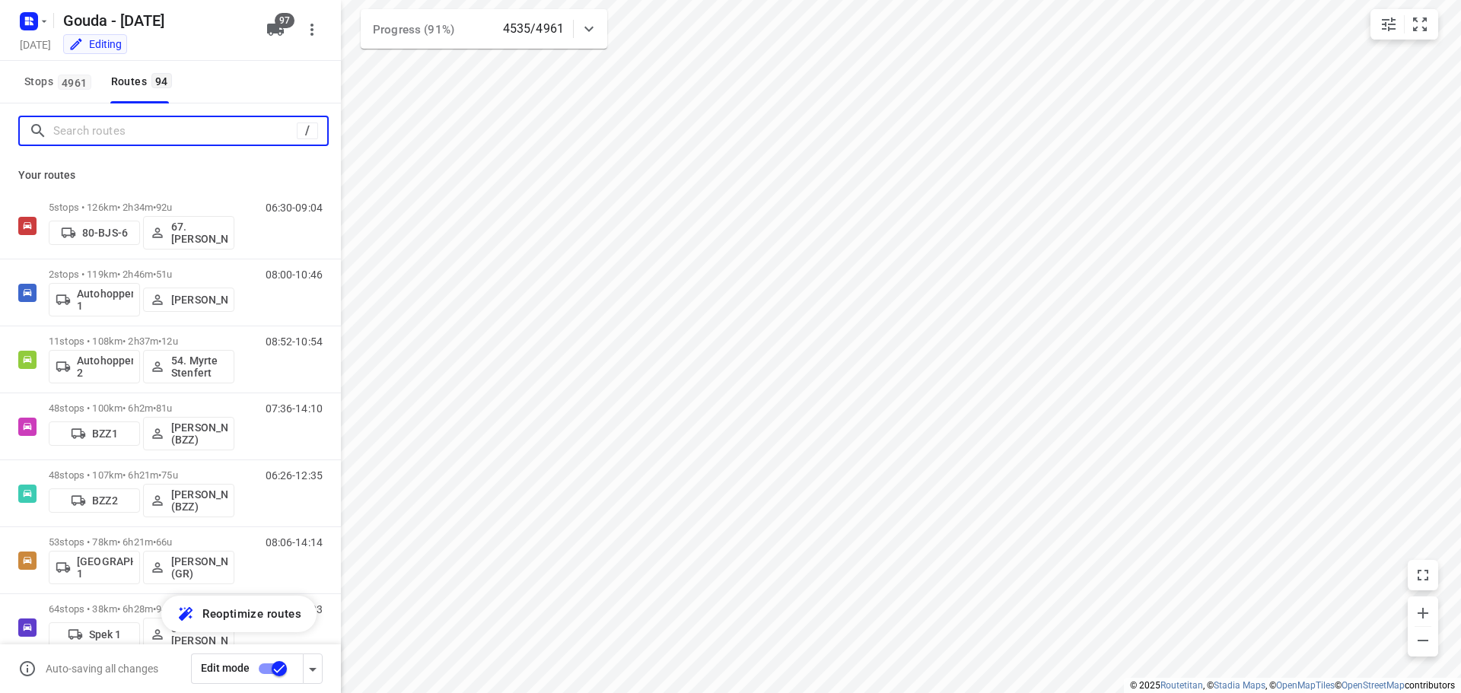
click at [80, 136] on input "Search routes" at bounding box center [175, 132] width 244 height 24
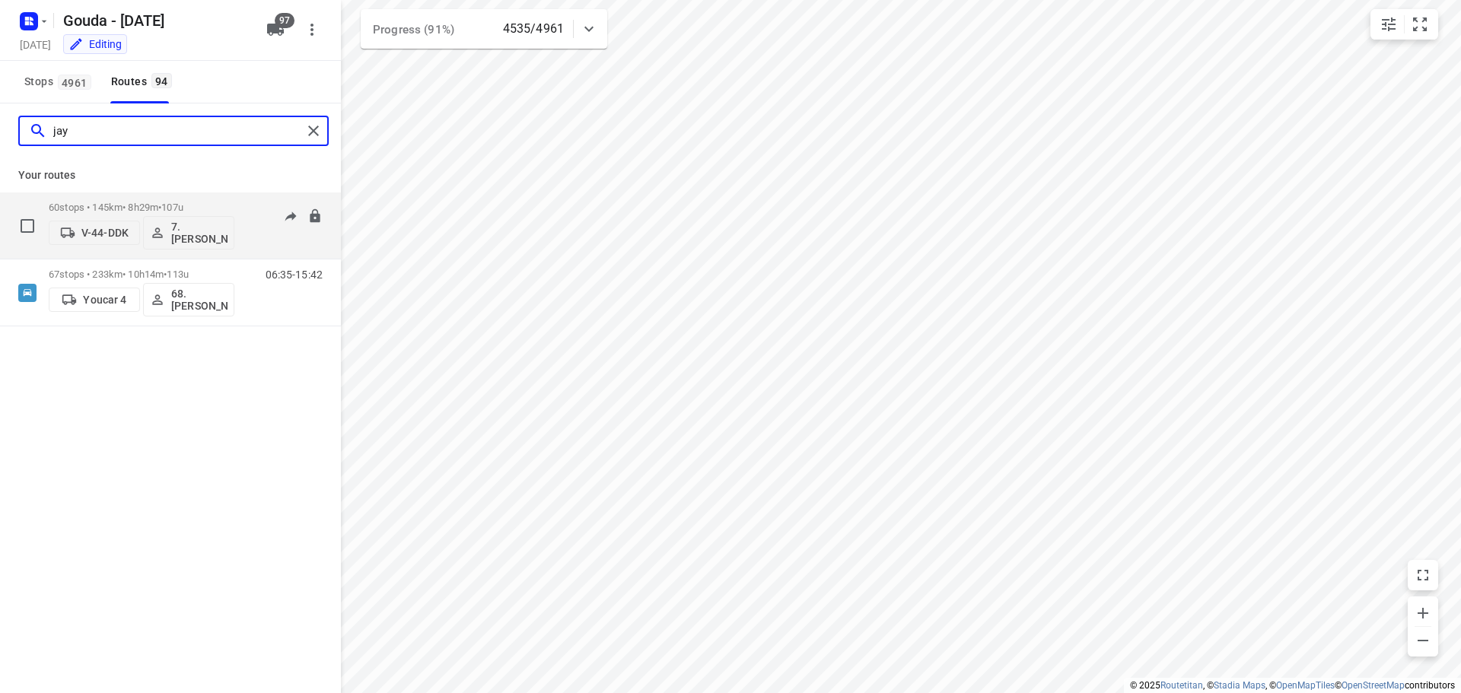
type input "jay"
click at [136, 205] on p "60 stops • 145km • 8h29m • 107u" at bounding box center [142, 207] width 186 height 11
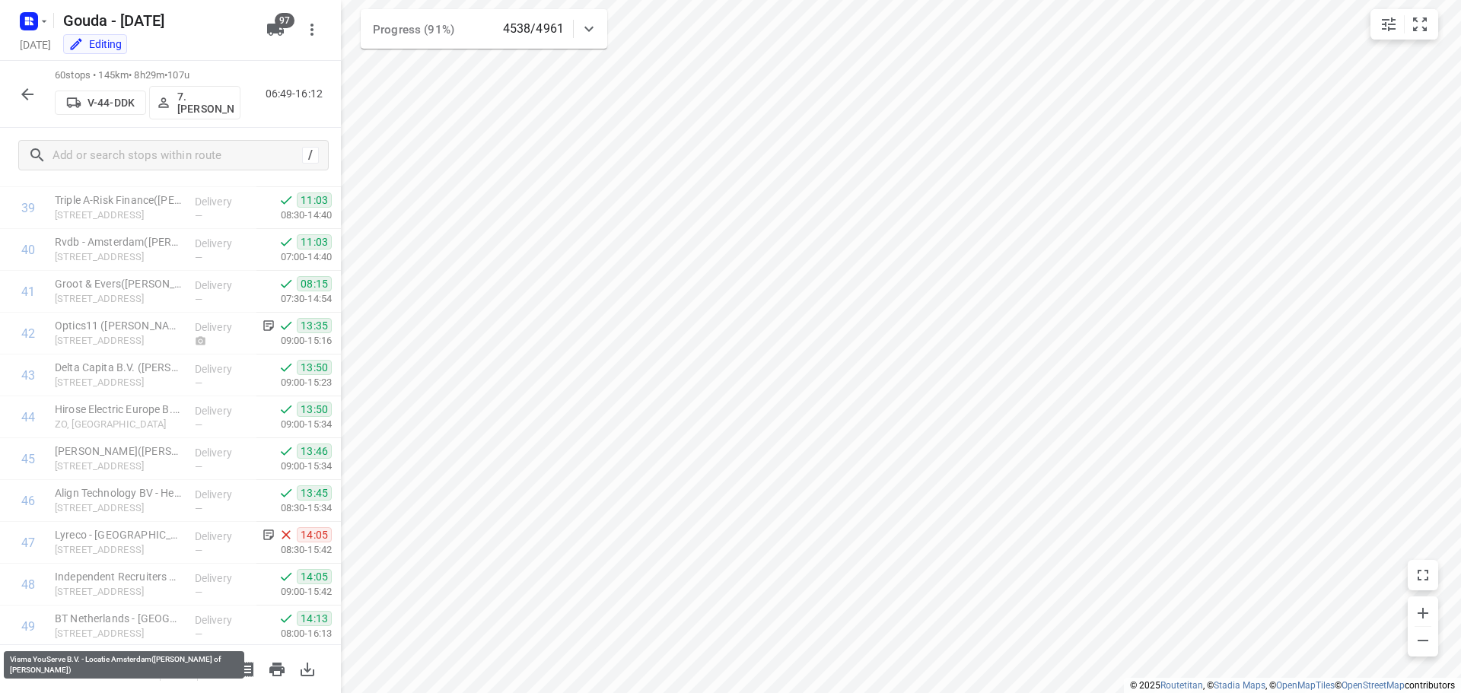
scroll to position [1635, 0]
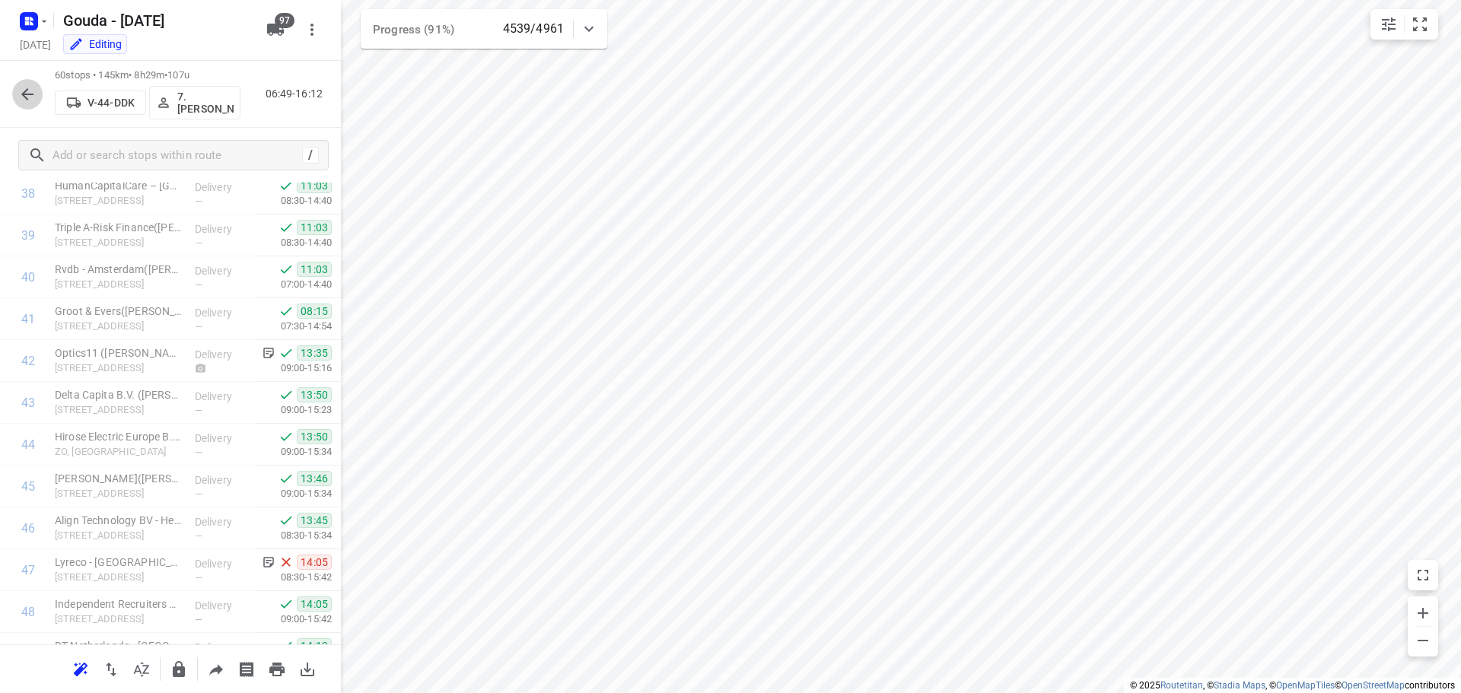
drag, startPoint x: 24, startPoint y: 94, endPoint x: 121, endPoint y: 5, distance: 132.5
click at [24, 94] on icon "button" at bounding box center [27, 94] width 12 height 12
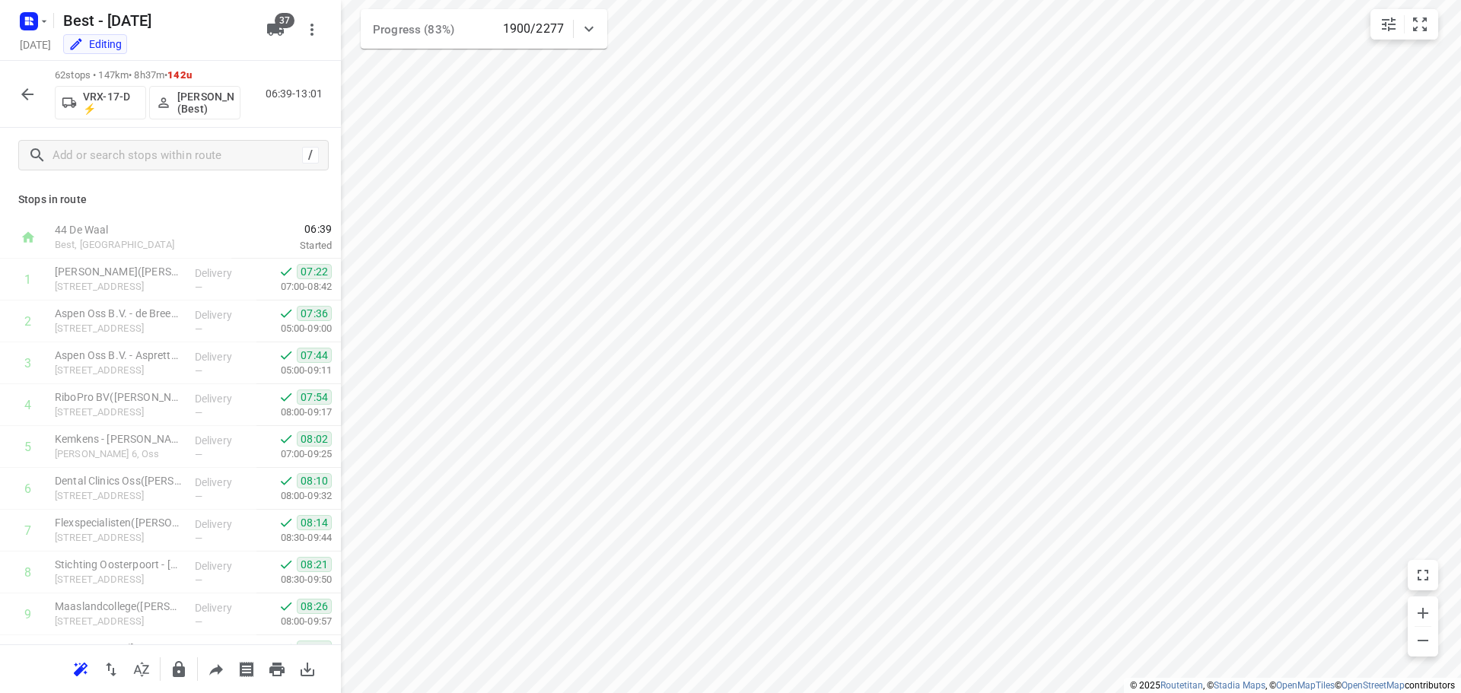
scroll to position [2252, 0]
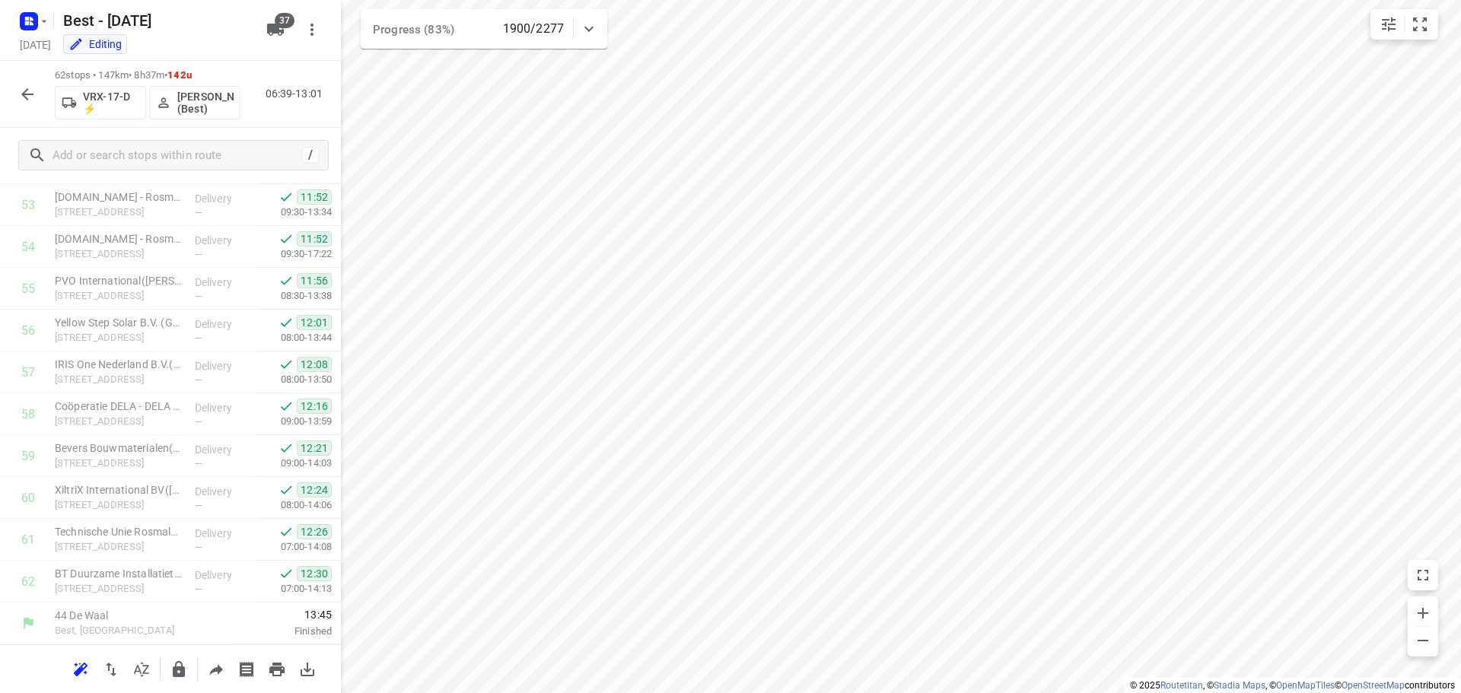
click at [24, 94] on icon "button" at bounding box center [27, 94] width 12 height 12
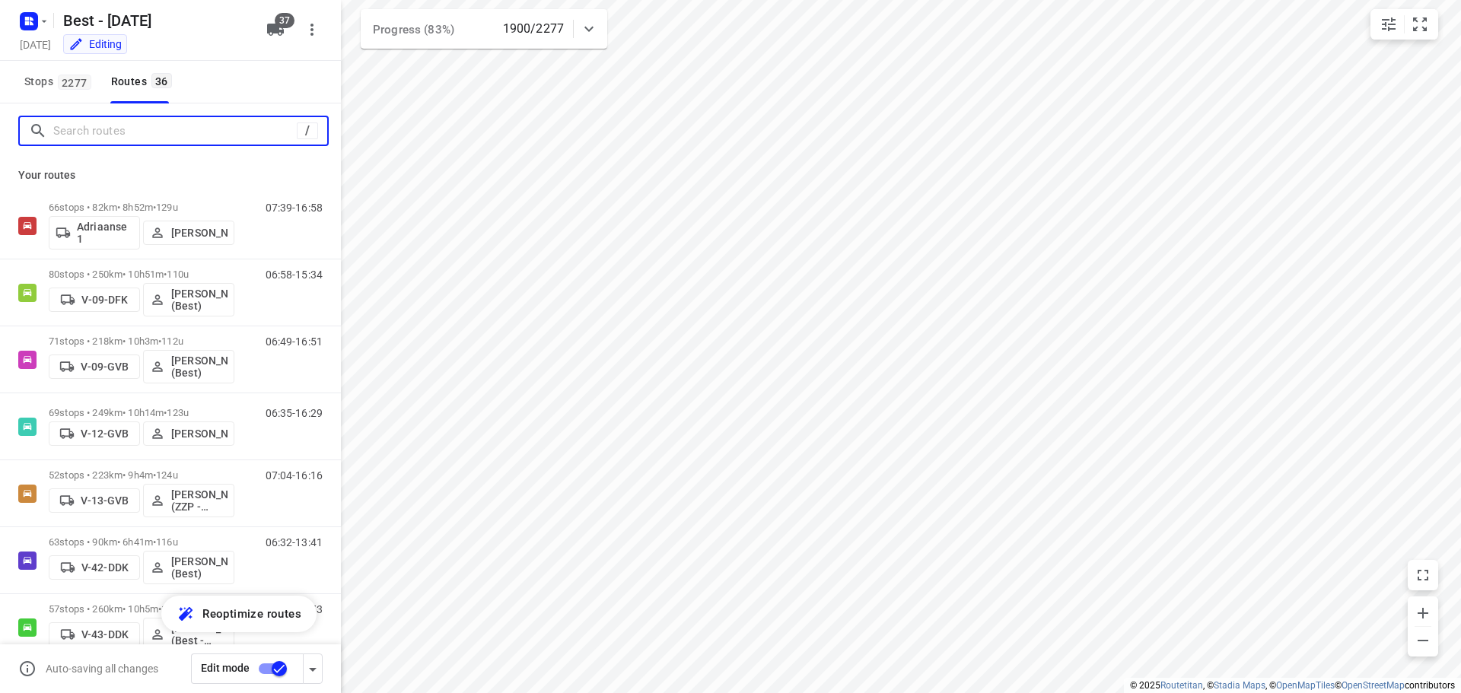
click at [108, 129] on input "Search routes" at bounding box center [175, 132] width 244 height 24
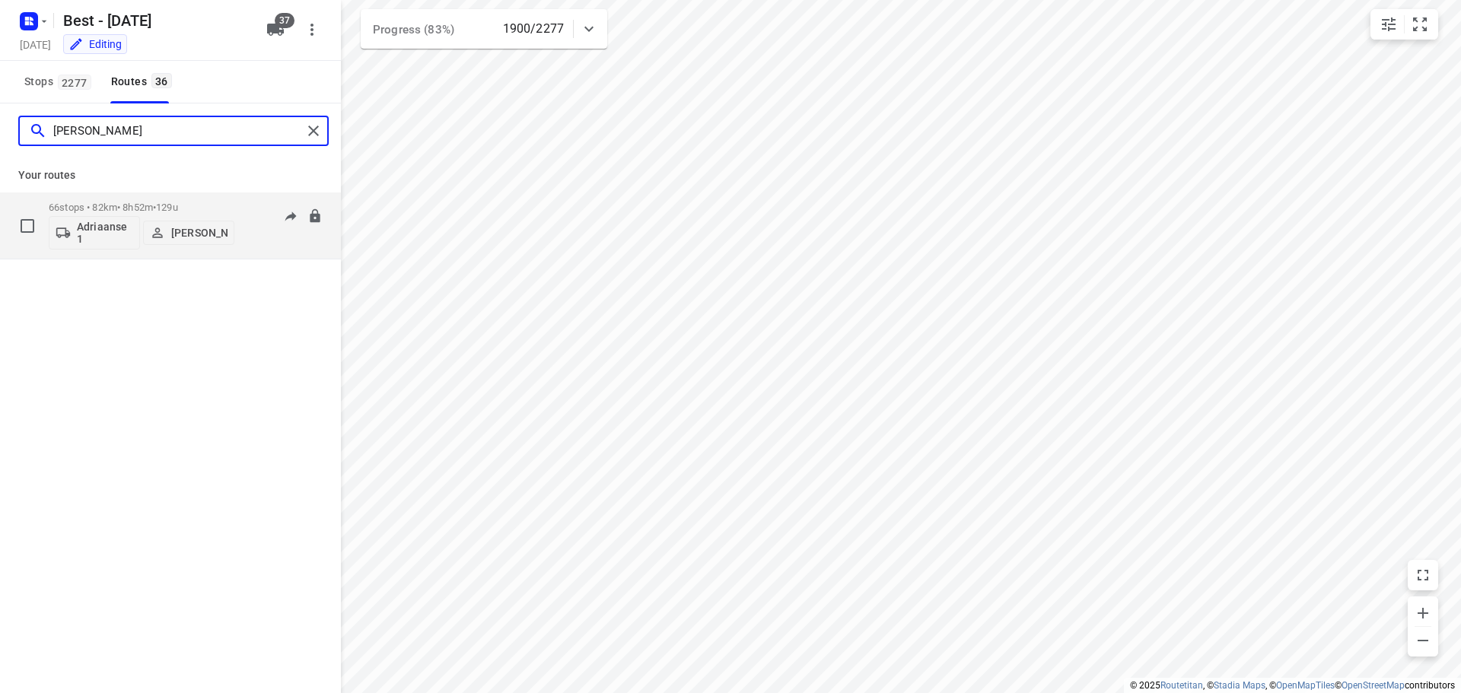
type input "andy"
click at [138, 206] on p "66 stops • 82km • 8h52m • 129u" at bounding box center [142, 207] width 186 height 11
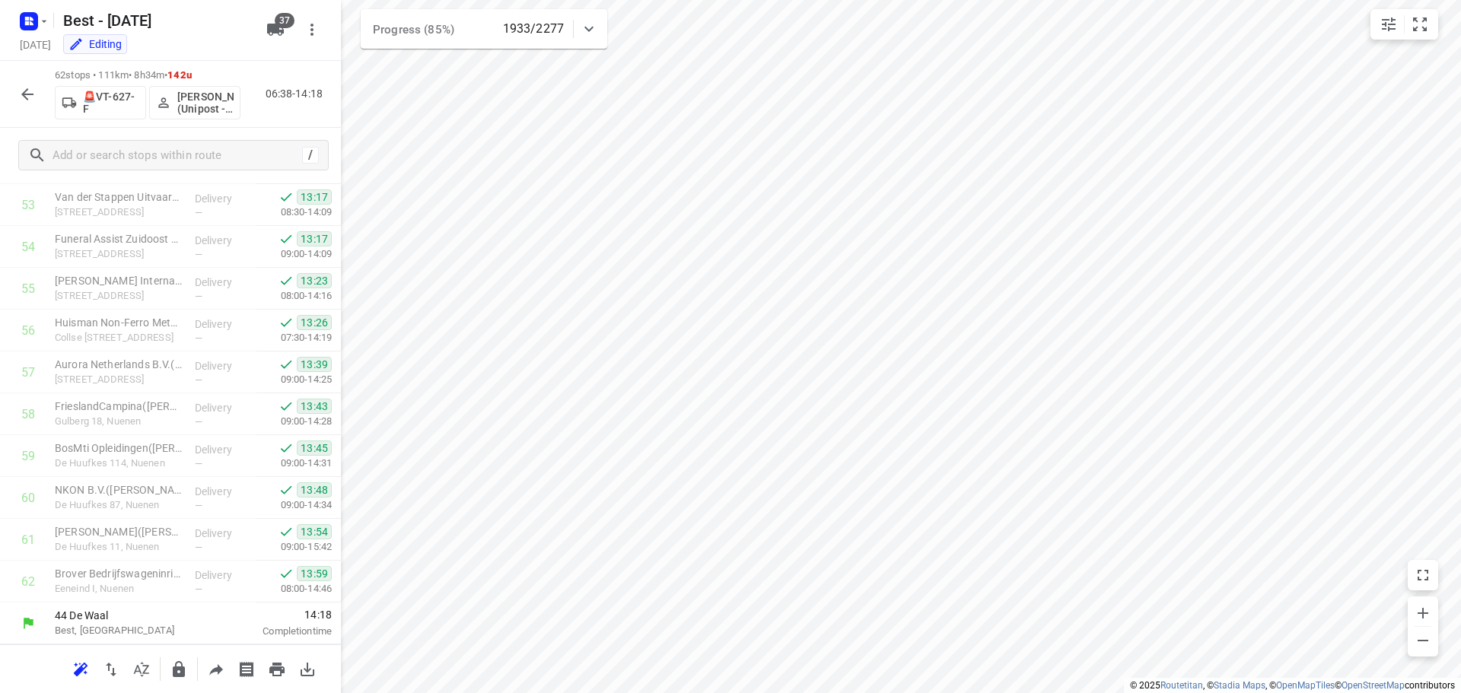
click at [37, 98] on button "button" at bounding box center [27, 94] width 30 height 30
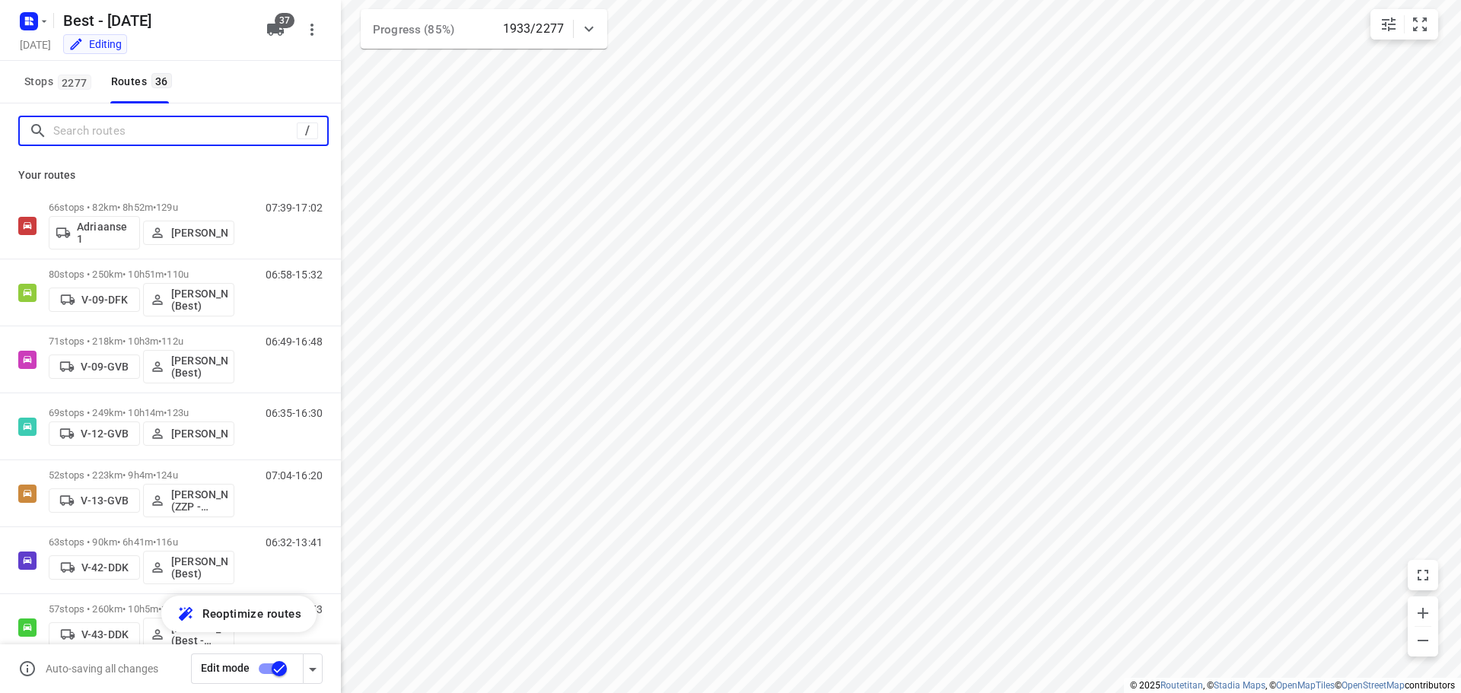
click at [133, 133] on input "Search routes" at bounding box center [175, 132] width 244 height 24
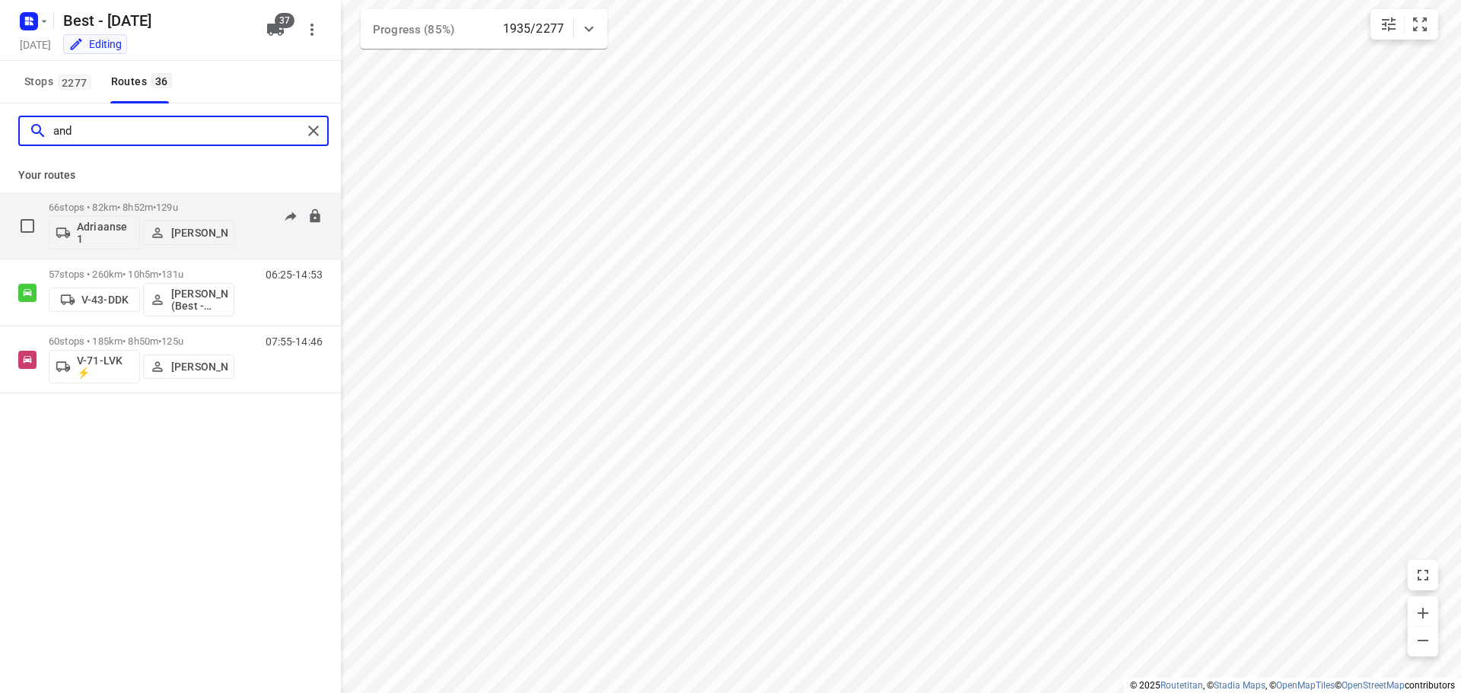
type input "and"
click at [155, 204] on p "66 stops • 82km • 8h52m • 129u" at bounding box center [142, 207] width 186 height 11
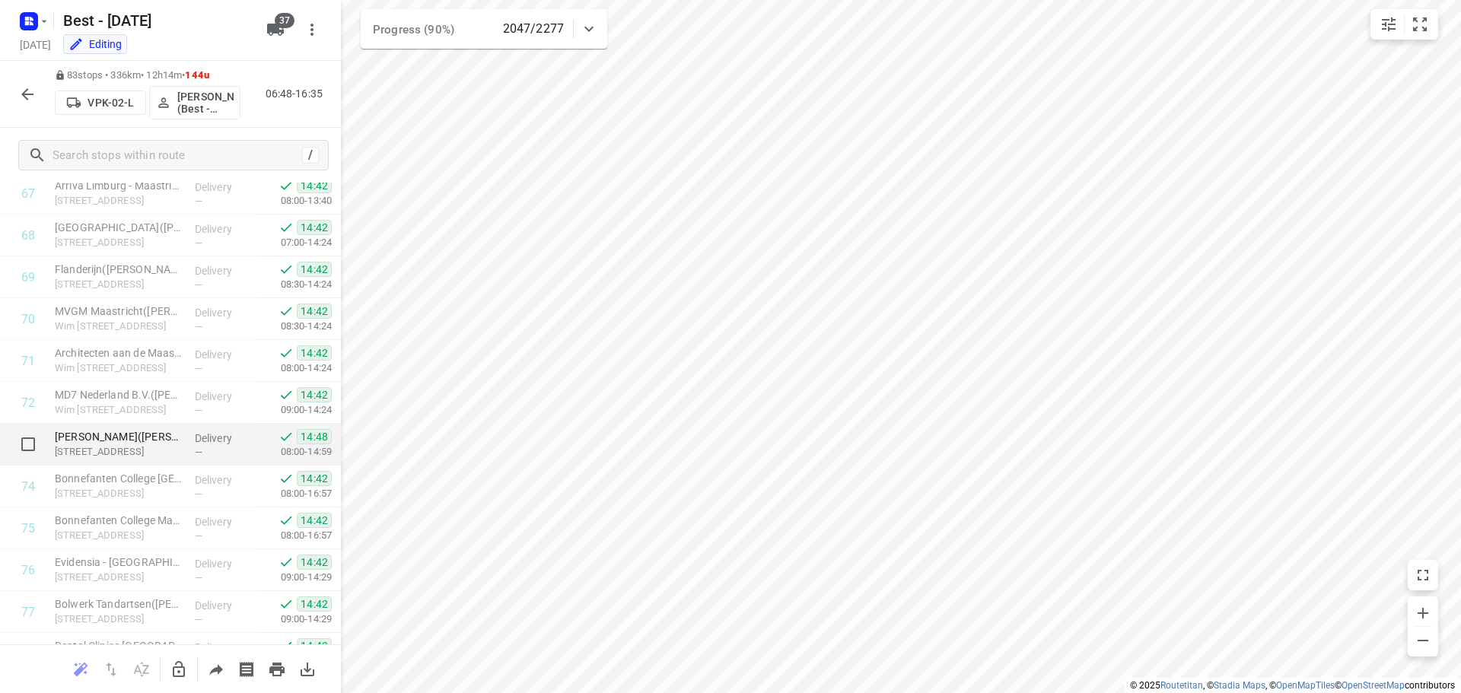
scroll to position [3131, 0]
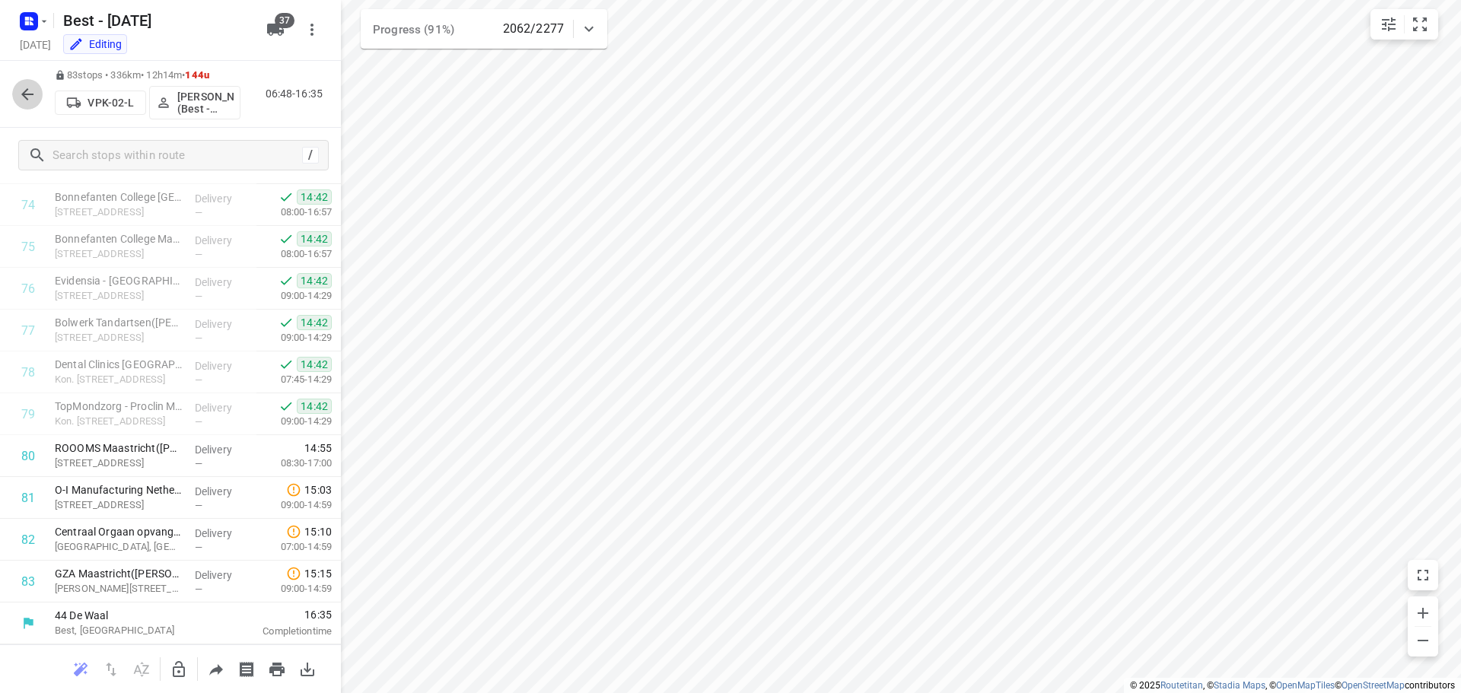
click at [25, 97] on icon "button" at bounding box center [27, 94] width 12 height 12
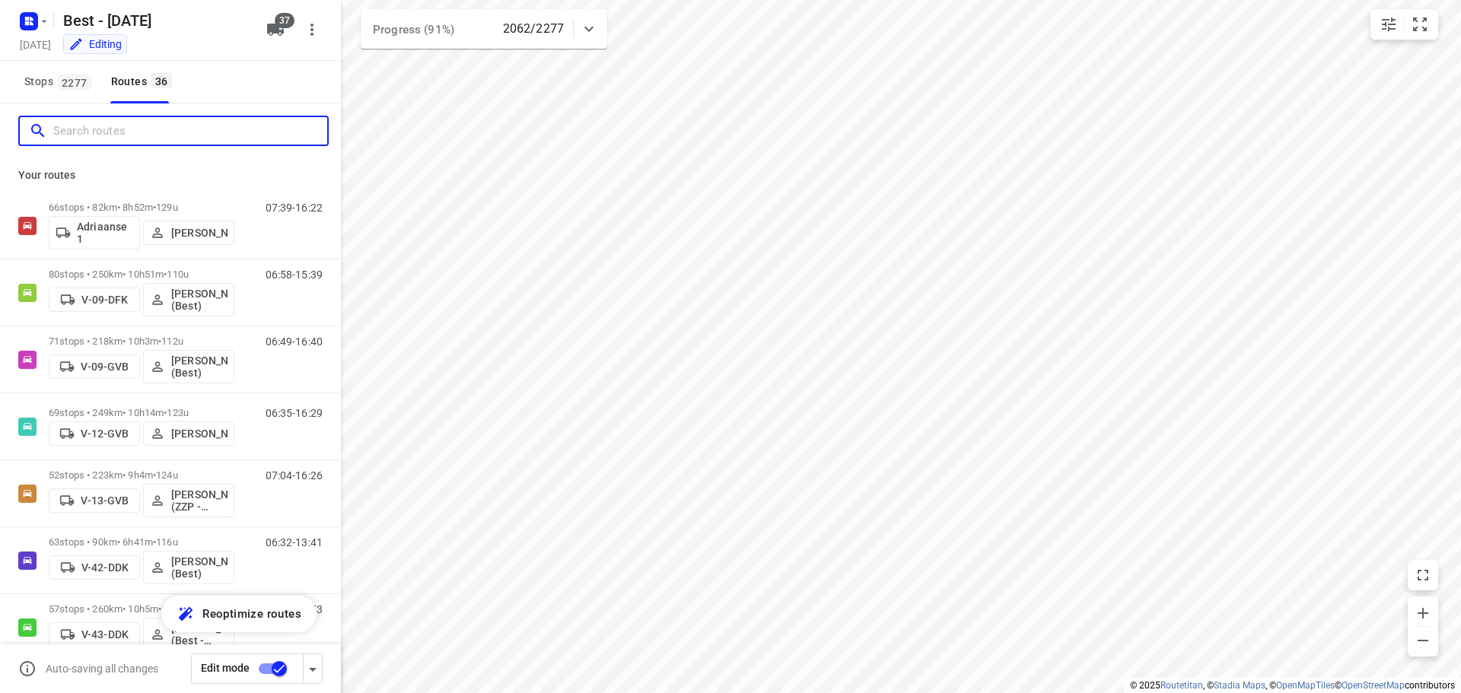
drag, startPoint x: 130, startPoint y: 135, endPoint x: 120, endPoint y: 145, distance: 15.1
click at [120, 145] on div at bounding box center [173, 131] width 311 height 30
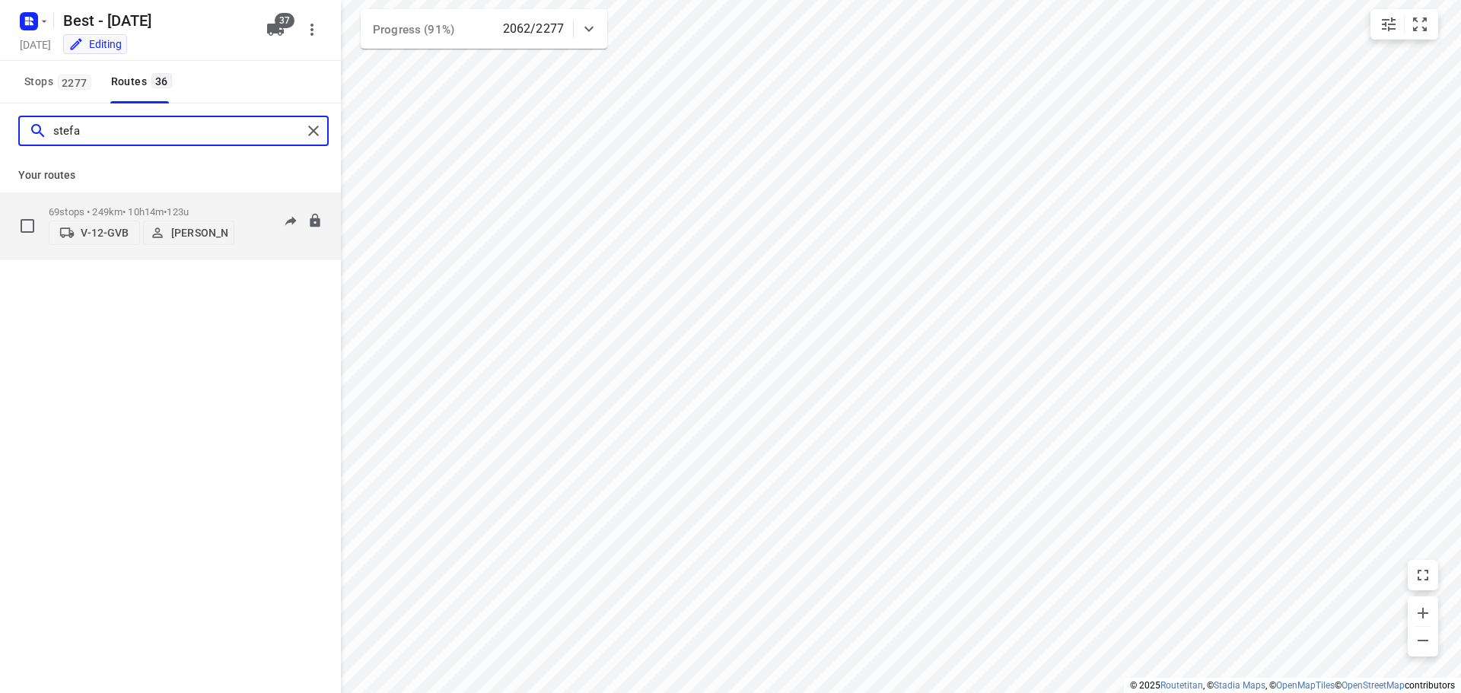
type input "stefa"
click at [151, 211] on p "69 stops • 249km • 10h14m • 123u" at bounding box center [142, 211] width 186 height 11
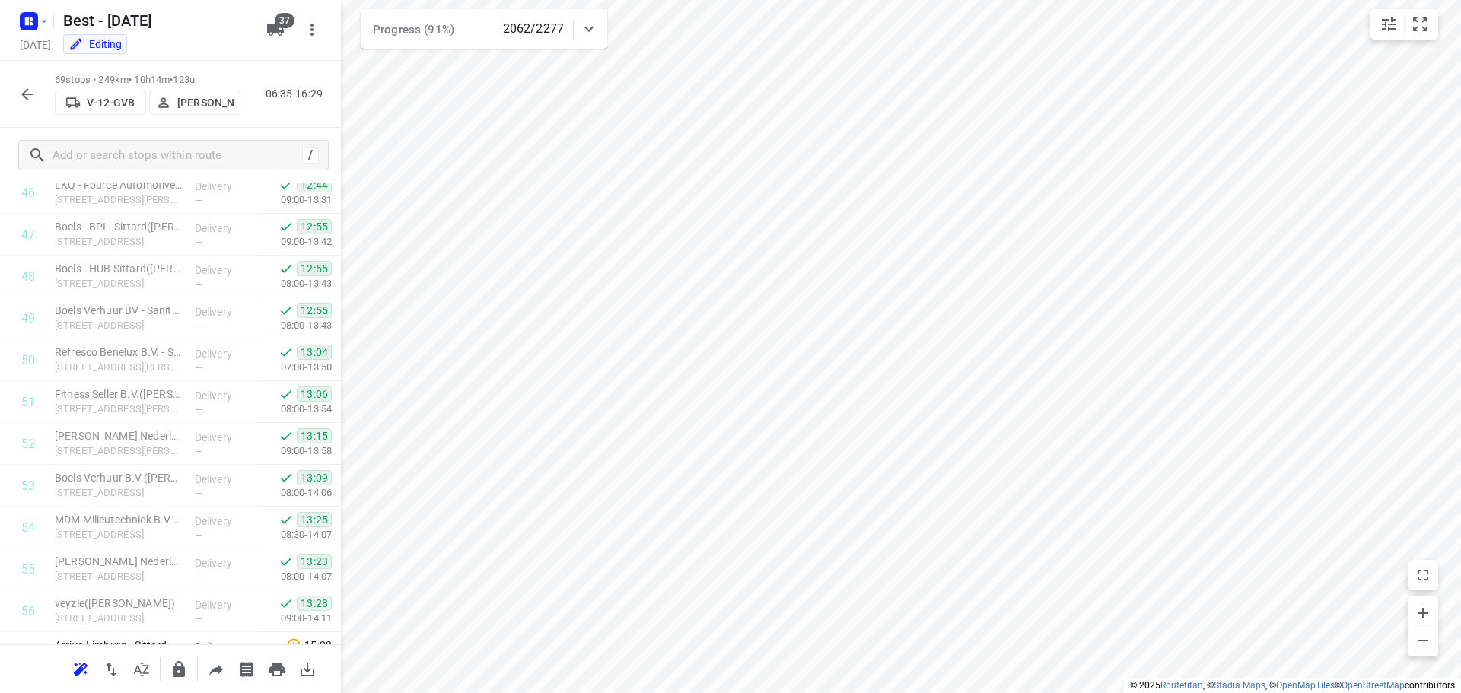
scroll to position [2134, 0]
click at [26, 94] on icon "button" at bounding box center [27, 94] width 12 height 12
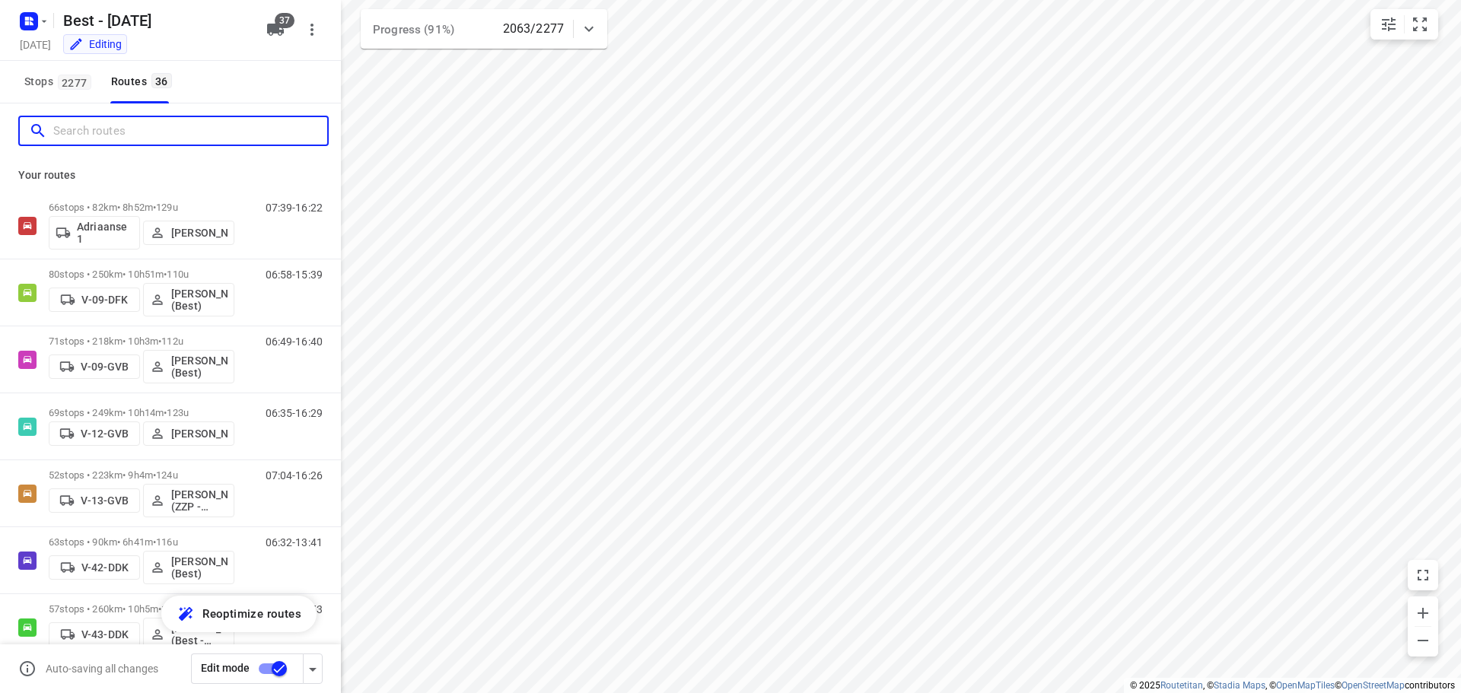
click at [92, 141] on input "Search routes" at bounding box center [190, 132] width 274 height 24
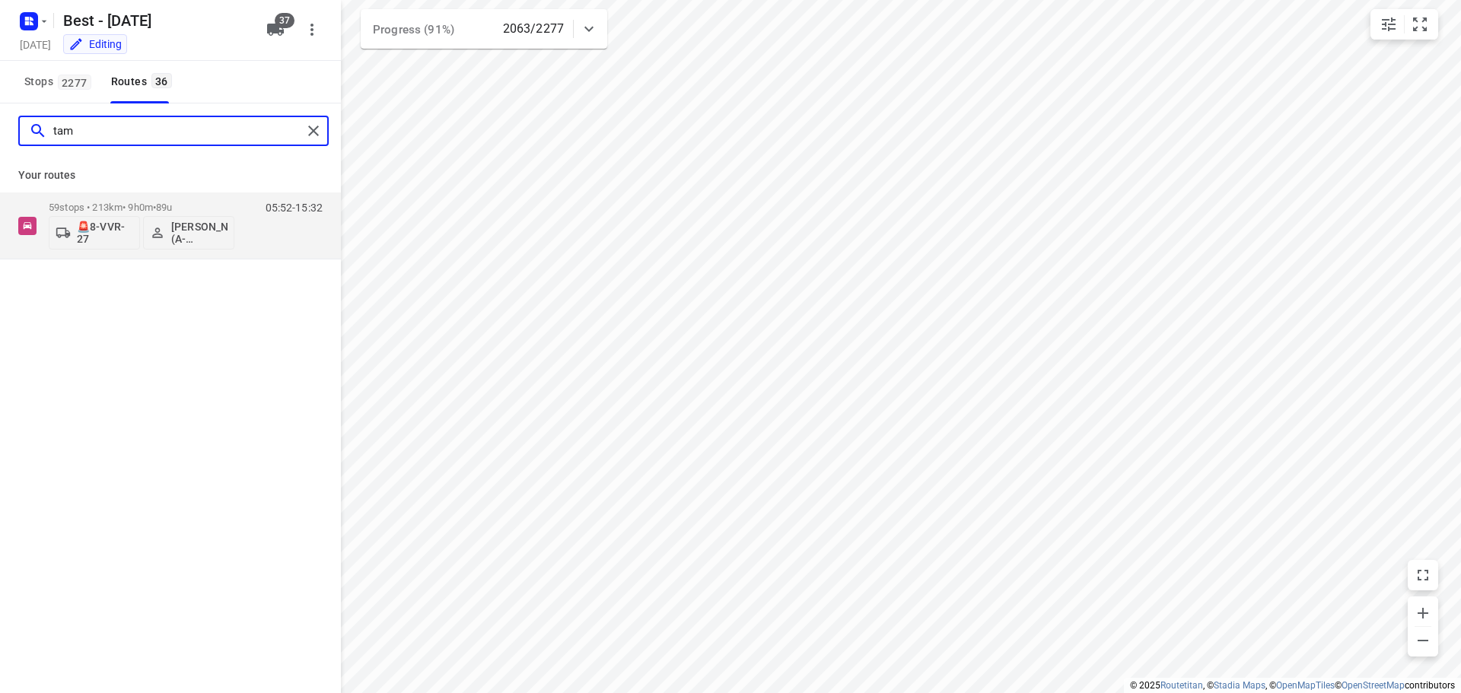
type input "tam"
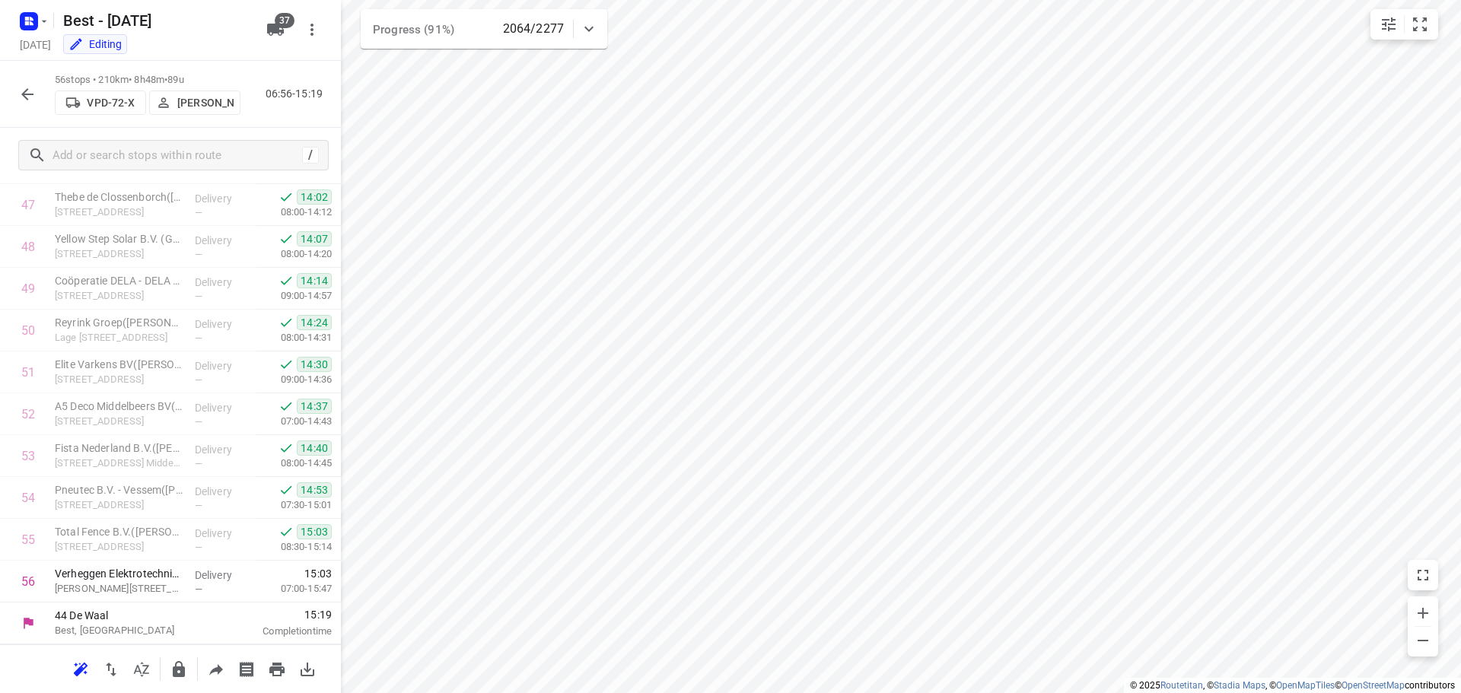
scroll to position [2000, 0]
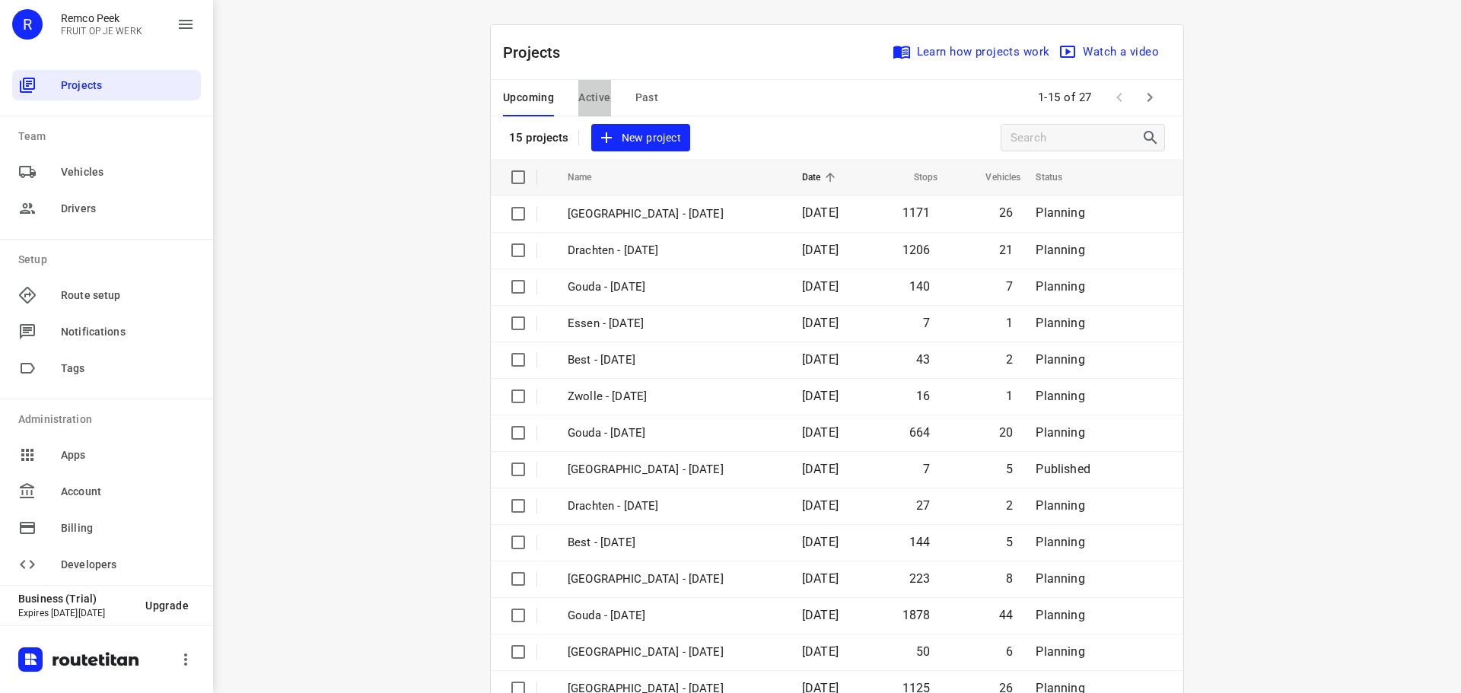
click at [594, 99] on span "Active" at bounding box center [594, 97] width 32 height 19
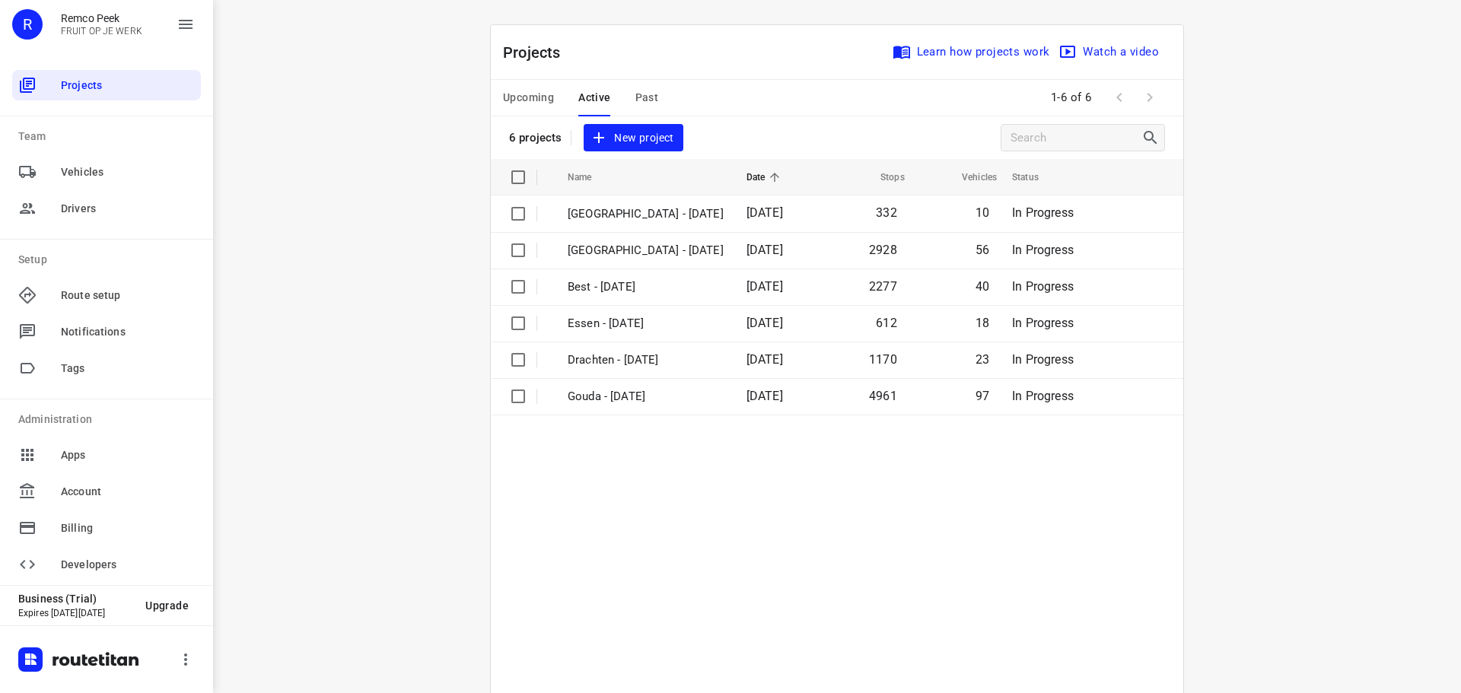
click at [546, 100] on span "Upcoming" at bounding box center [528, 97] width 51 height 19
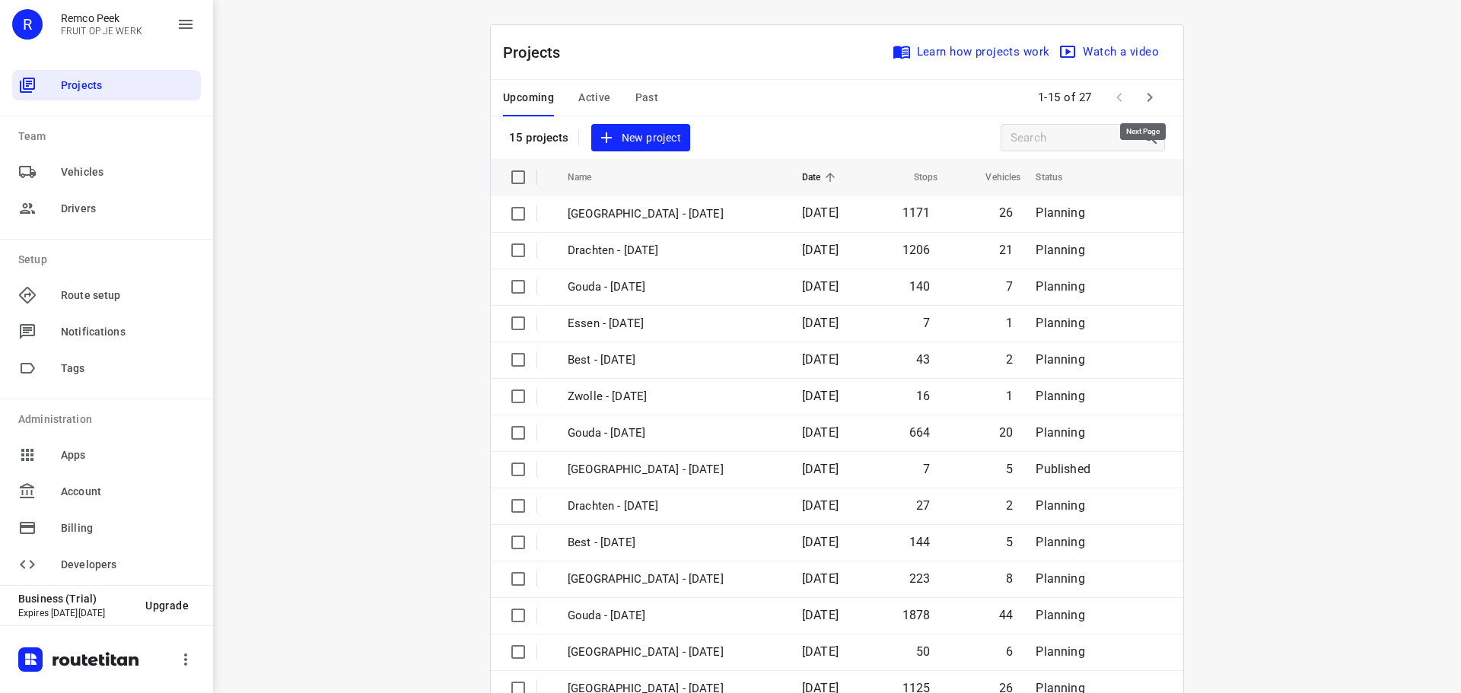
click at [1150, 103] on icon "button" at bounding box center [1150, 97] width 18 height 18
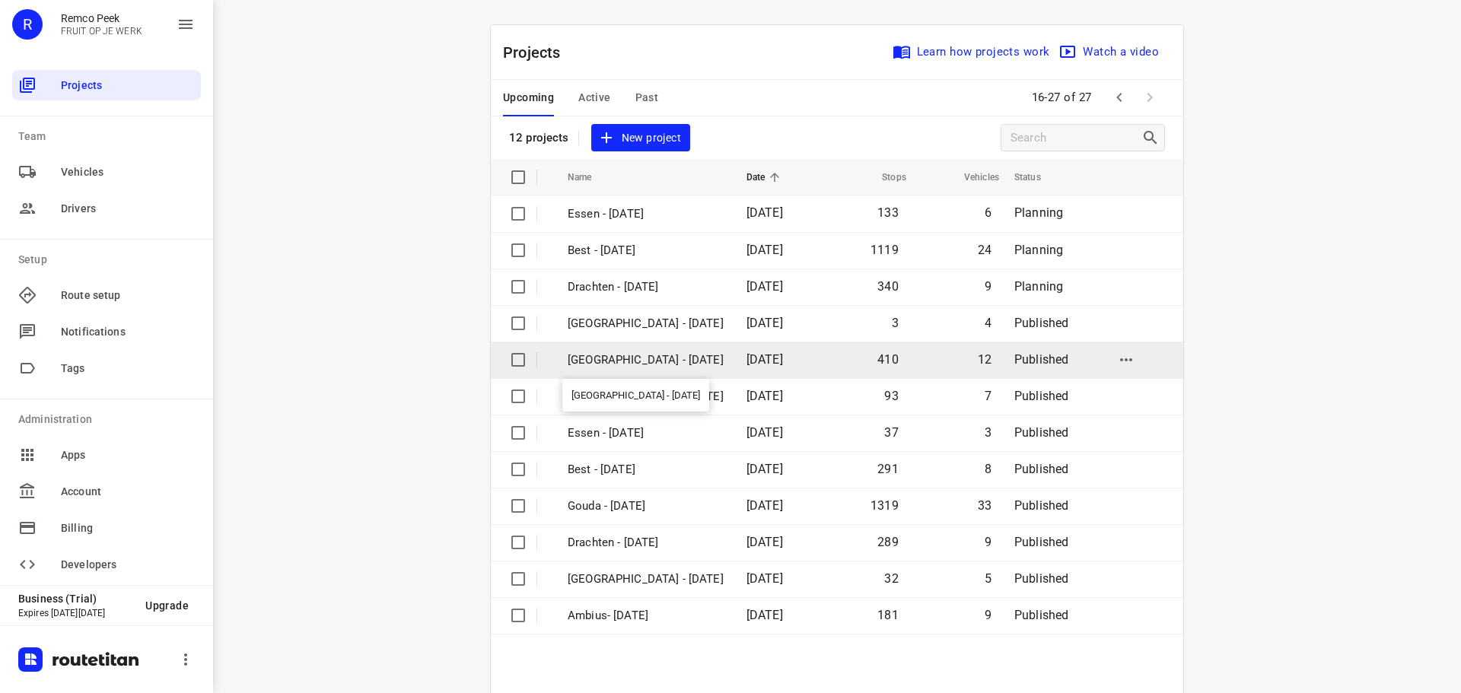
click at [641, 359] on p "Zwolle - Tuesday" at bounding box center [646, 361] width 156 height 18
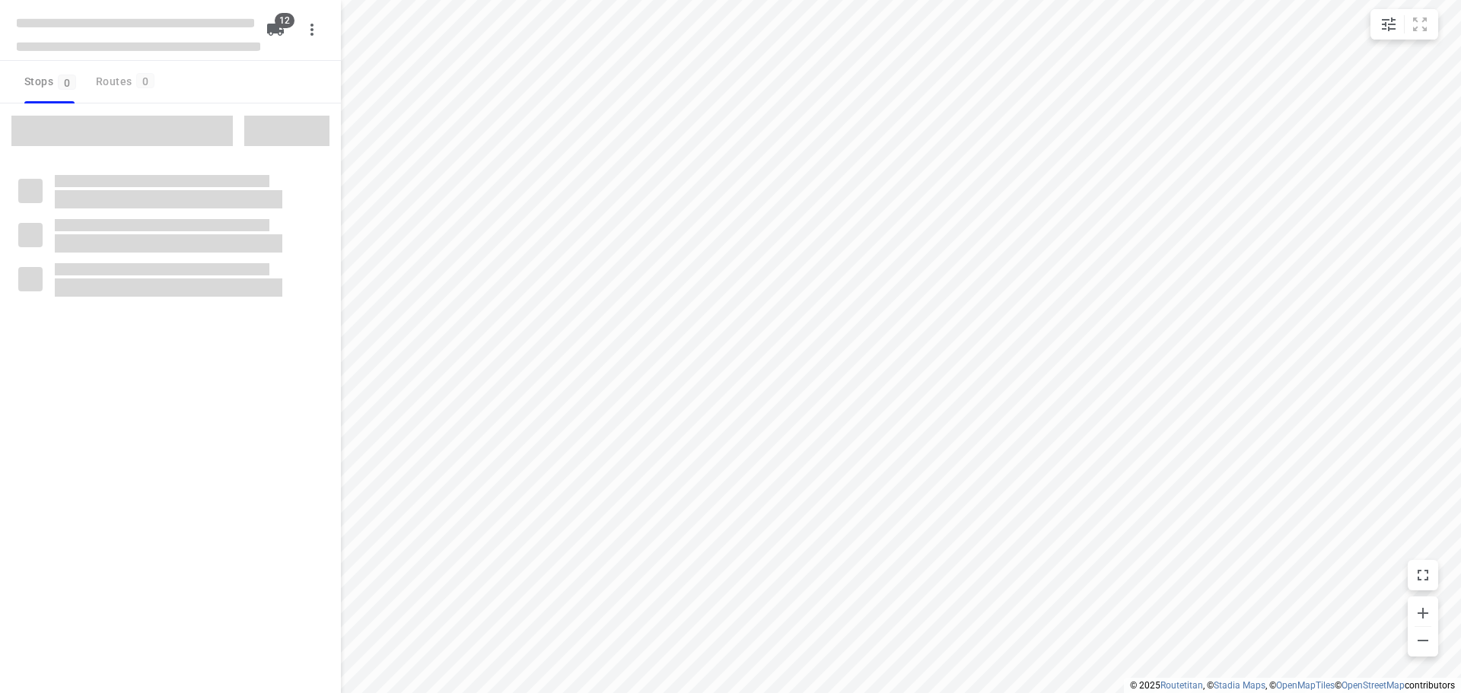
checkbox input "true"
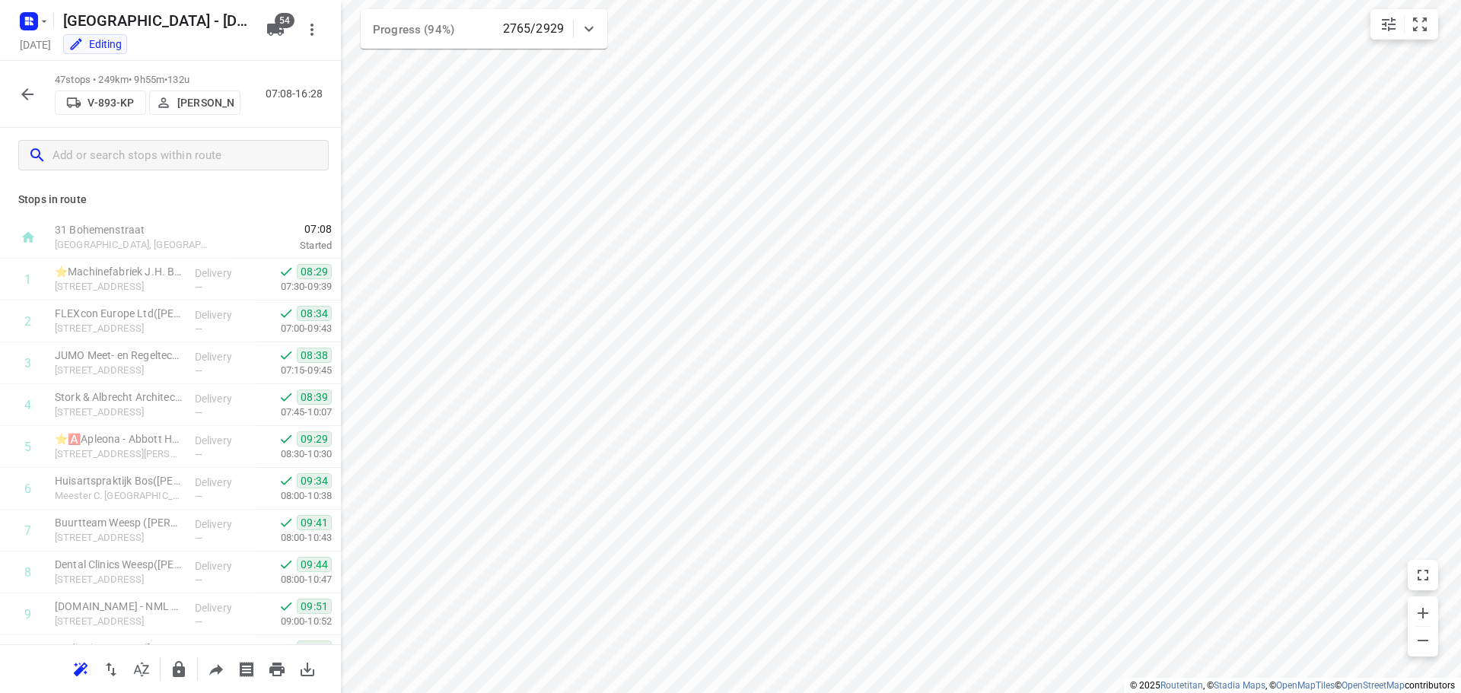
scroll to position [1624, 0]
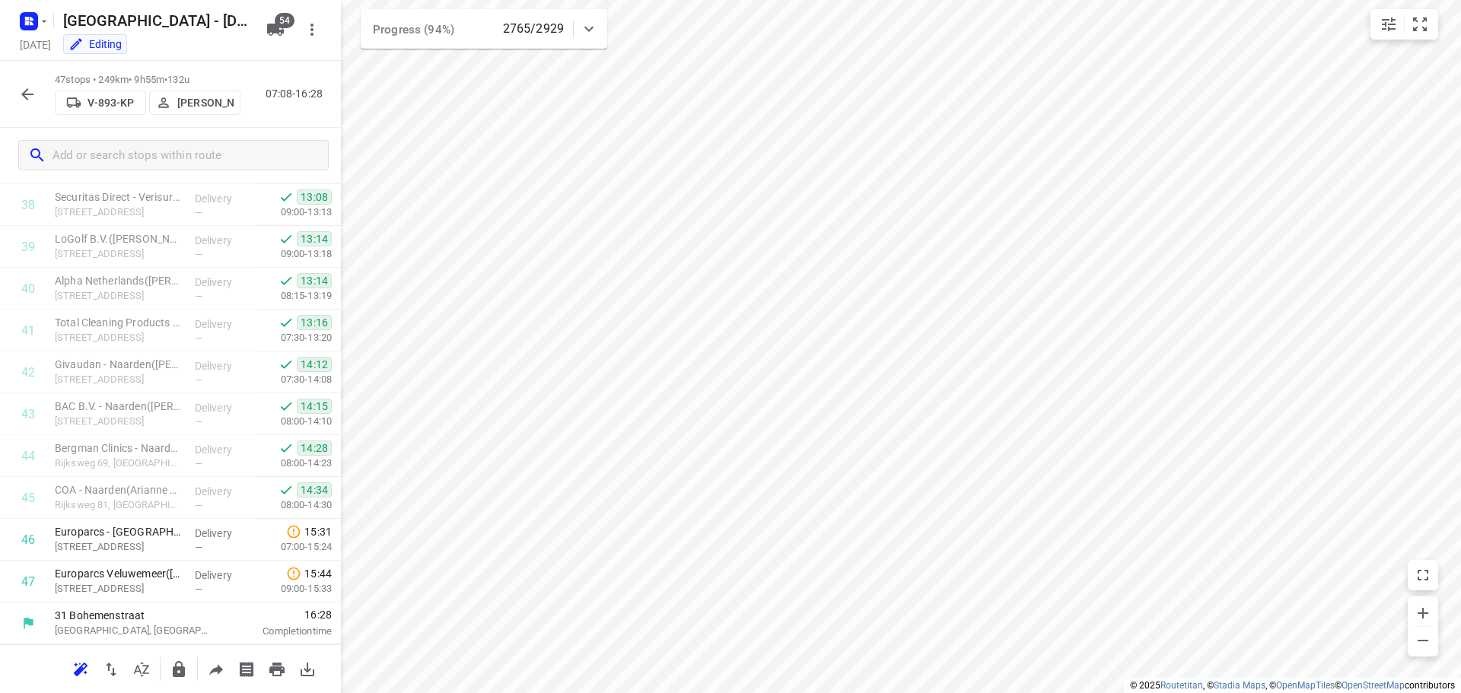
click at [17, 91] on button "button" at bounding box center [27, 94] width 30 height 30
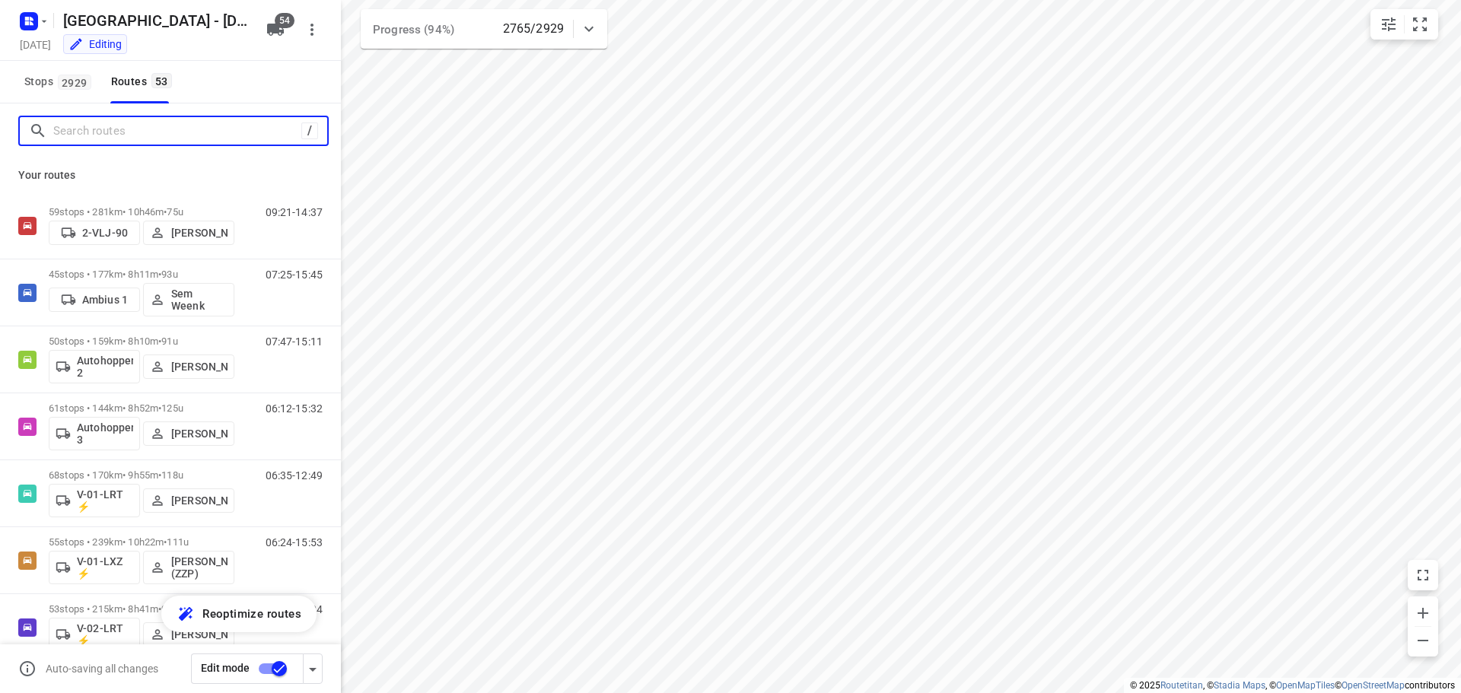
click at [91, 126] on input "Search routes" at bounding box center [177, 132] width 248 height 24
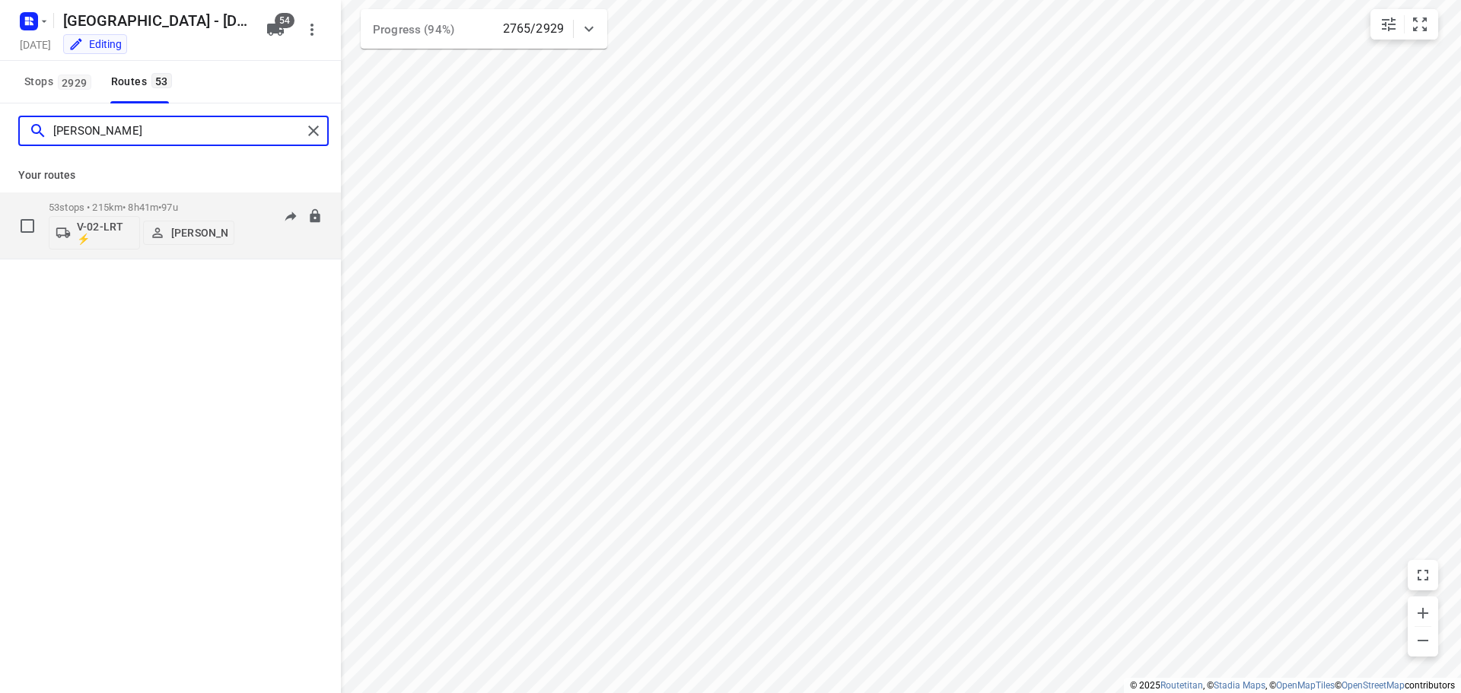
type input "crijn"
click at [164, 205] on p "53 stops • 215km • 8h41m • 97u" at bounding box center [142, 207] width 186 height 11
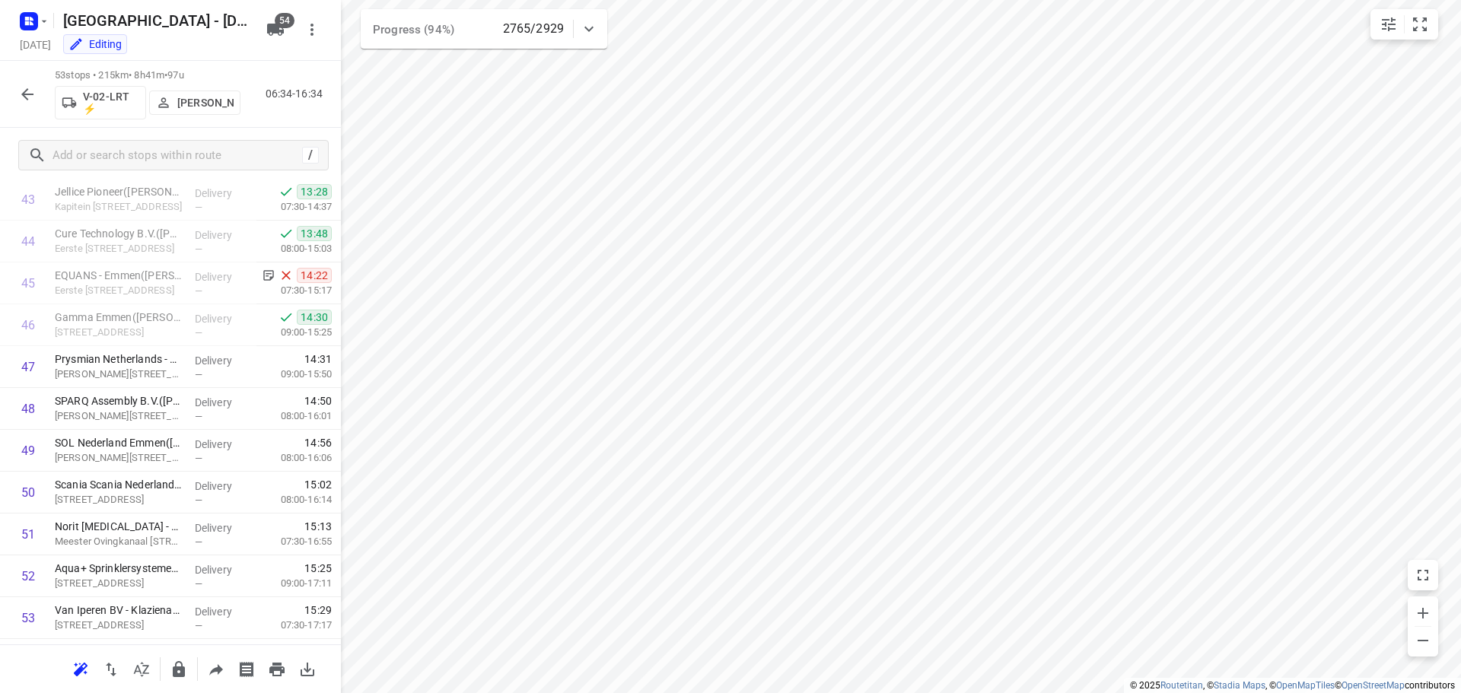
scroll to position [1875, 0]
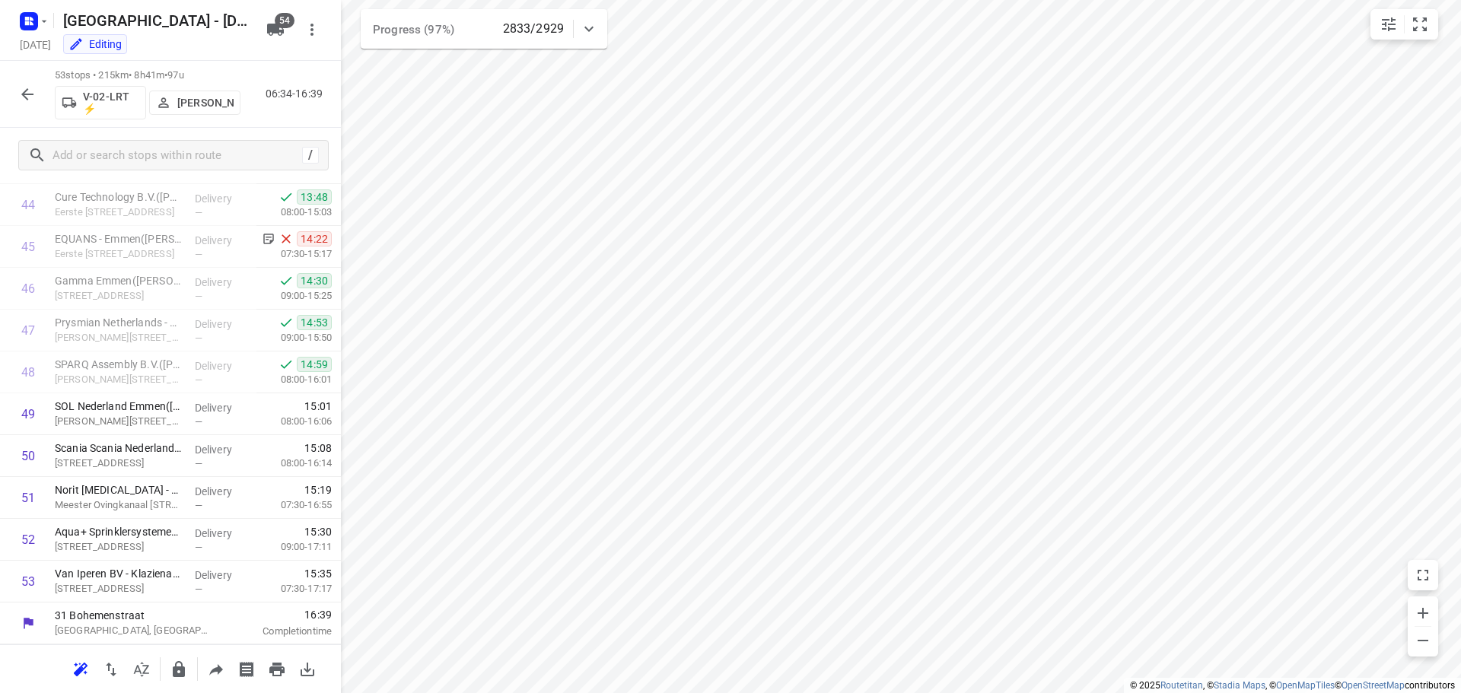
click at [33, 89] on icon "button" at bounding box center [27, 94] width 18 height 18
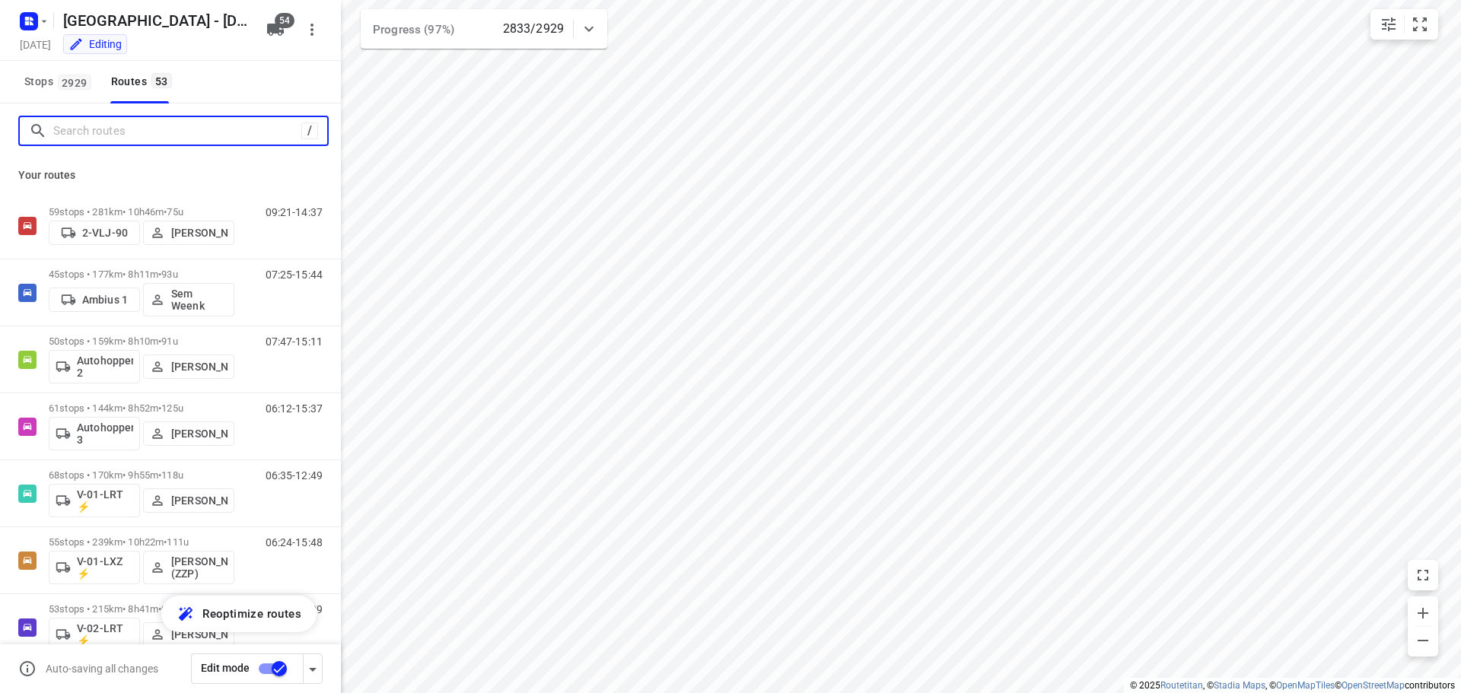
click at [109, 136] on input "Search routes" at bounding box center [177, 132] width 248 height 24
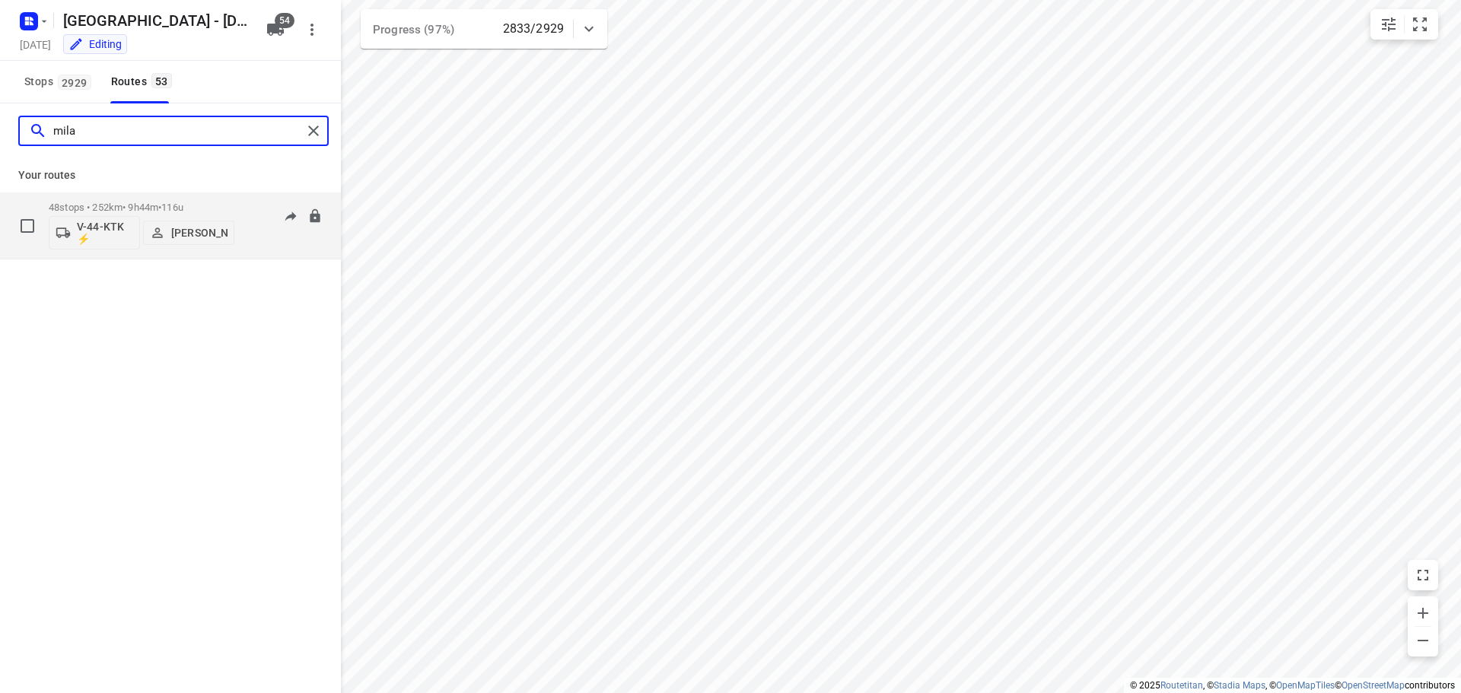
type input "mila"
click at [135, 202] on p "48 stops • 252km • 9h44m • 116u" at bounding box center [142, 207] width 186 height 11
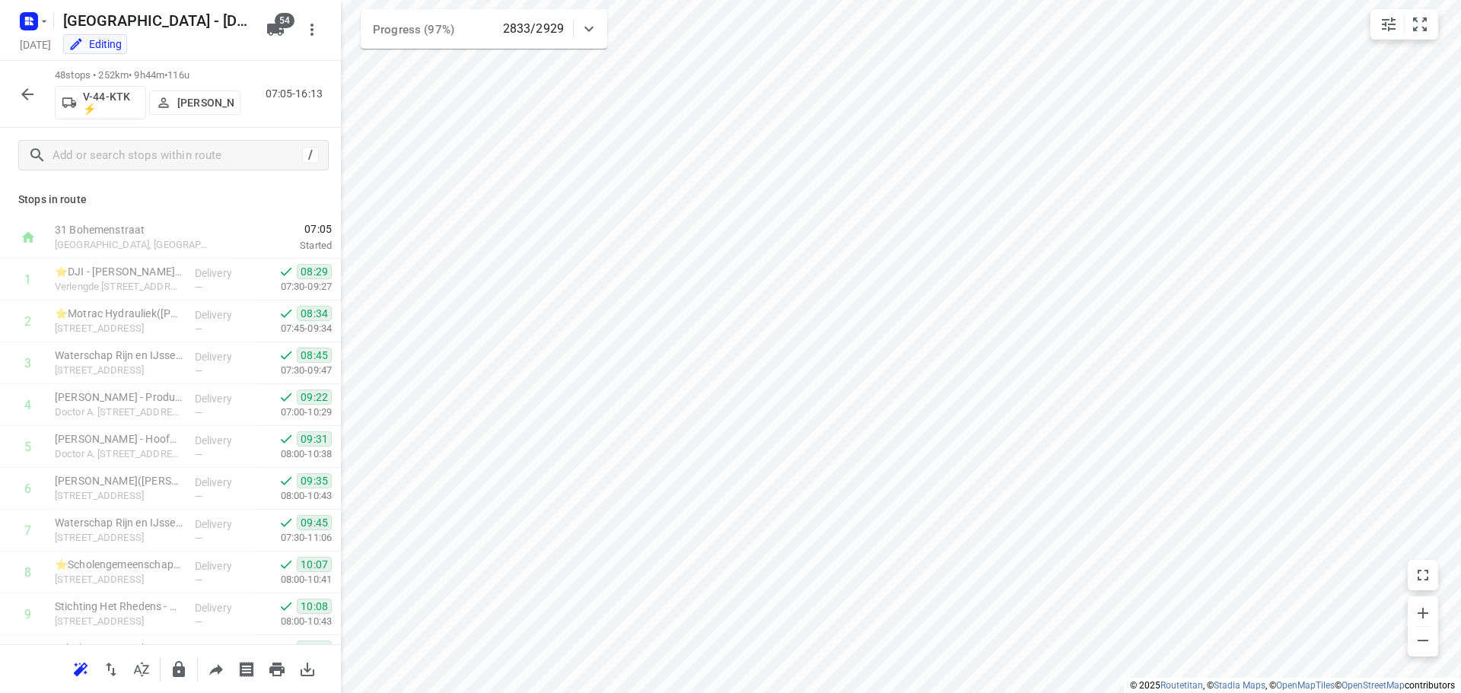
scroll to position [1665, 0]
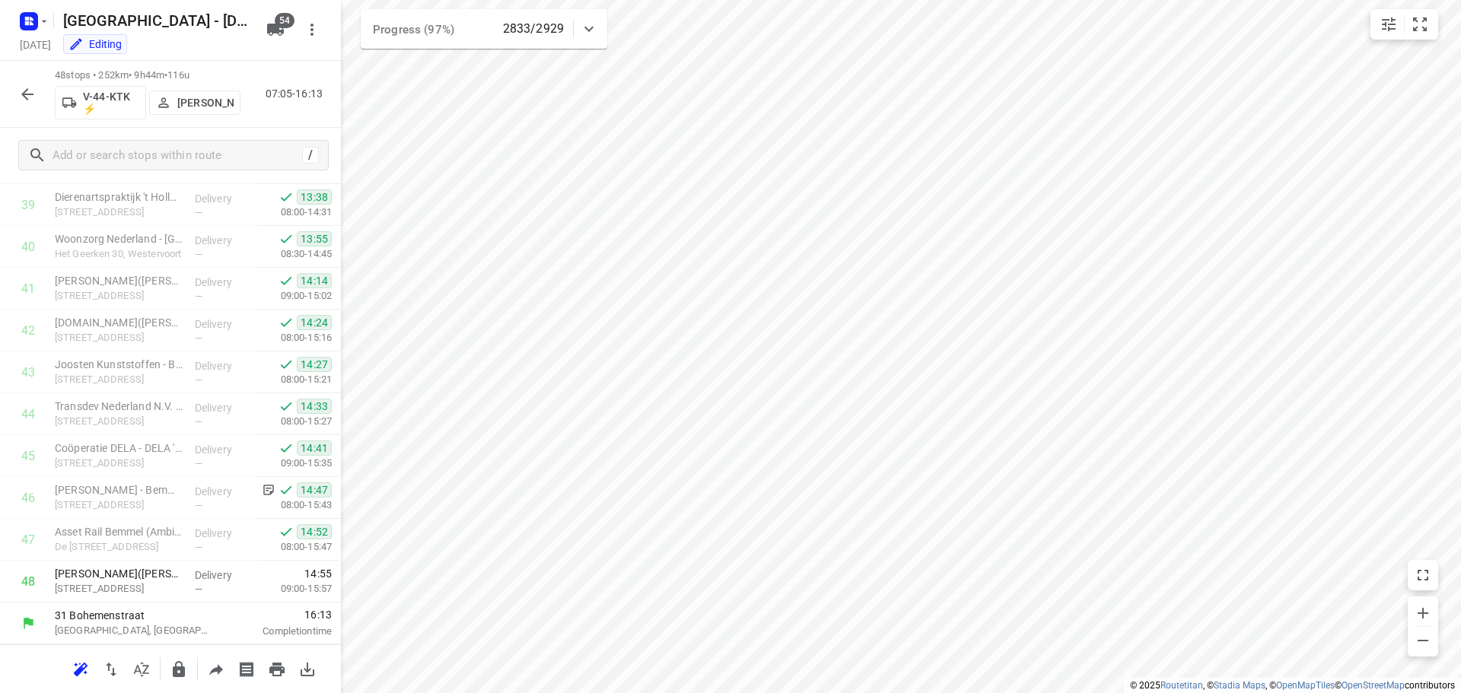
click at [14, 94] on button "button" at bounding box center [27, 94] width 30 height 30
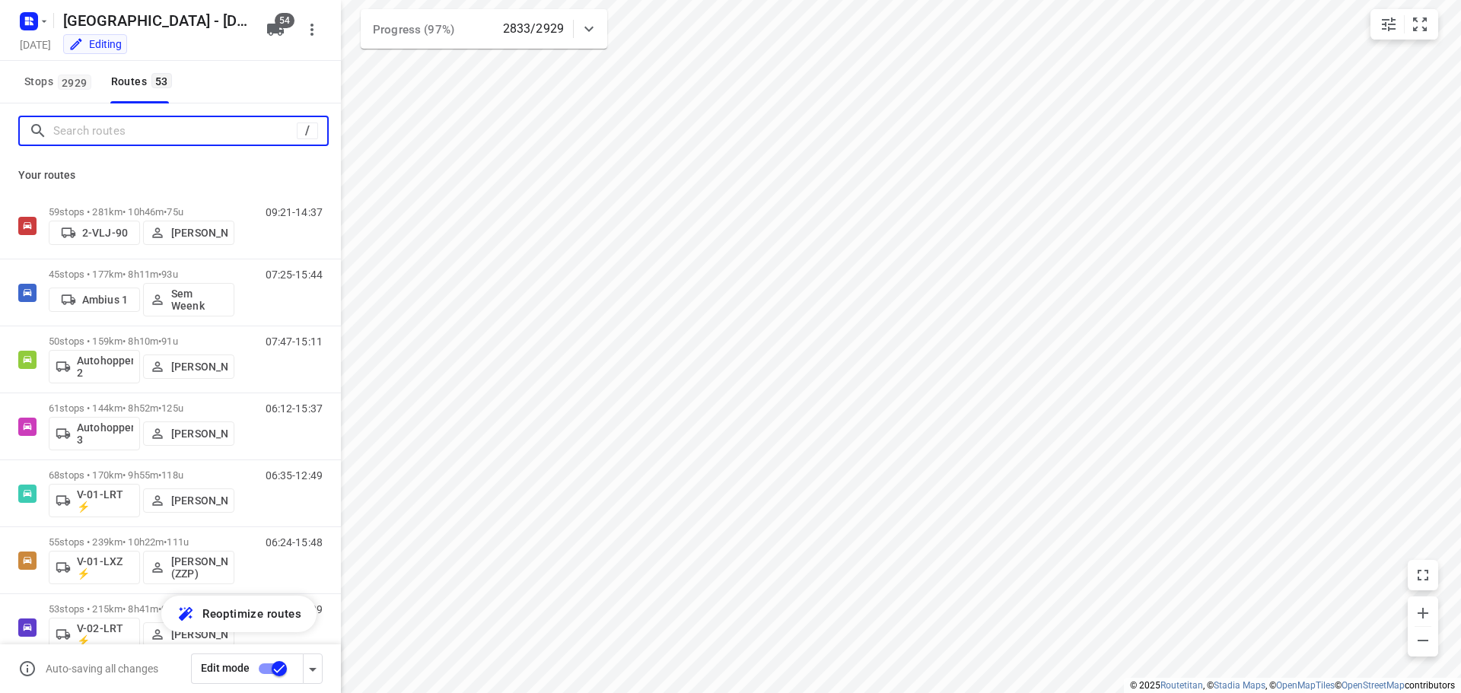
click at [99, 124] on input "Search routes" at bounding box center [175, 132] width 244 height 24
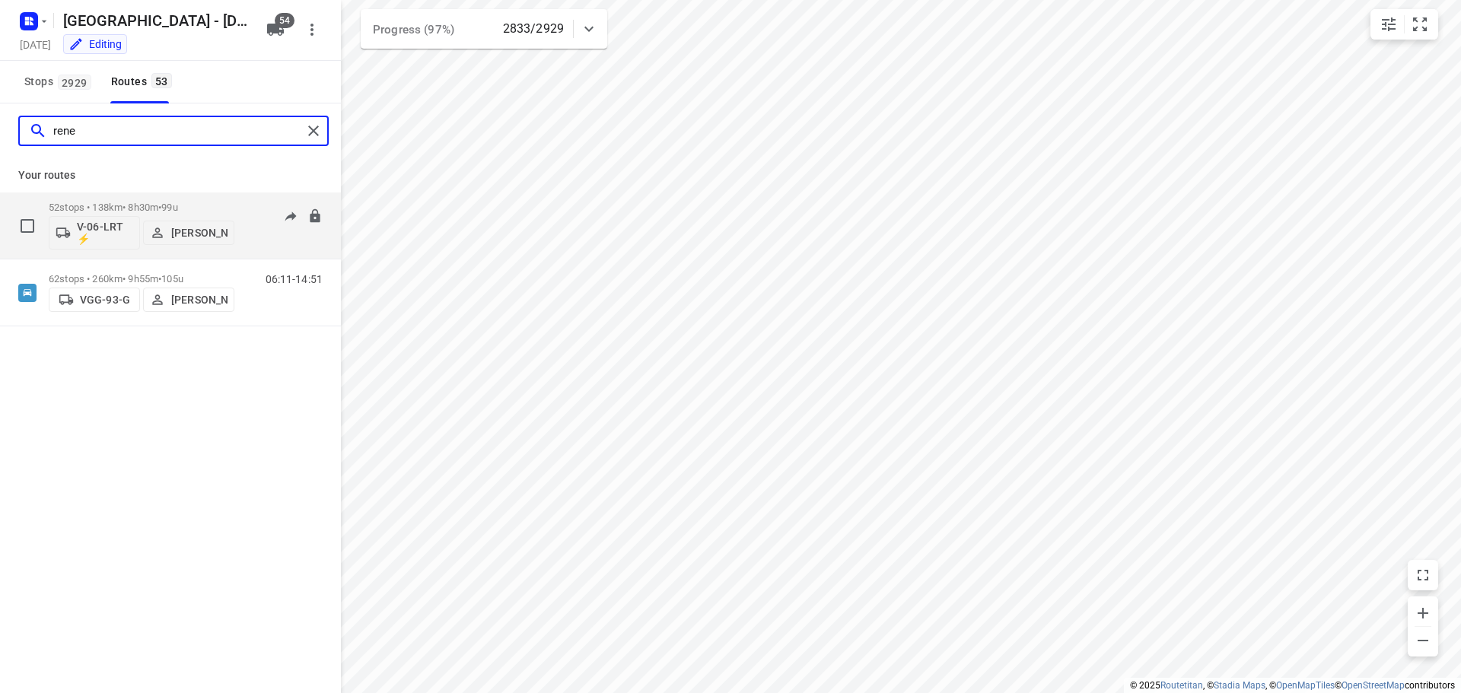
type input "rene"
click at [126, 196] on div "52 stops • 138km • 8h30m • 99u V-06-LRT ⚡ Rene Van Weeghel" at bounding box center [142, 225] width 186 height 63
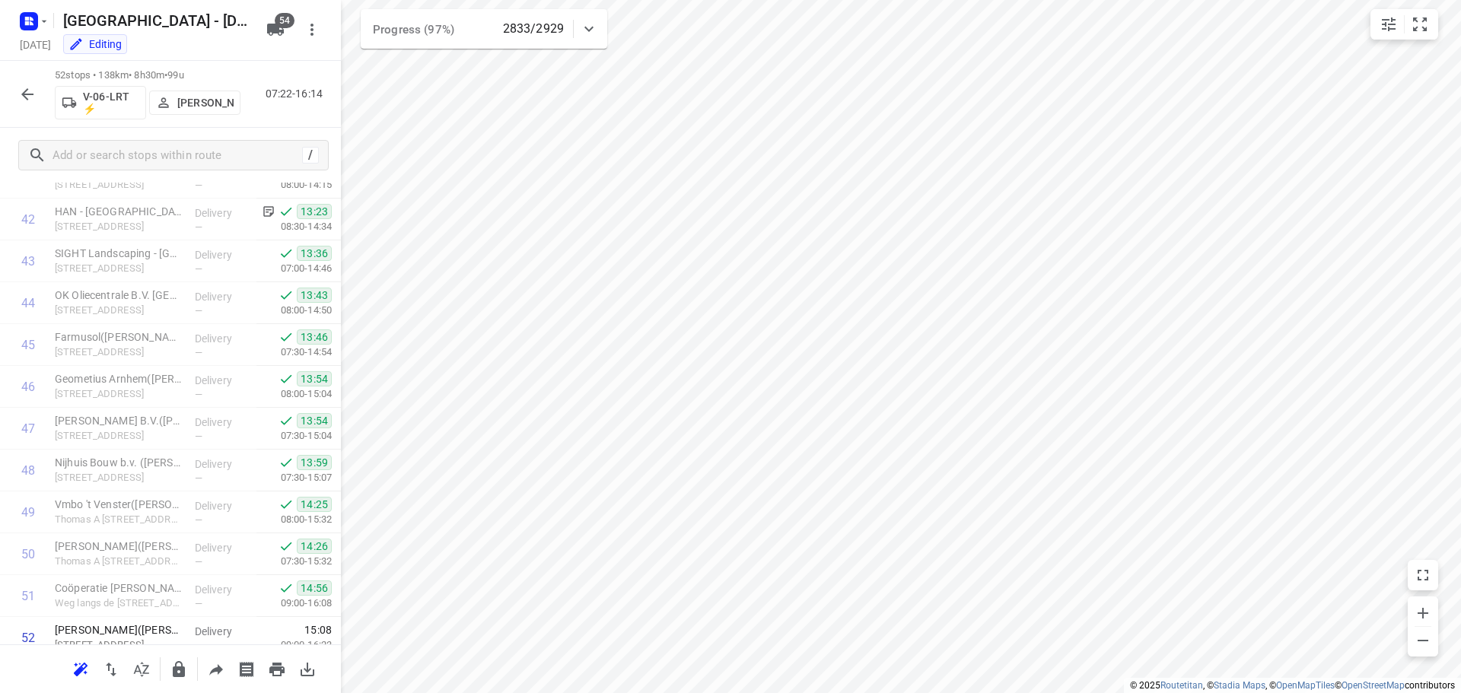
scroll to position [1833, 0]
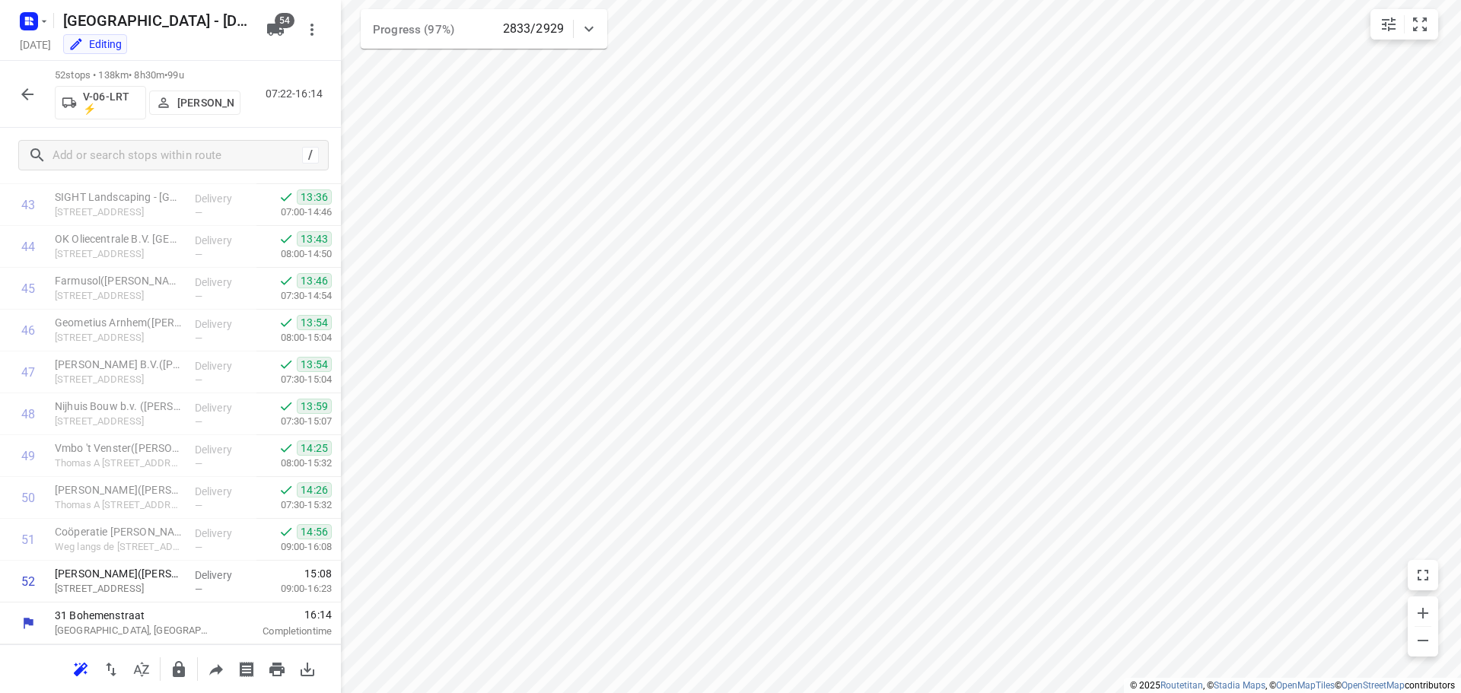
click at [25, 98] on icon "button" at bounding box center [27, 94] width 18 height 18
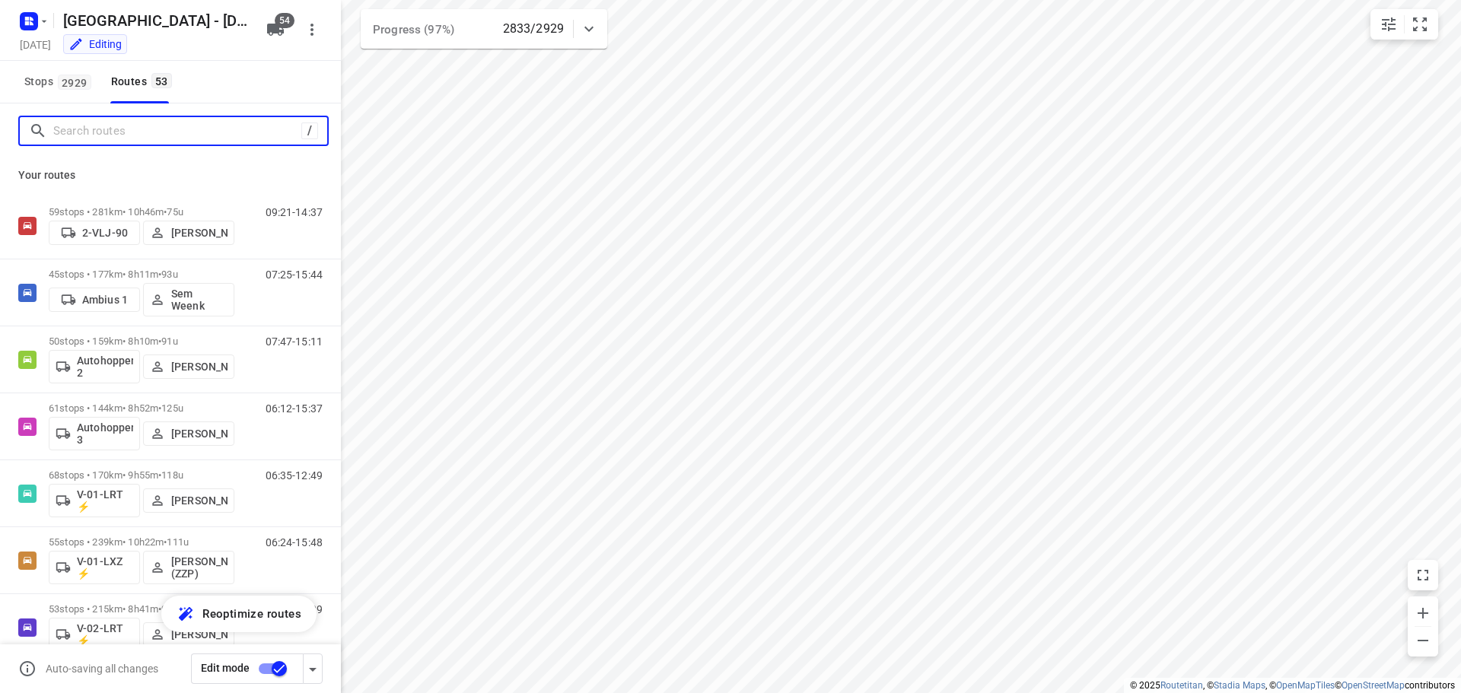
click at [107, 135] on input "Search routes" at bounding box center [177, 132] width 248 height 24
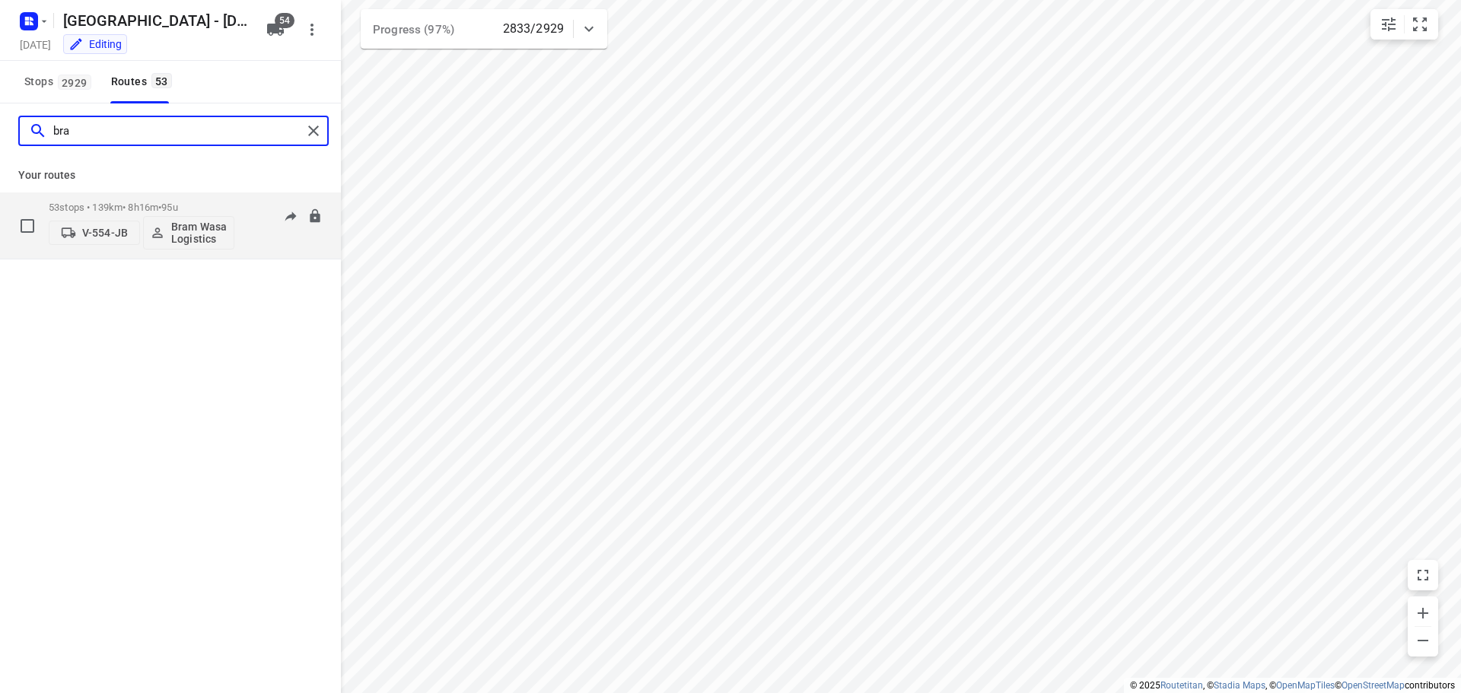
type input "bra"
click at [153, 199] on div "53 stops • 139km • 8h16m • 95u V-554-JB Bram Wasa Logistics" at bounding box center [142, 225] width 186 height 63
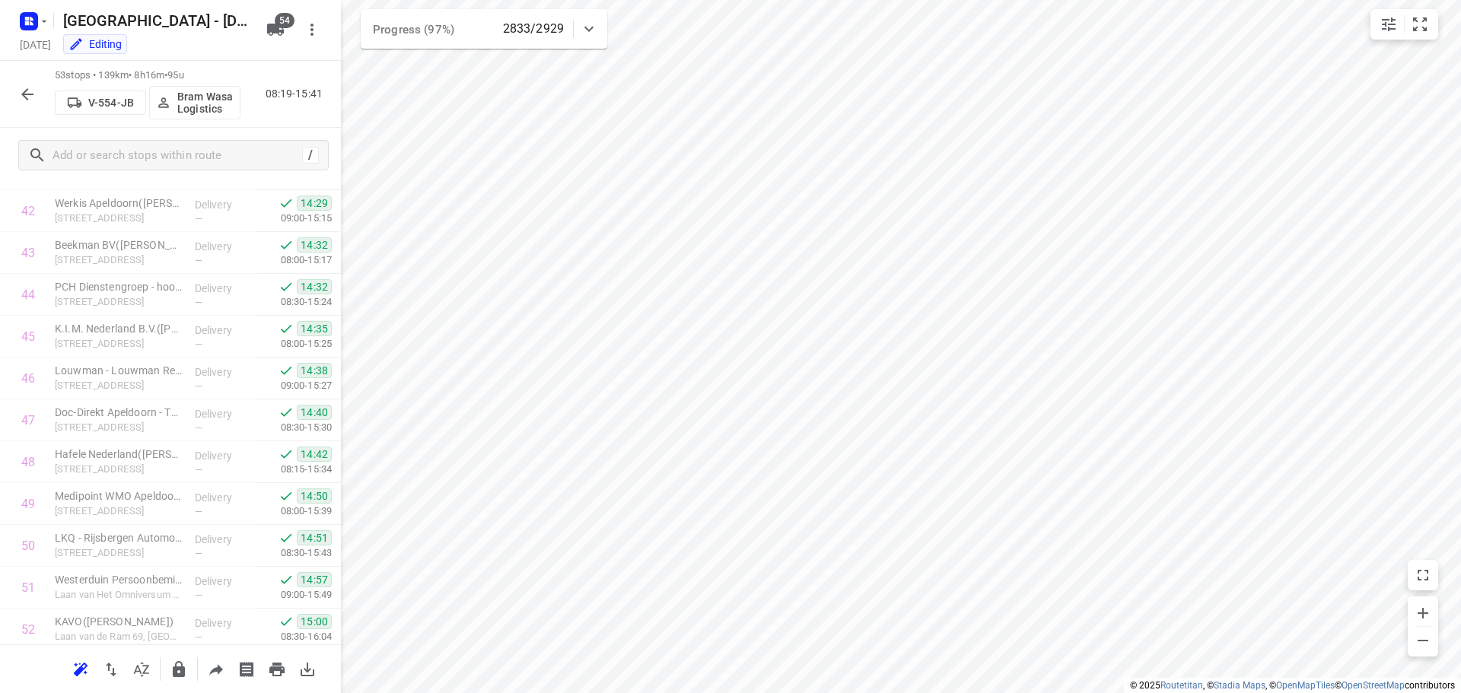
scroll to position [1875, 0]
click at [14, 93] on button "button" at bounding box center [27, 94] width 30 height 30
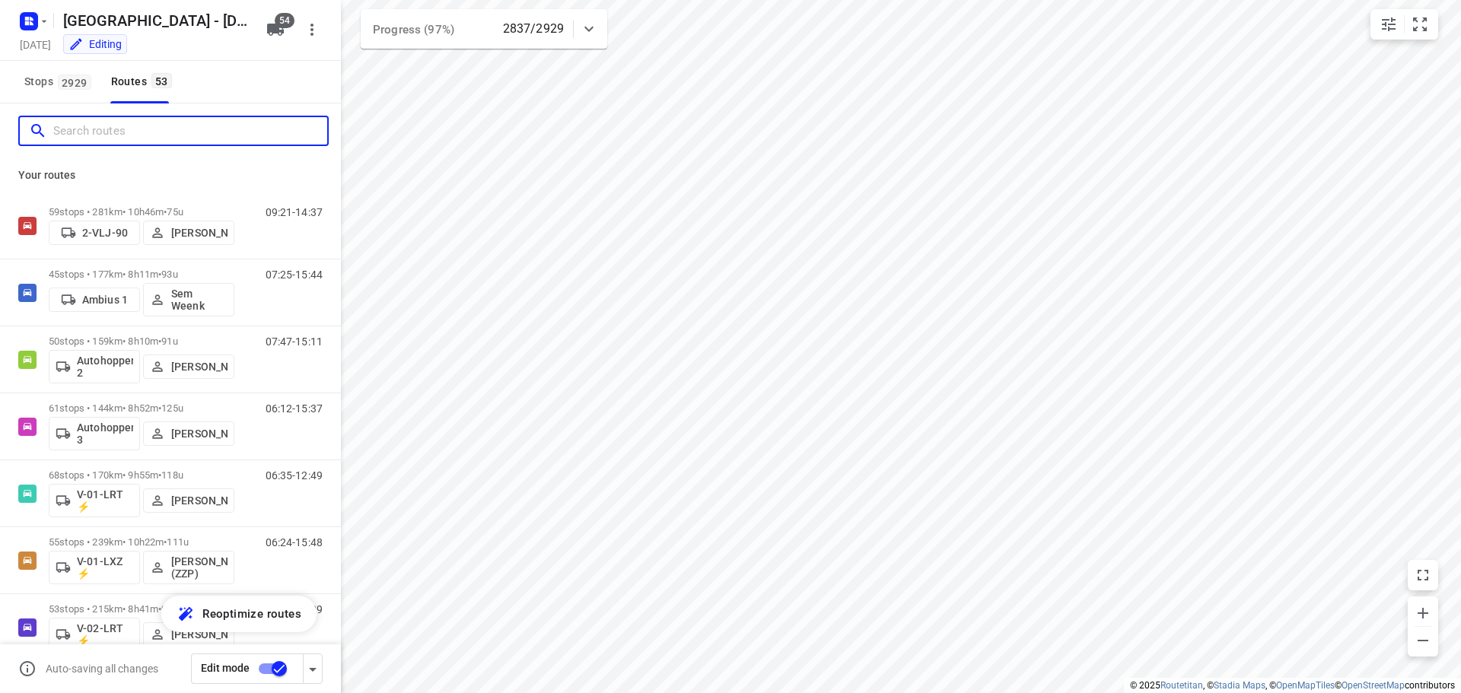
click at [104, 129] on input "Search routes" at bounding box center [190, 132] width 274 height 24
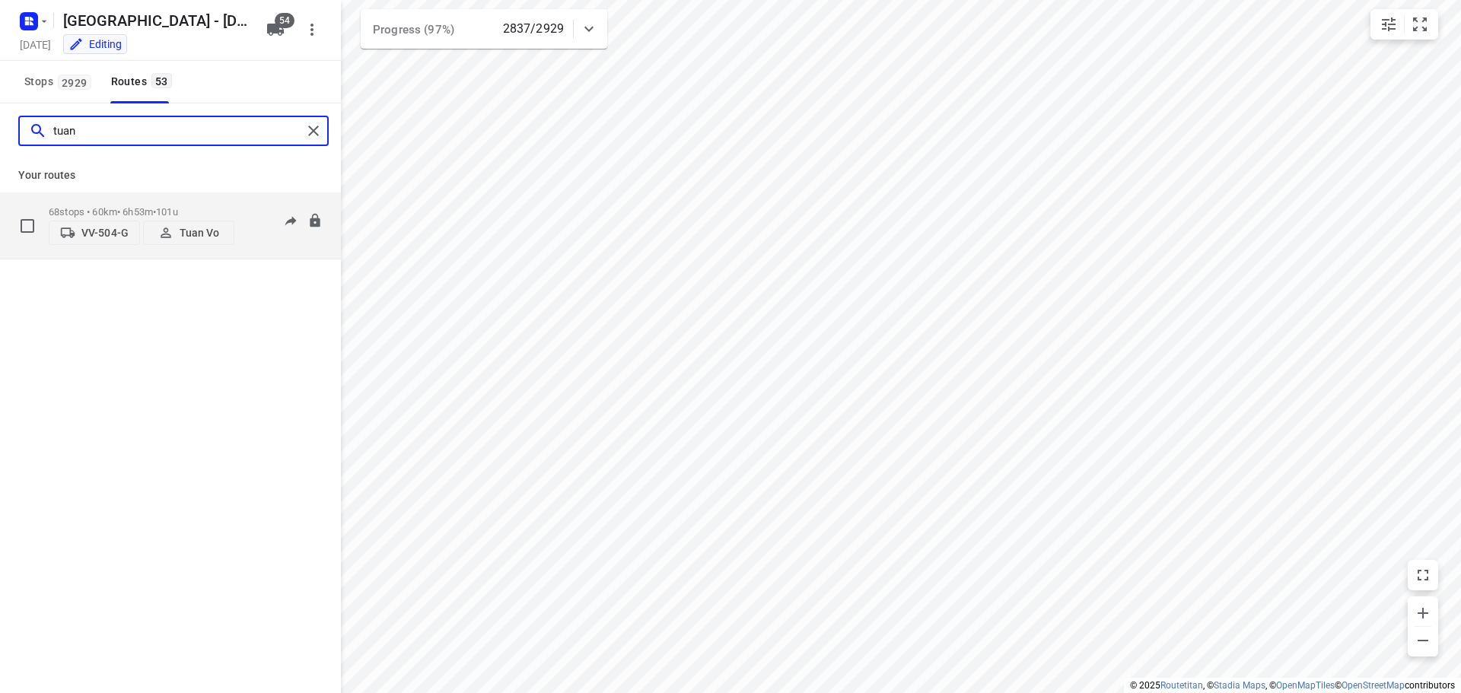
type input "tuan"
click at [114, 203] on div "68 stops • 60km • 6h53m • 101u VV-504-G Tuan Vo" at bounding box center [142, 226] width 186 height 54
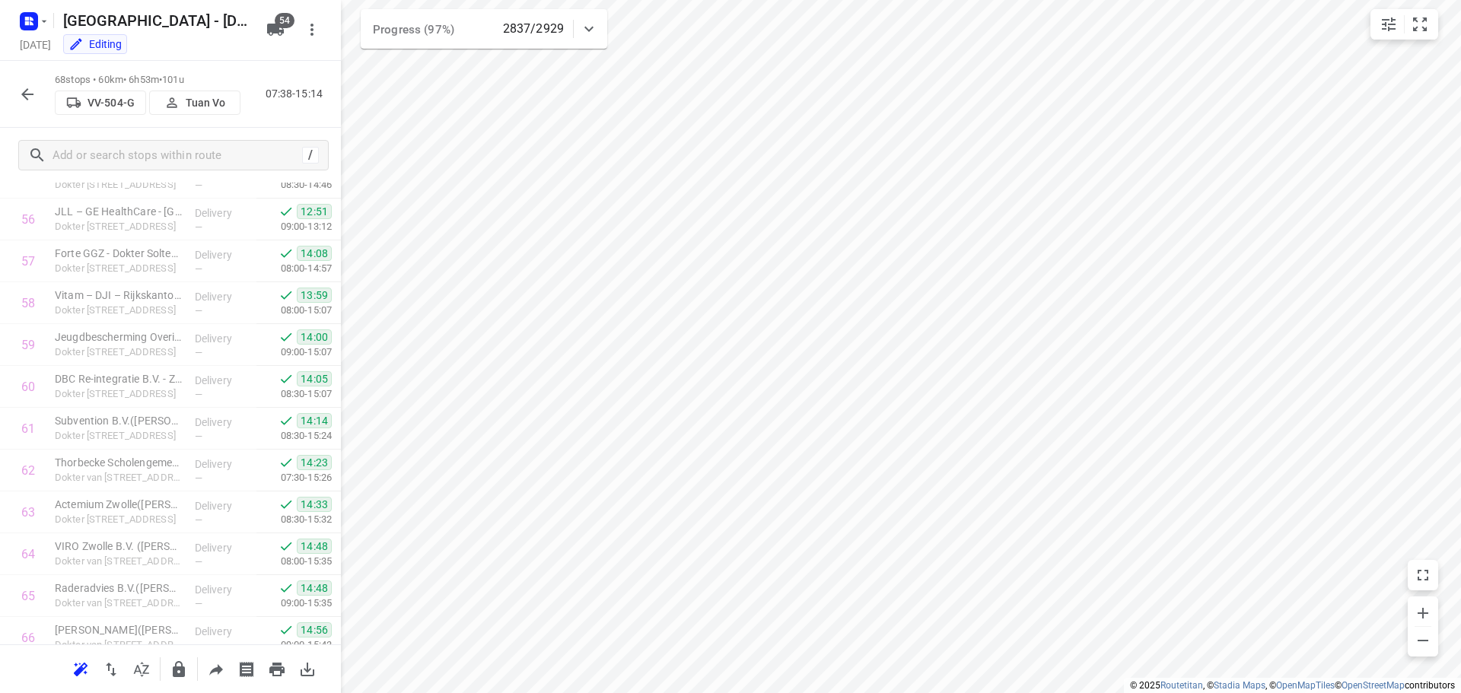
scroll to position [2503, 0]
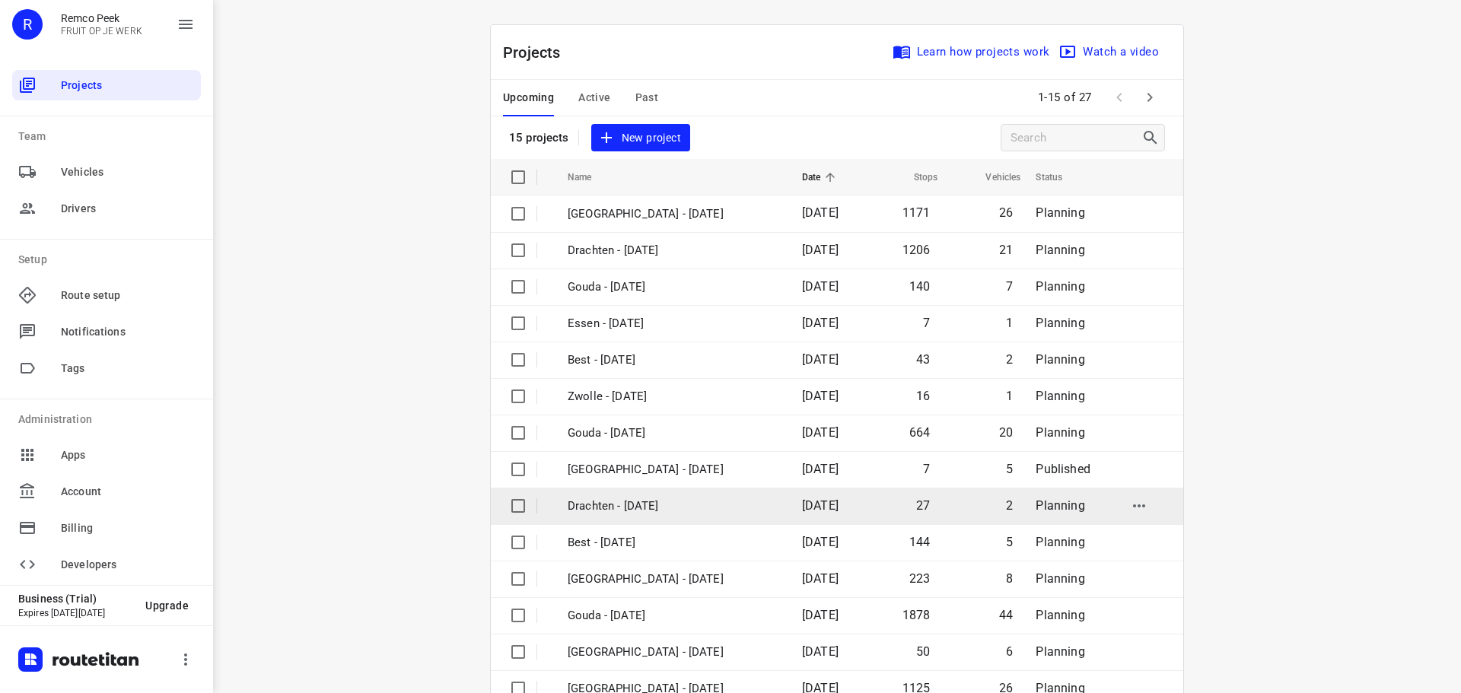
click at [630, 507] on p "Drachten - [DATE]" at bounding box center [674, 507] width 212 height 18
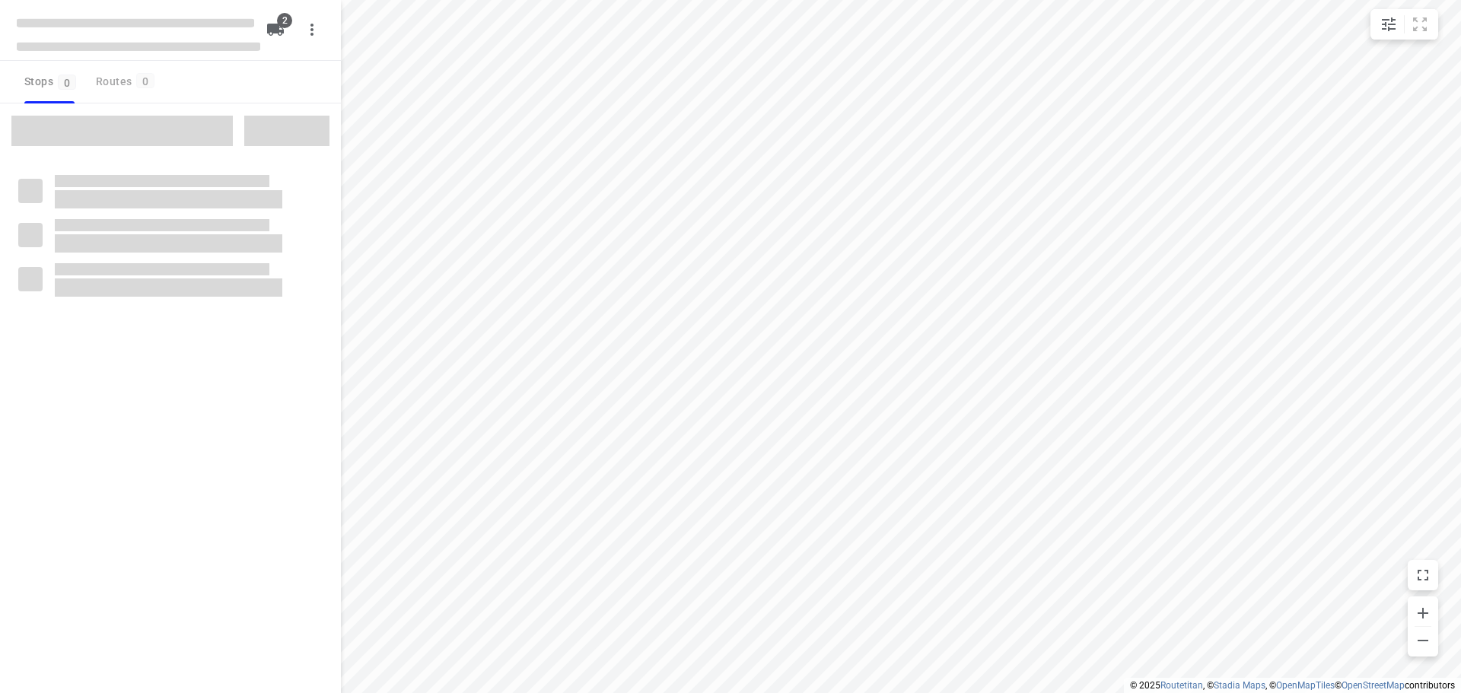
checkbox input "true"
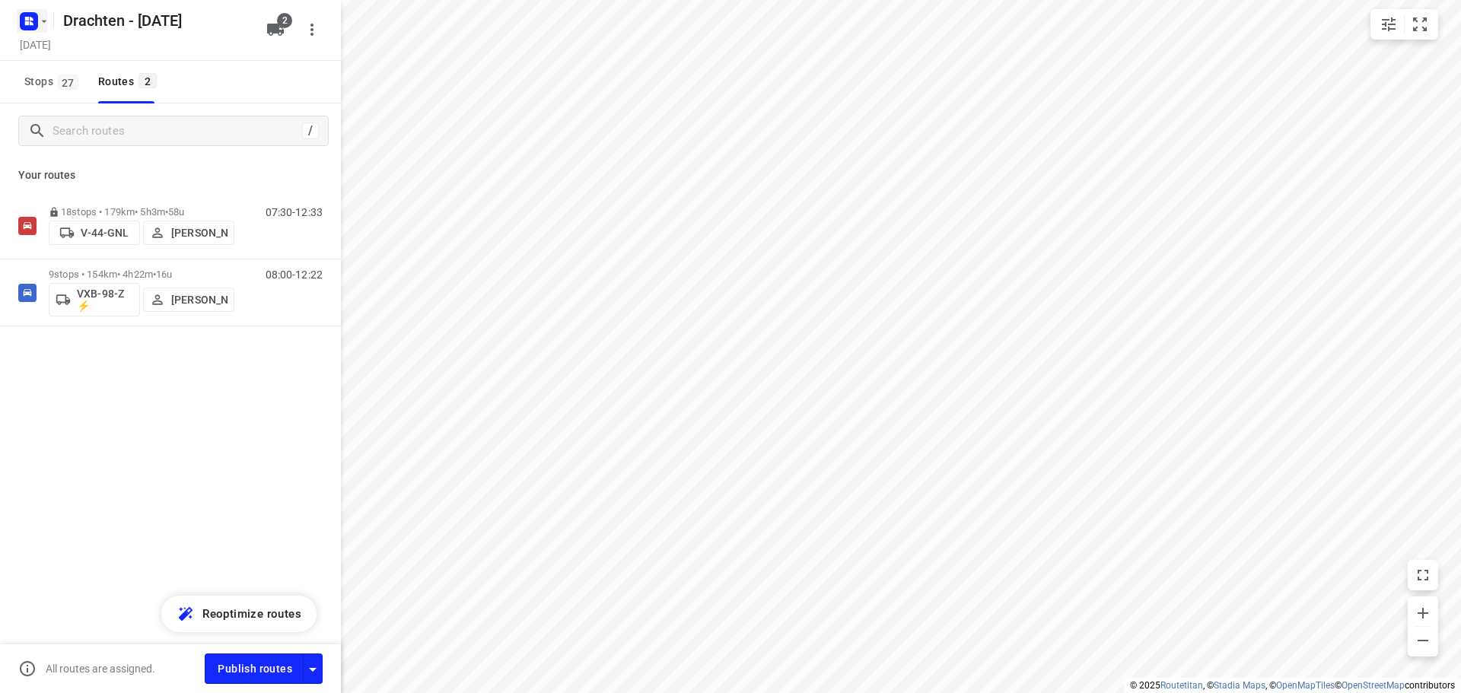
click at [41, 22] on icon "button" at bounding box center [44, 21] width 12 height 12
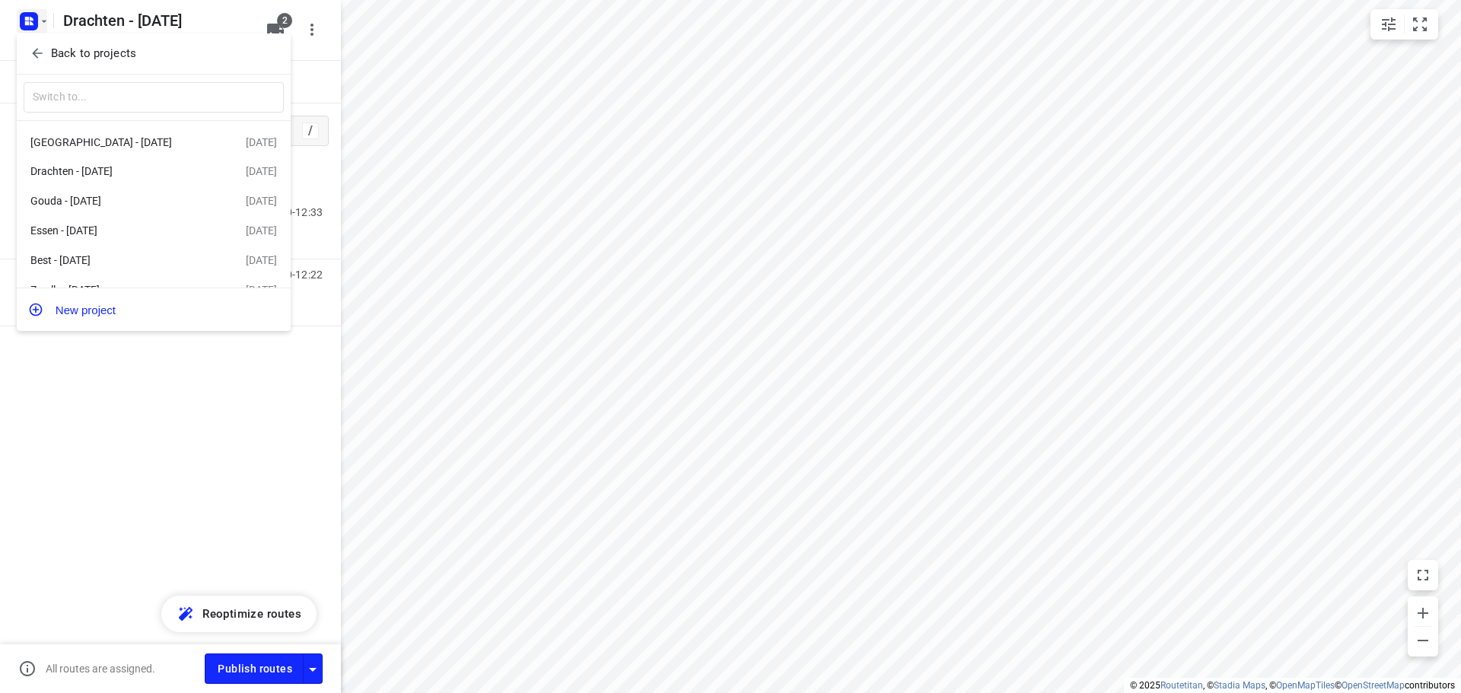
click at [40, 51] on icon "button" at bounding box center [37, 53] width 15 height 15
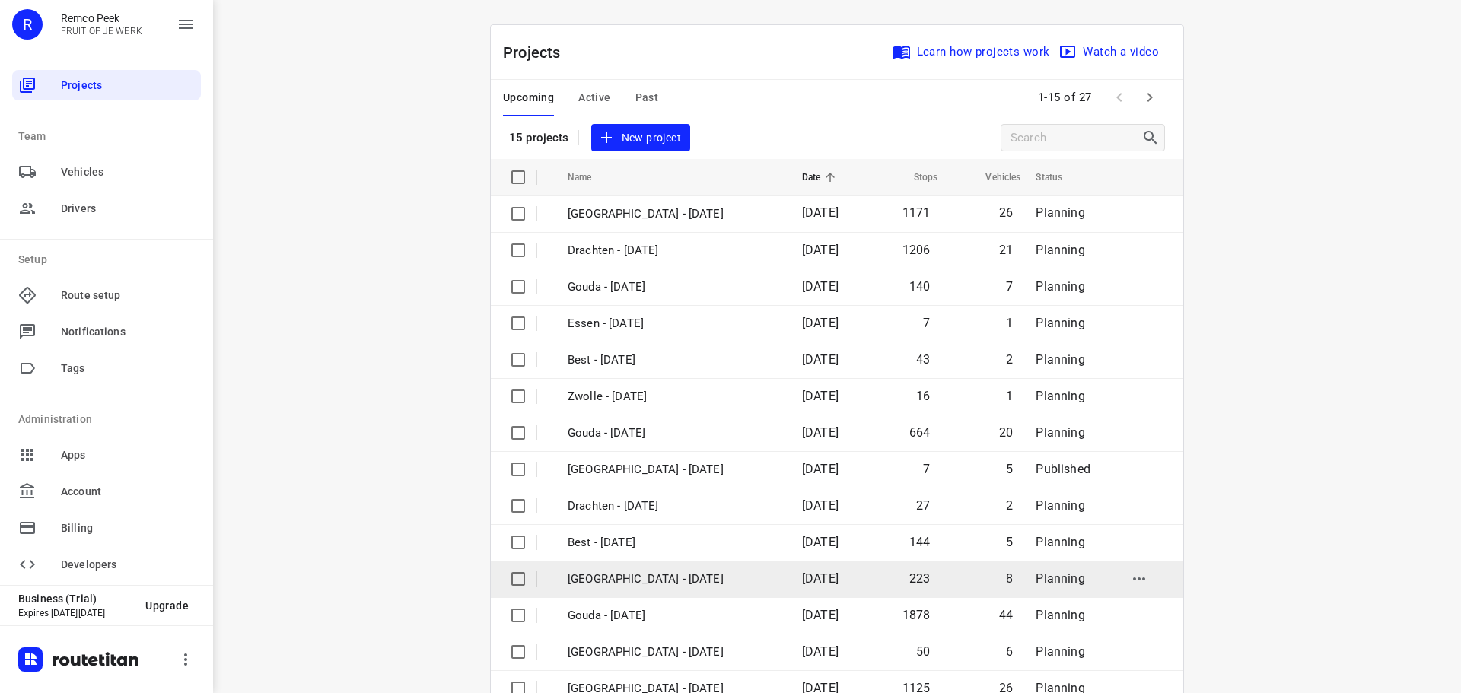
click at [629, 575] on p "[GEOGRAPHIC_DATA] - [DATE]" at bounding box center [674, 580] width 212 height 18
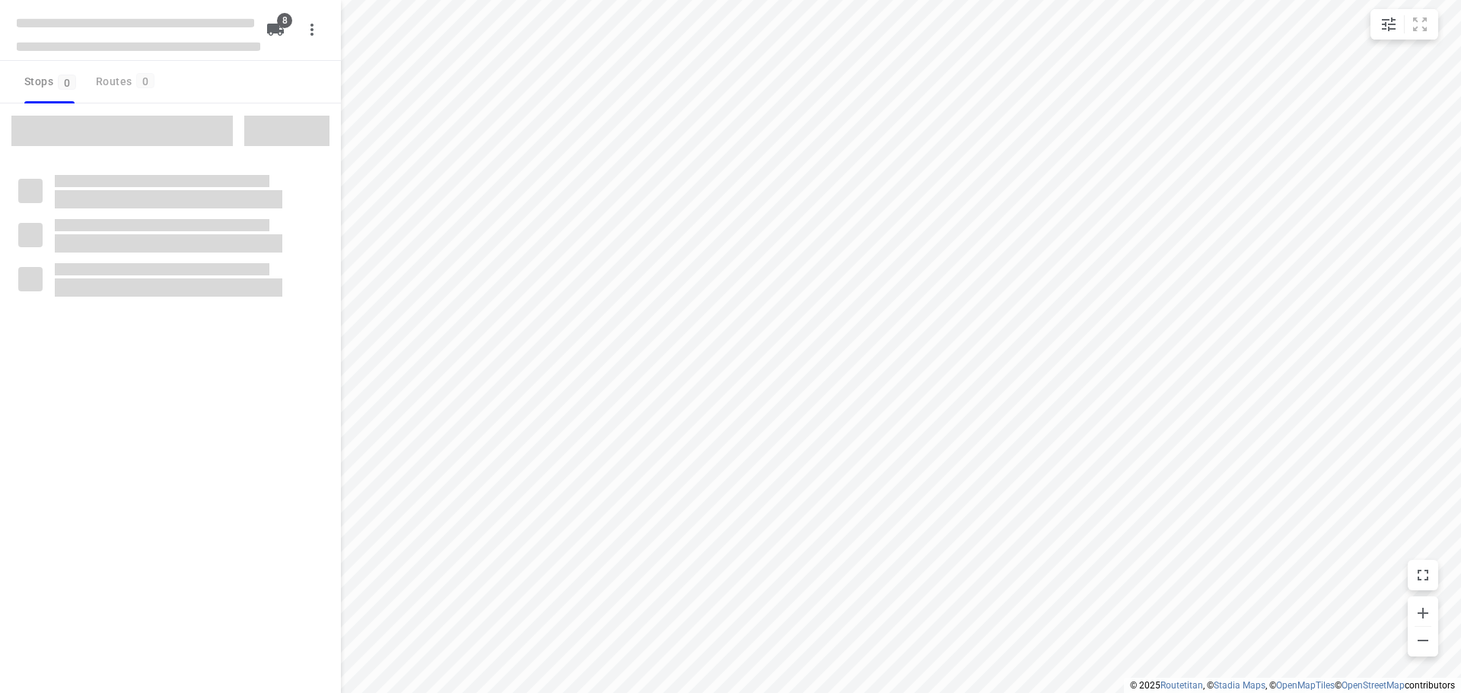
checkbox input "true"
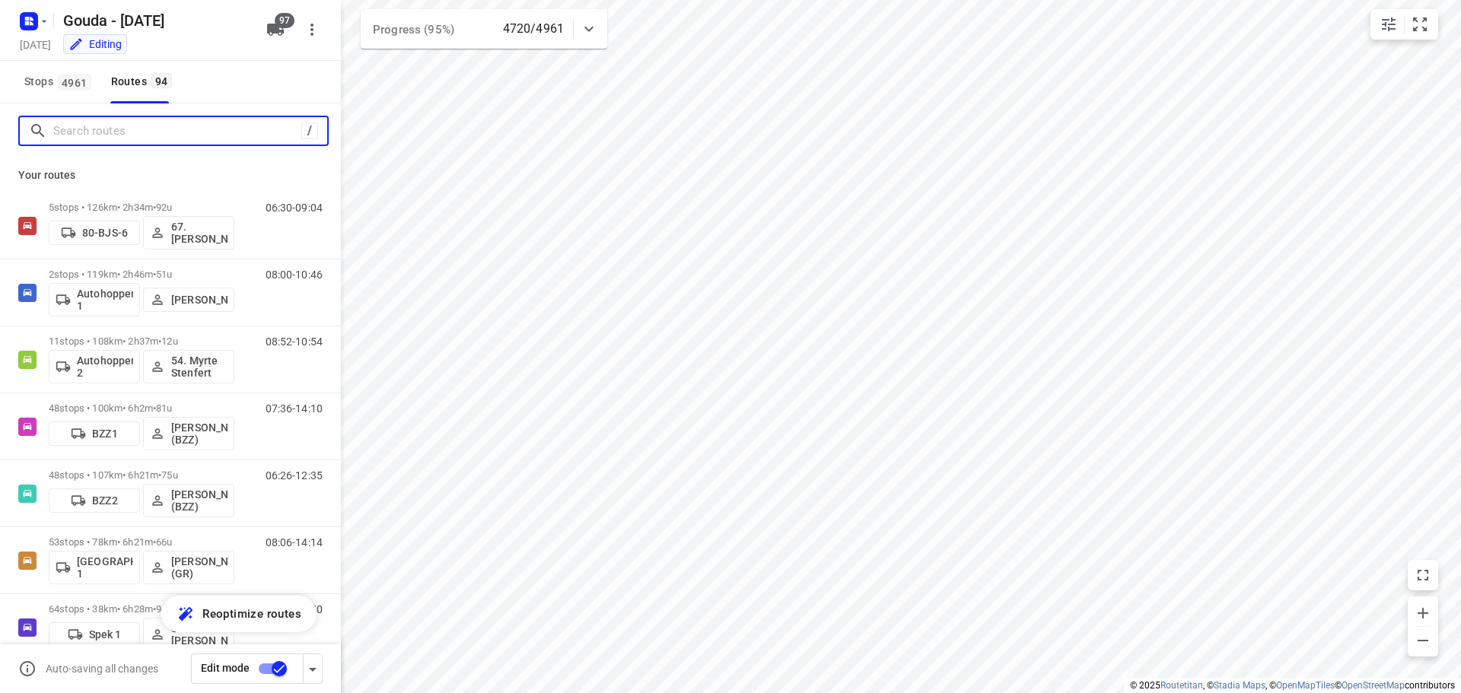
click at [76, 132] on input "Search routes" at bounding box center [177, 132] width 248 height 24
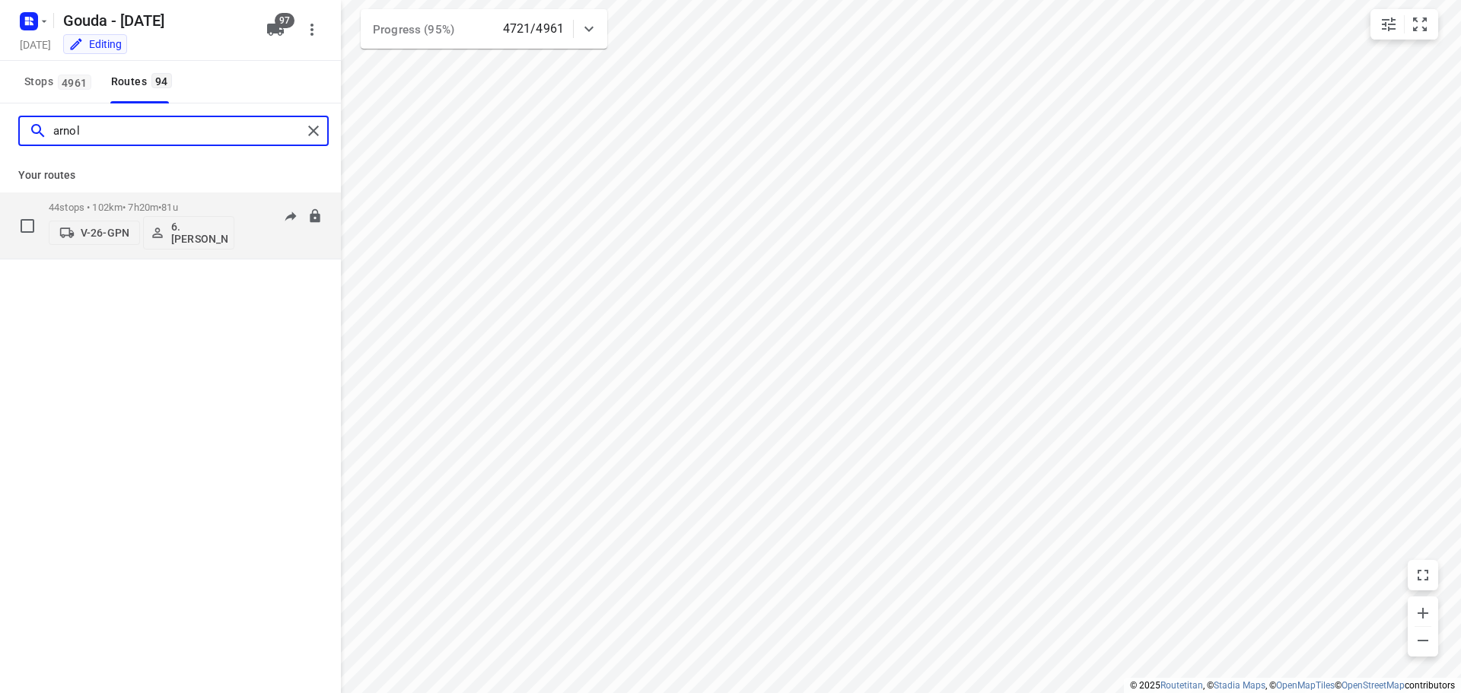
type input "arnol"
click at [184, 195] on div "44 stops • 102km • 7h20m • 81u V-26-GPN 6. [PERSON_NAME]" at bounding box center [142, 225] width 186 height 63
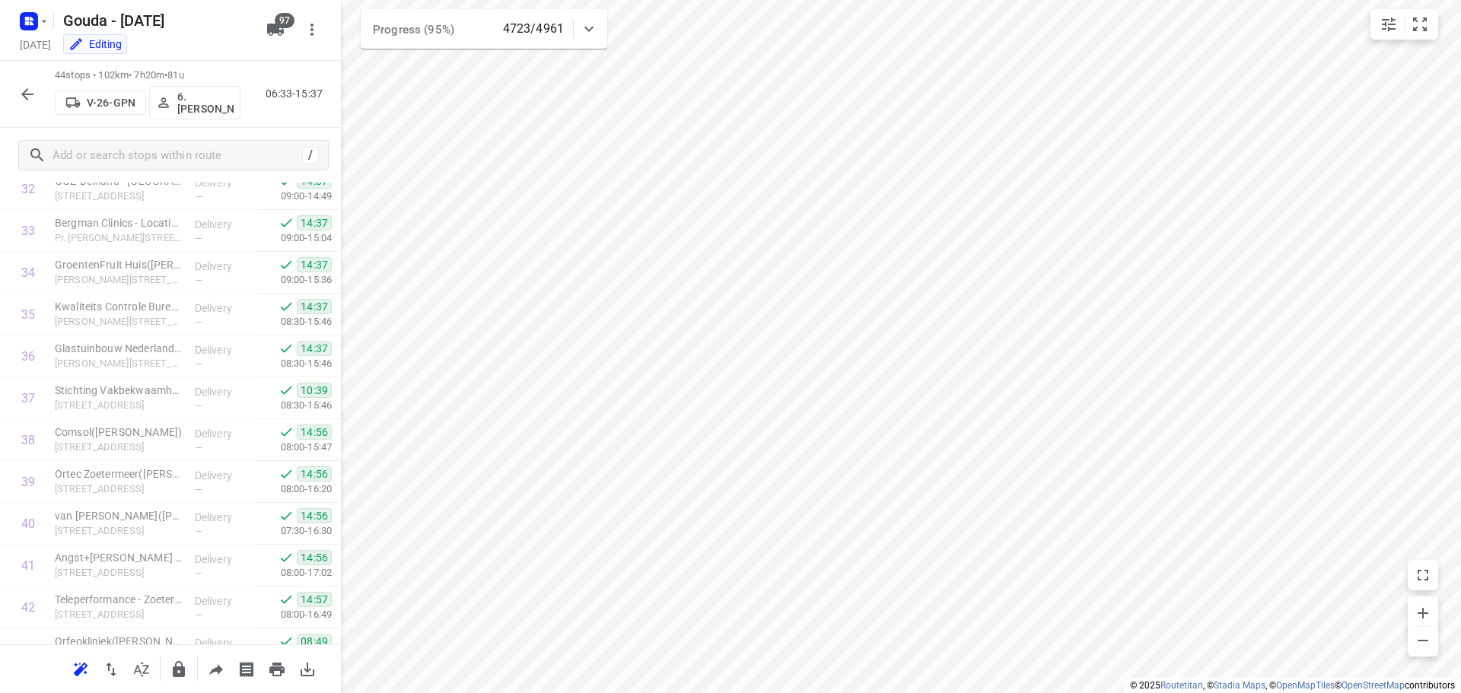
scroll to position [1498, 0]
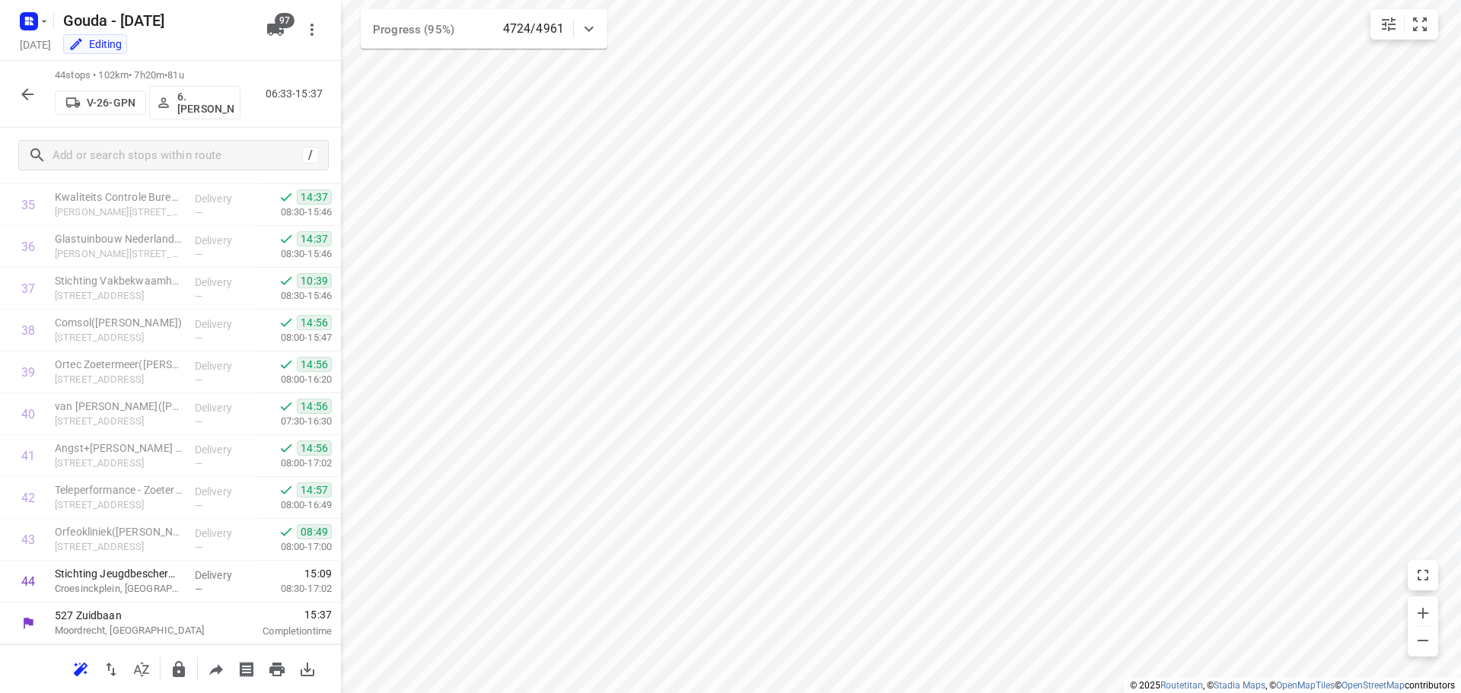
click at [25, 93] on icon "button" at bounding box center [27, 94] width 18 height 18
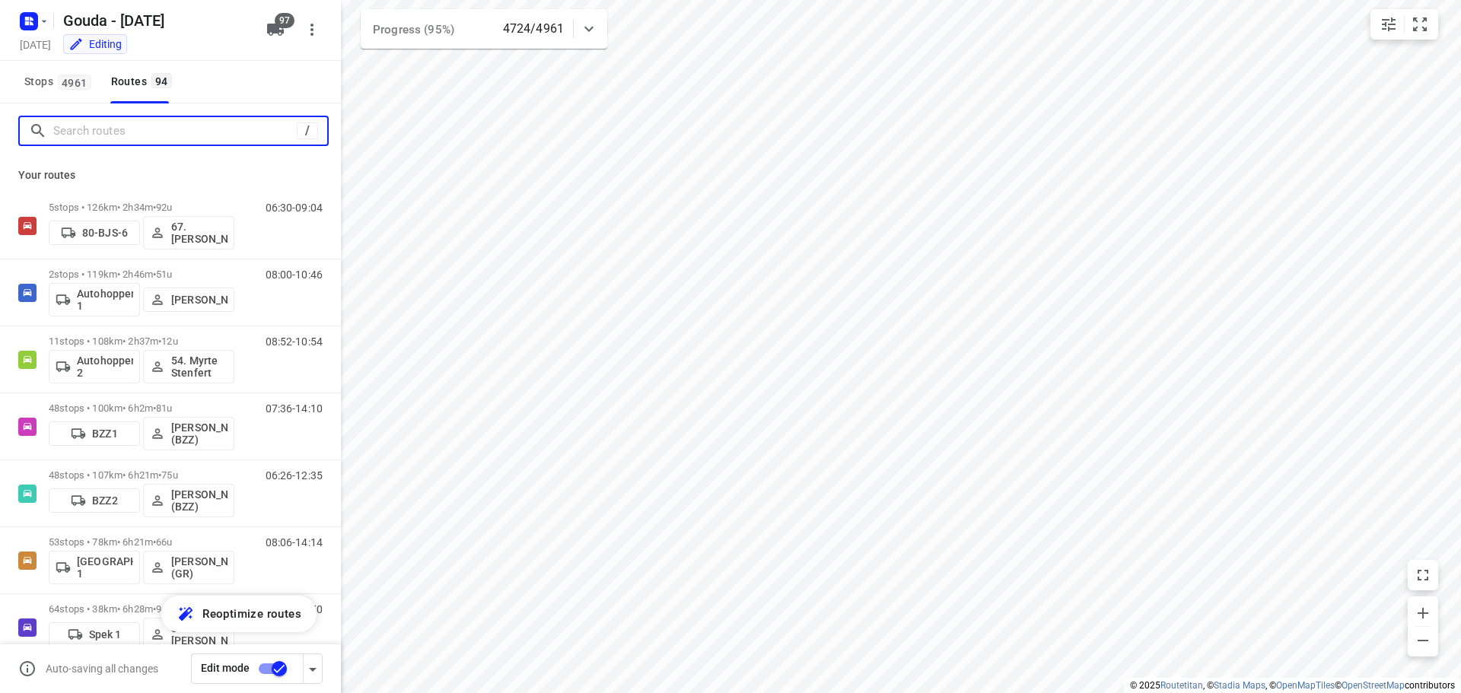
click at [115, 132] on input "Search routes" at bounding box center [175, 132] width 244 height 24
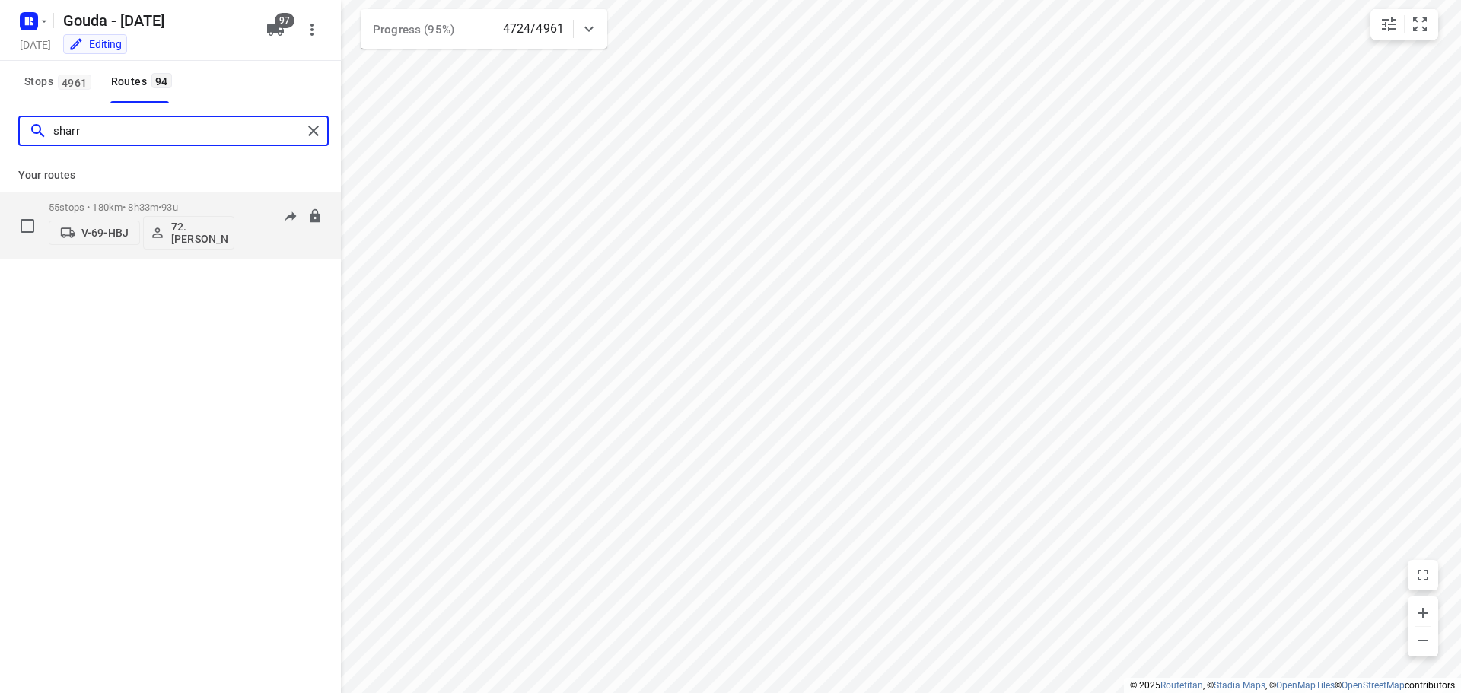
type input "sharr"
click at [139, 195] on div "55 stops • 180km • 8h33m • 93u V-69-HBJ 72.[PERSON_NAME]" at bounding box center [142, 225] width 186 height 63
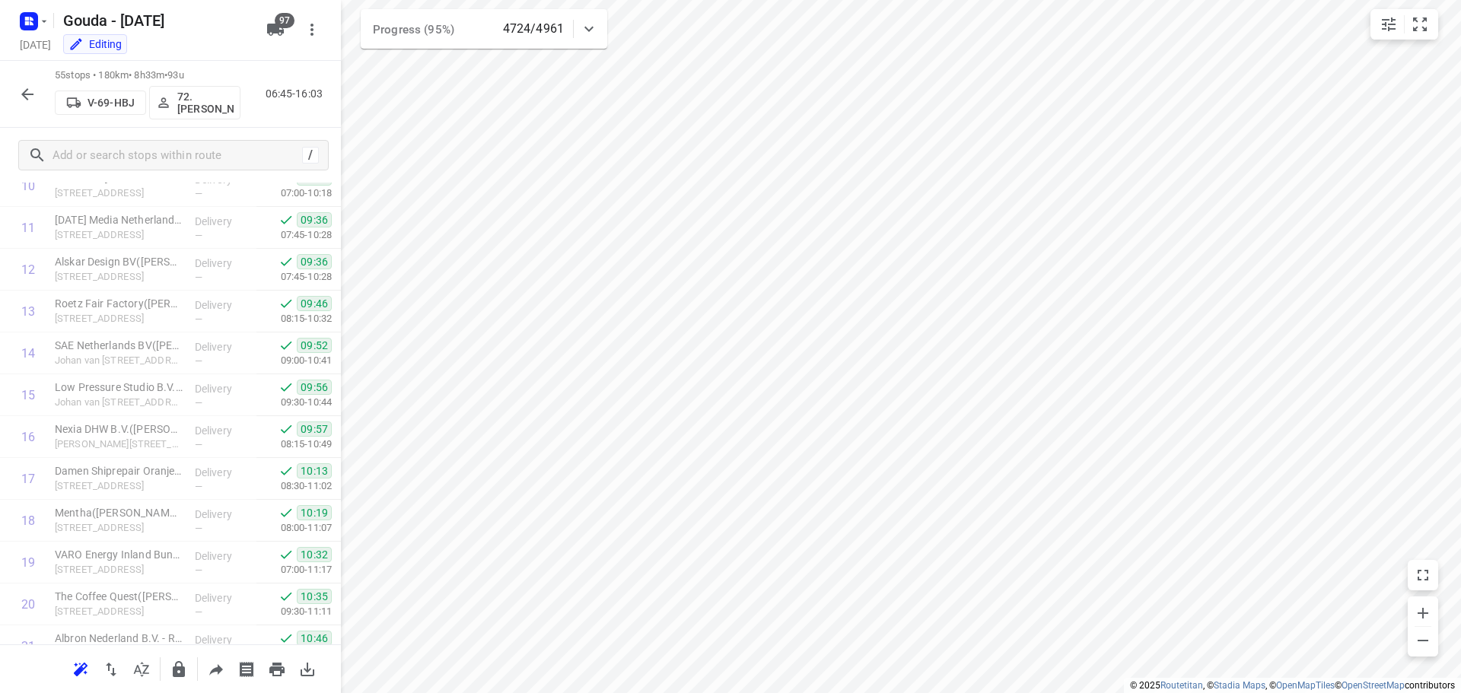
scroll to position [1958, 0]
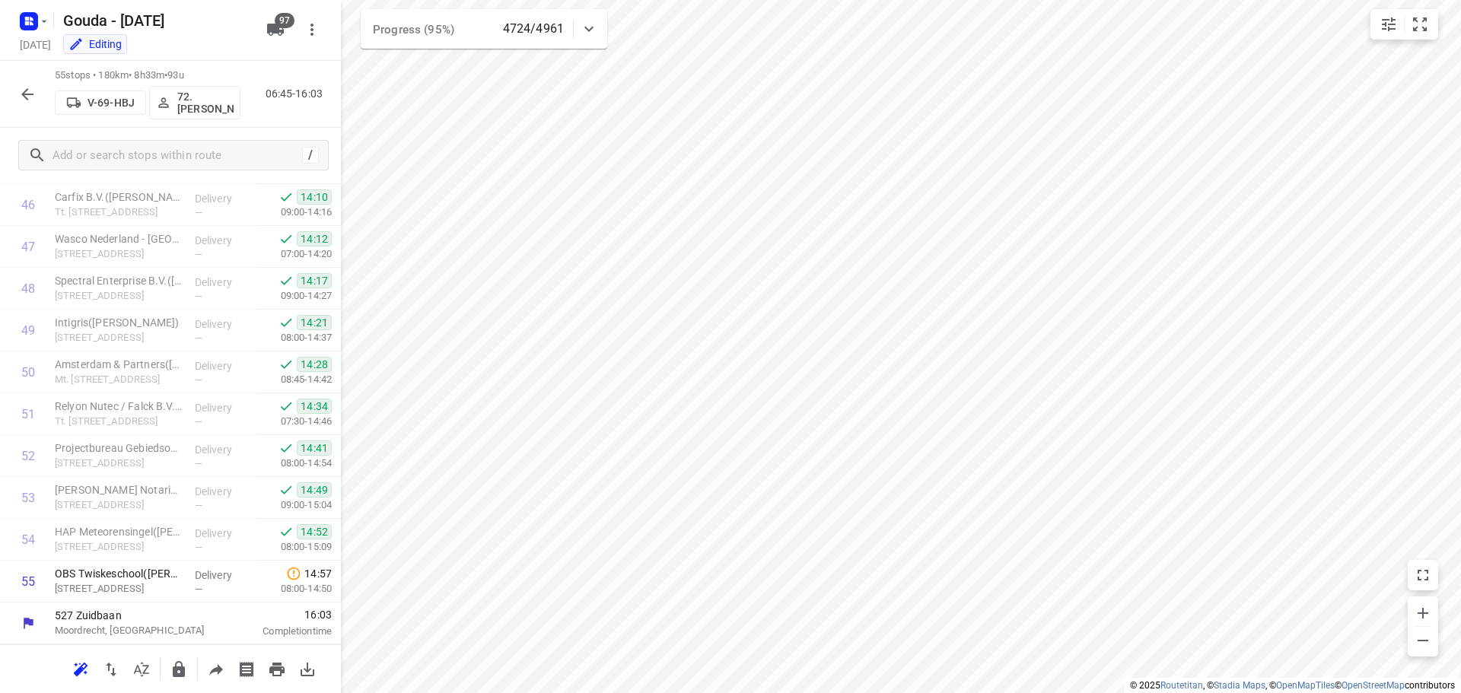
click at [19, 88] on icon "button" at bounding box center [27, 94] width 18 height 18
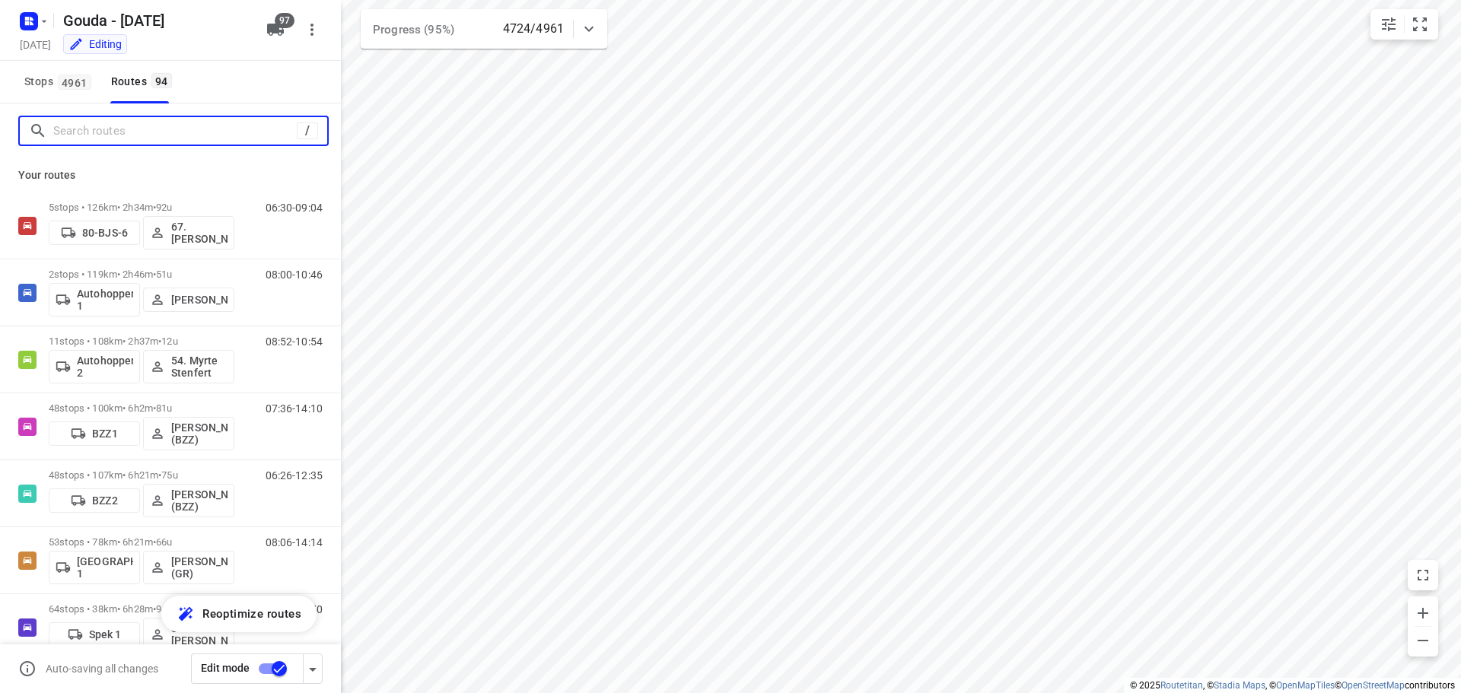
click at [94, 134] on input "Search routes" at bounding box center [175, 132] width 244 height 24
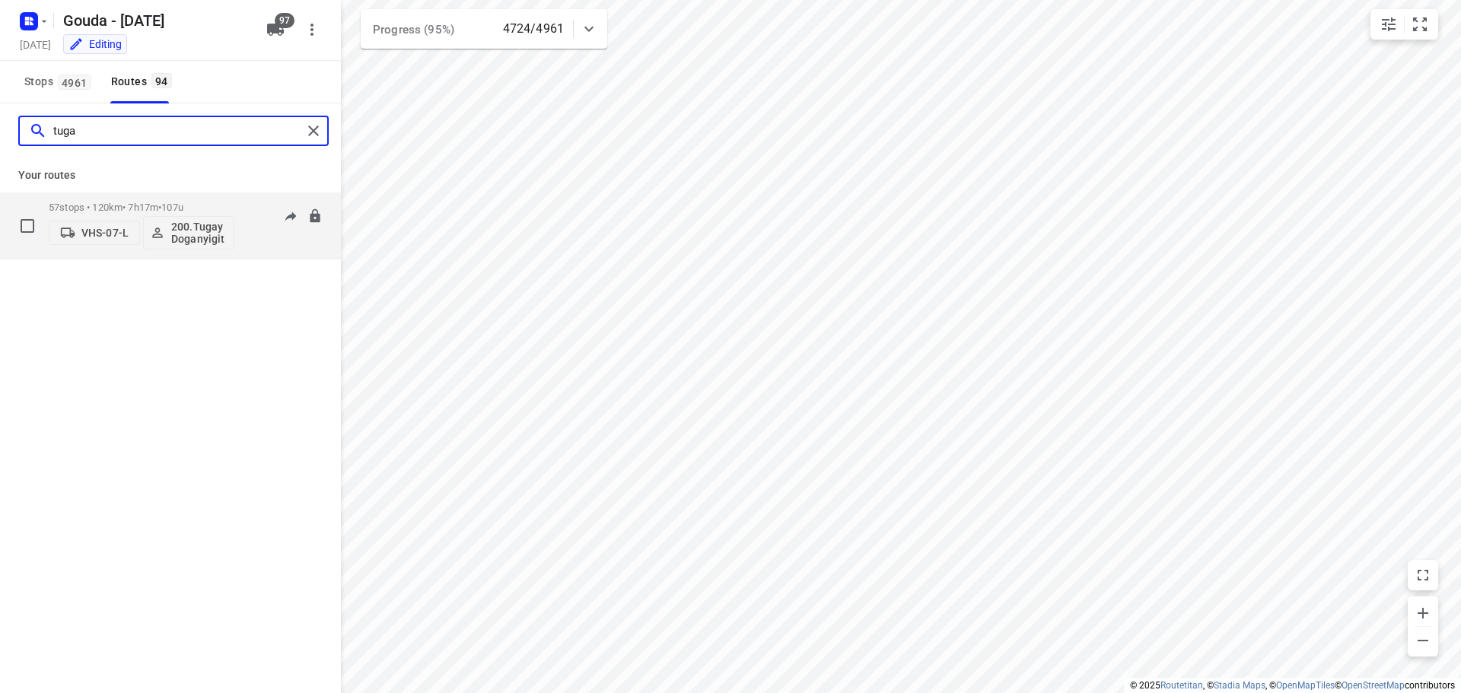
type input "tuga"
click at [110, 202] on p "57 stops • 120km • 7h17m • 107u" at bounding box center [142, 207] width 186 height 11
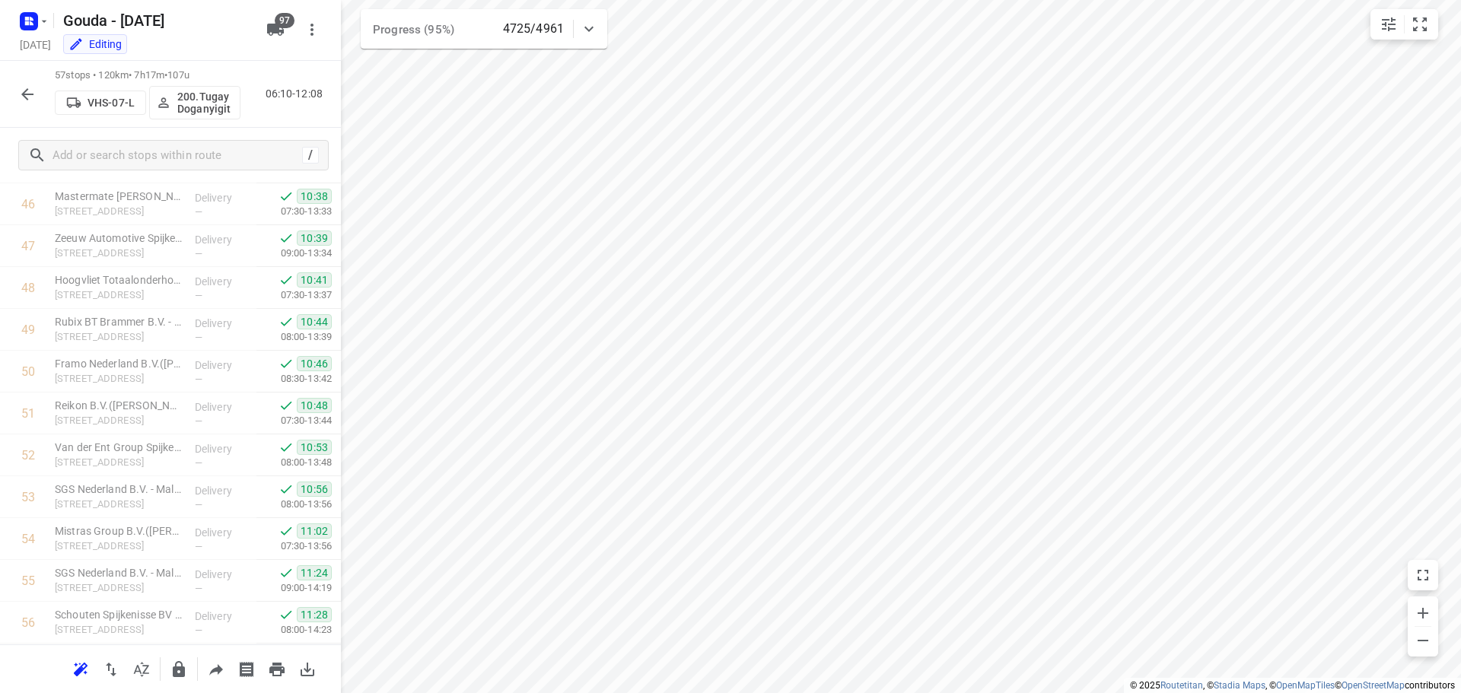
scroll to position [2042, 0]
click at [19, 100] on icon "button" at bounding box center [27, 94] width 18 height 18
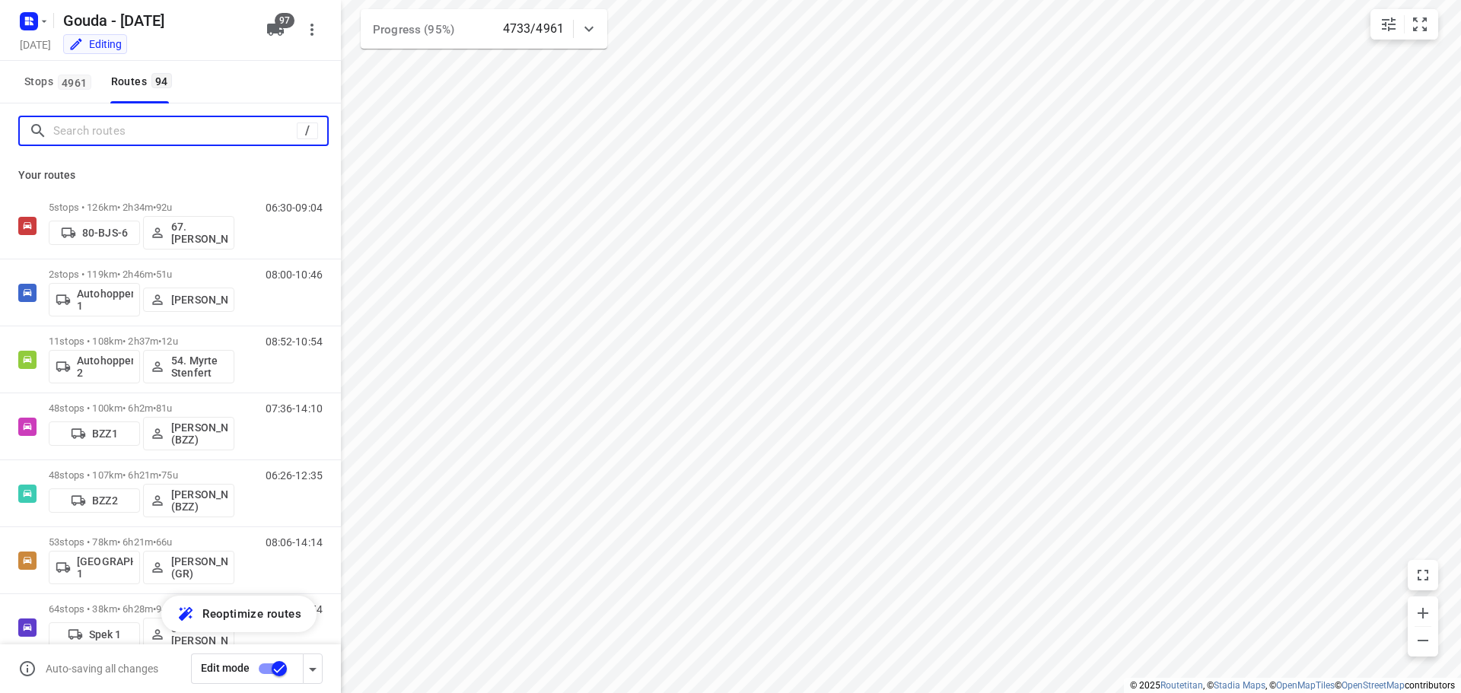
click at [141, 135] on input "Search routes" at bounding box center [175, 132] width 244 height 24
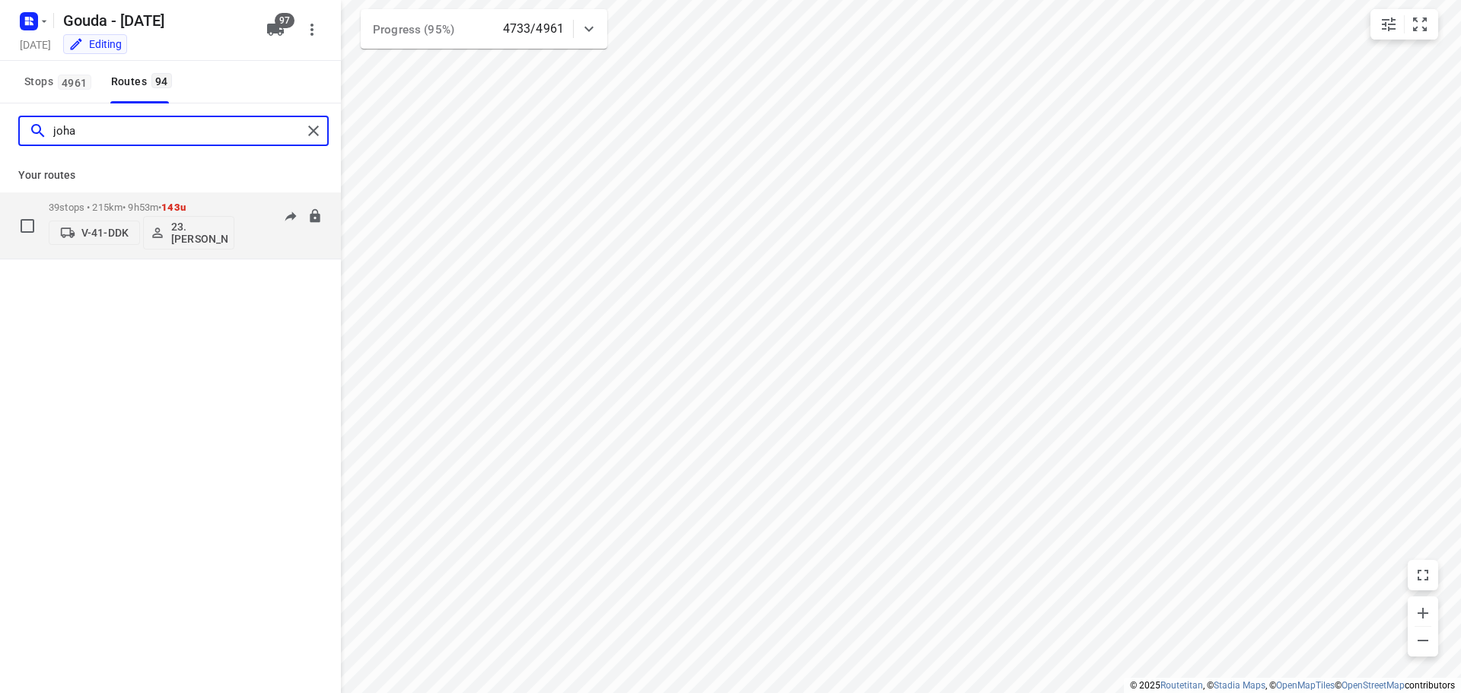
type input "joha"
click at [135, 199] on div "39 stops • 215km • 9h53m • 143u V-41-DDK 23.[PERSON_NAME]" at bounding box center [142, 225] width 186 height 63
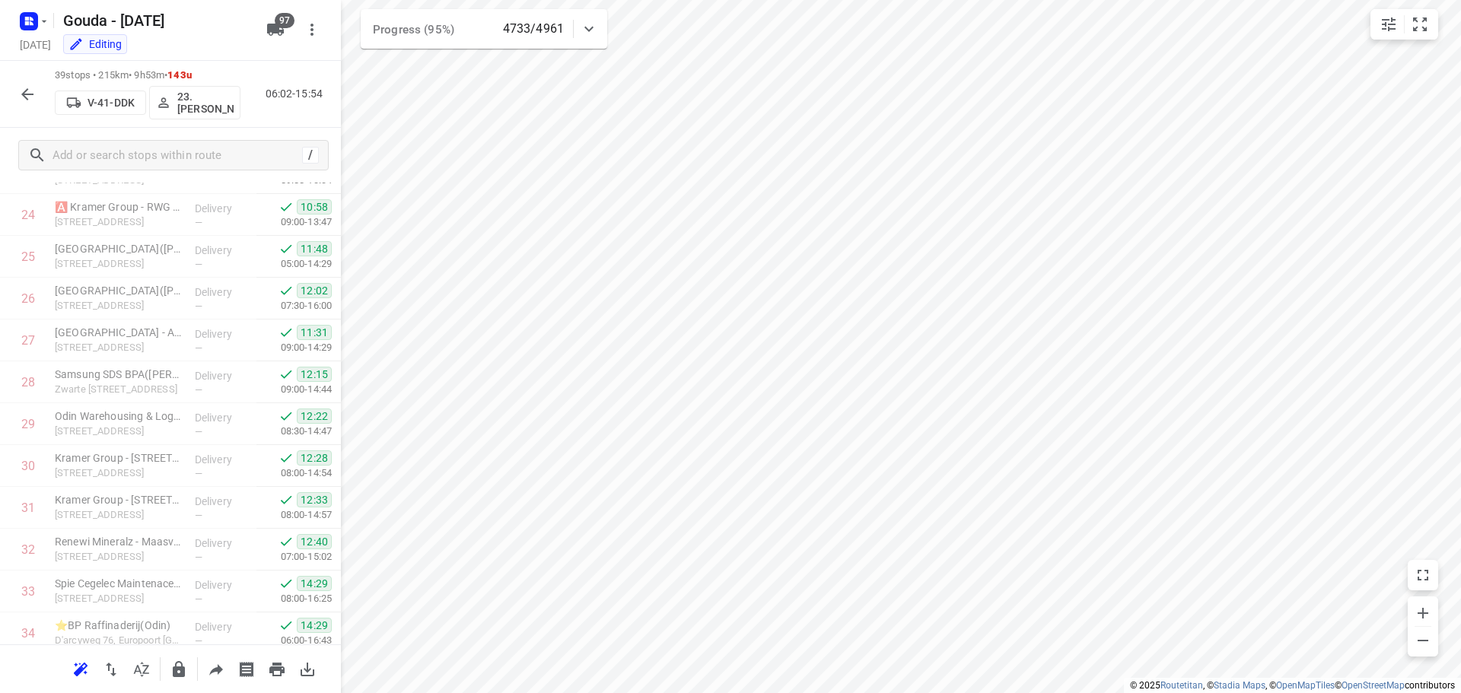
scroll to position [1289, 0]
